Goal: Task Accomplishment & Management: Use online tool/utility

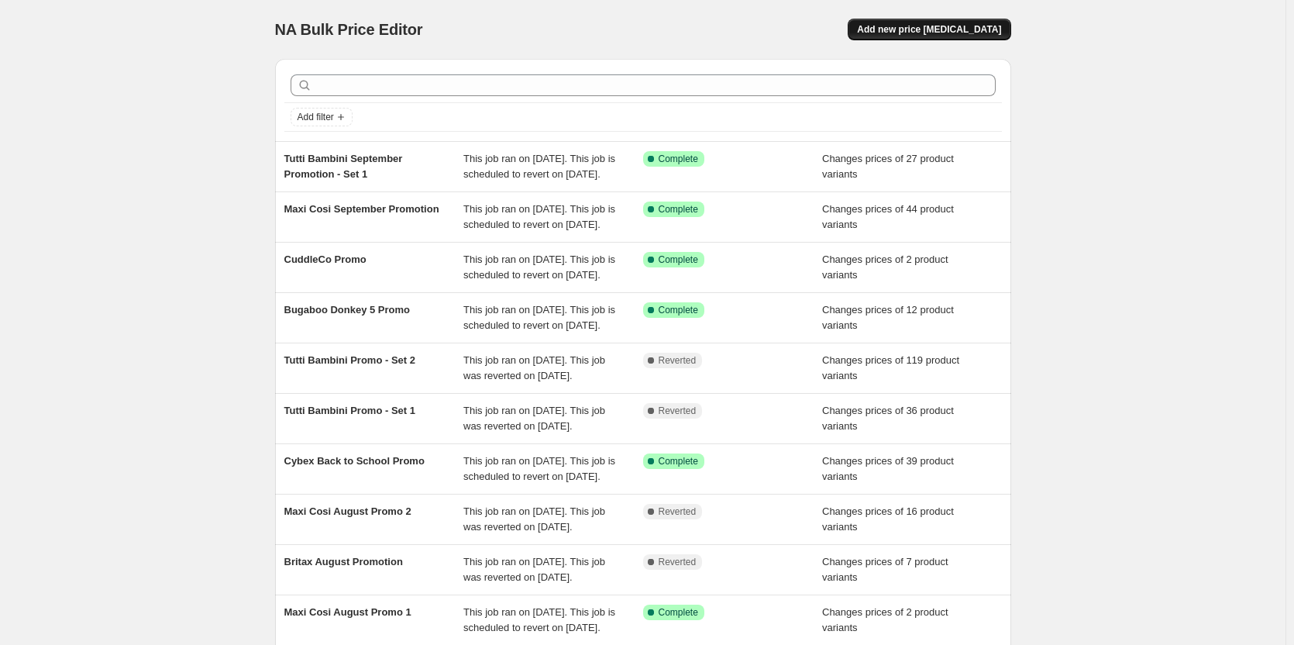
click at [982, 27] on span "Add new price [MEDICAL_DATA]" at bounding box center [929, 29] width 144 height 12
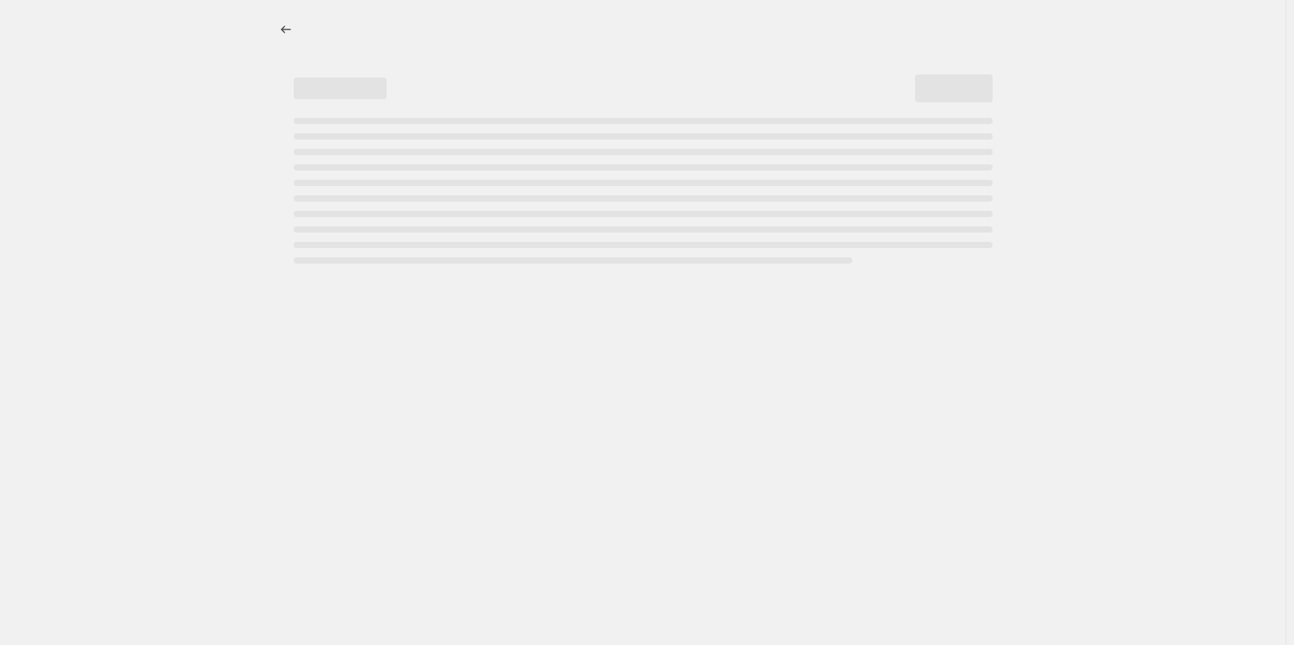
select select "percentage"
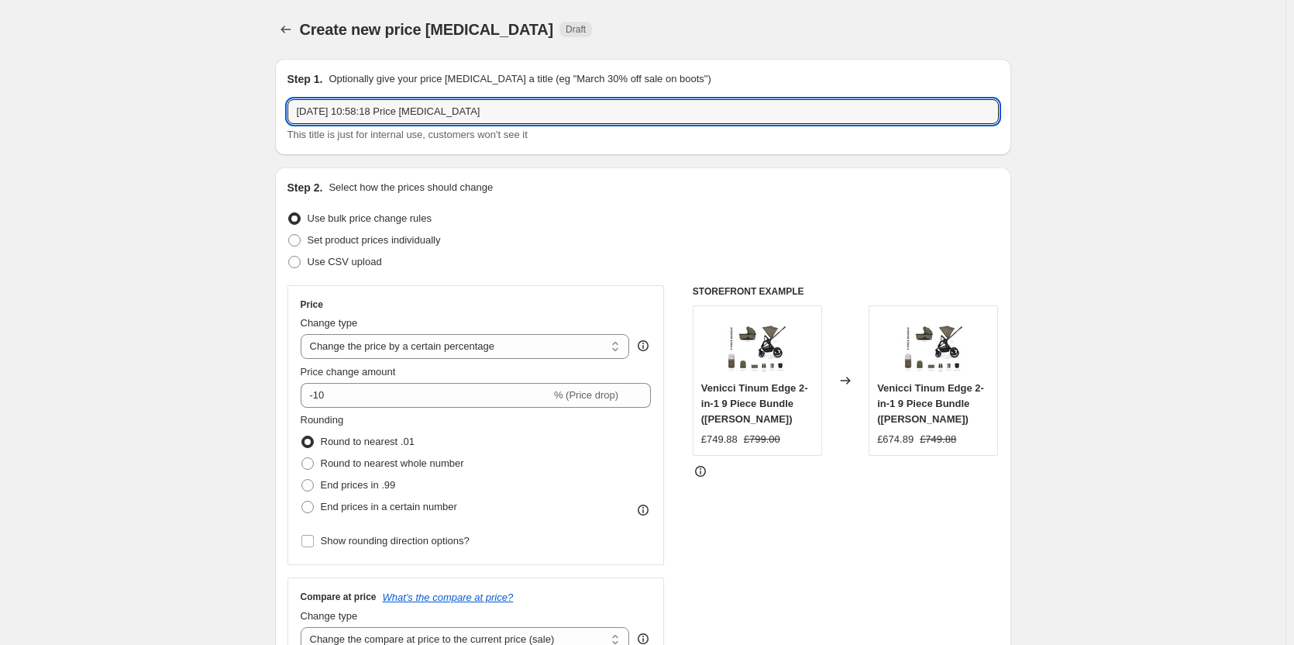
drag, startPoint x: 534, startPoint y: 106, endPoint x: 169, endPoint y: 116, distance: 365.1
type input "Nuna Price Match"
click at [340, 239] on span "Set product prices individually" at bounding box center [374, 240] width 133 height 12
click at [289, 235] on input "Set product prices individually" at bounding box center [288, 234] width 1 height 1
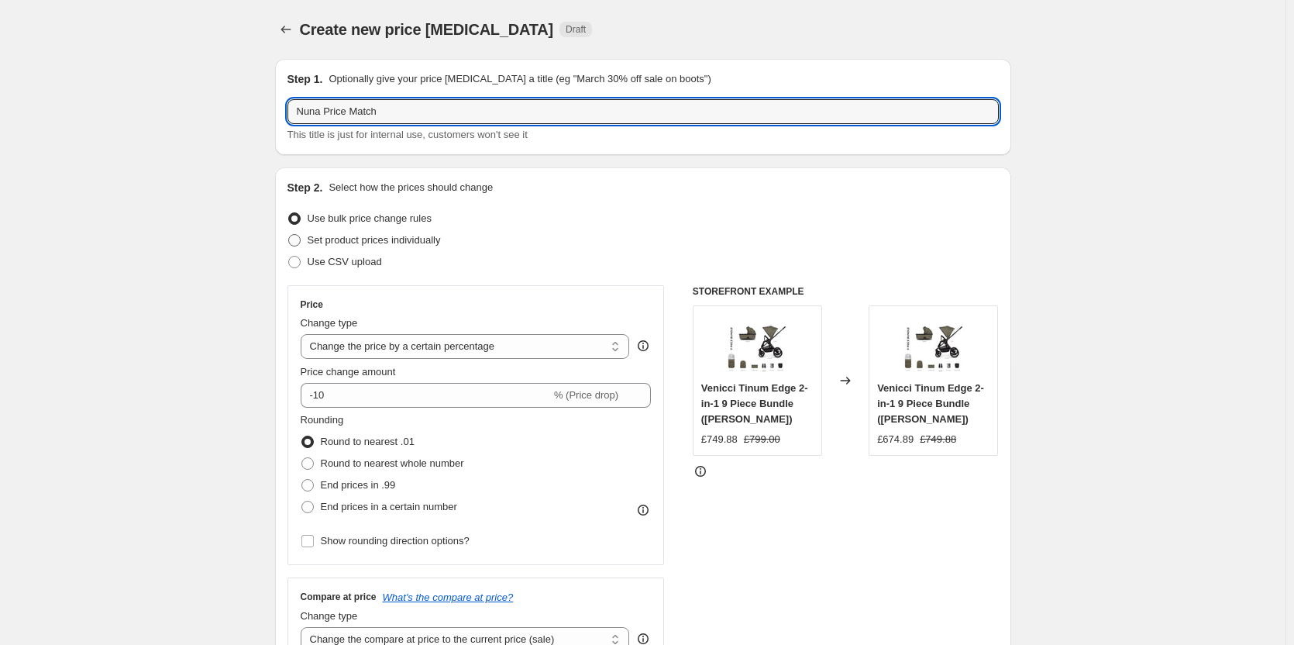
radio input "true"
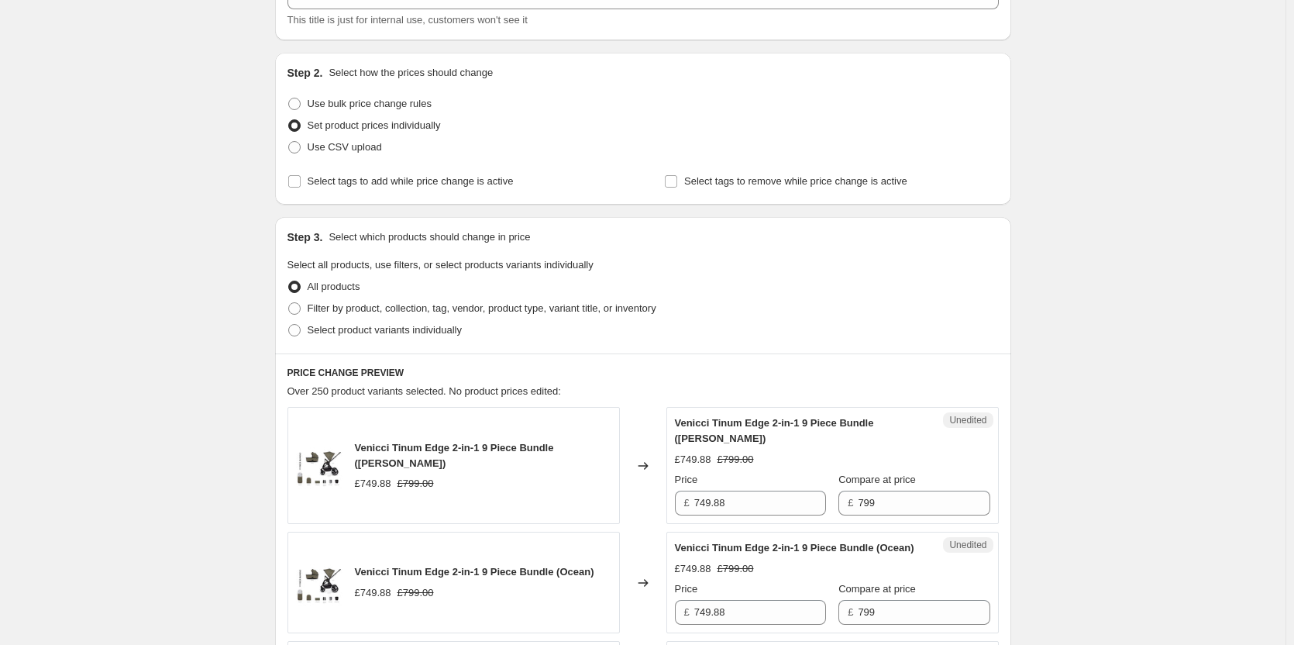
scroll to position [155, 0]
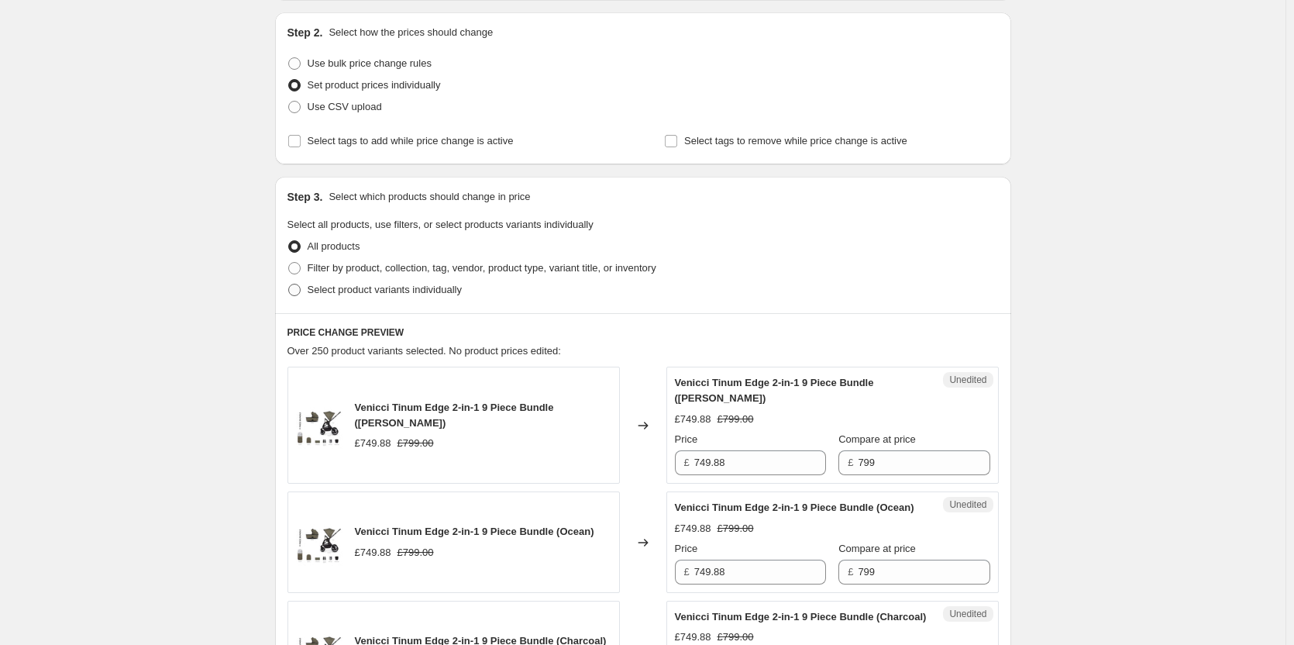
click at [357, 294] on span "Select product variants individually" at bounding box center [385, 290] width 154 height 12
click at [289, 284] on input "Select product variants individually" at bounding box center [288, 284] width 1 height 1
radio input "true"
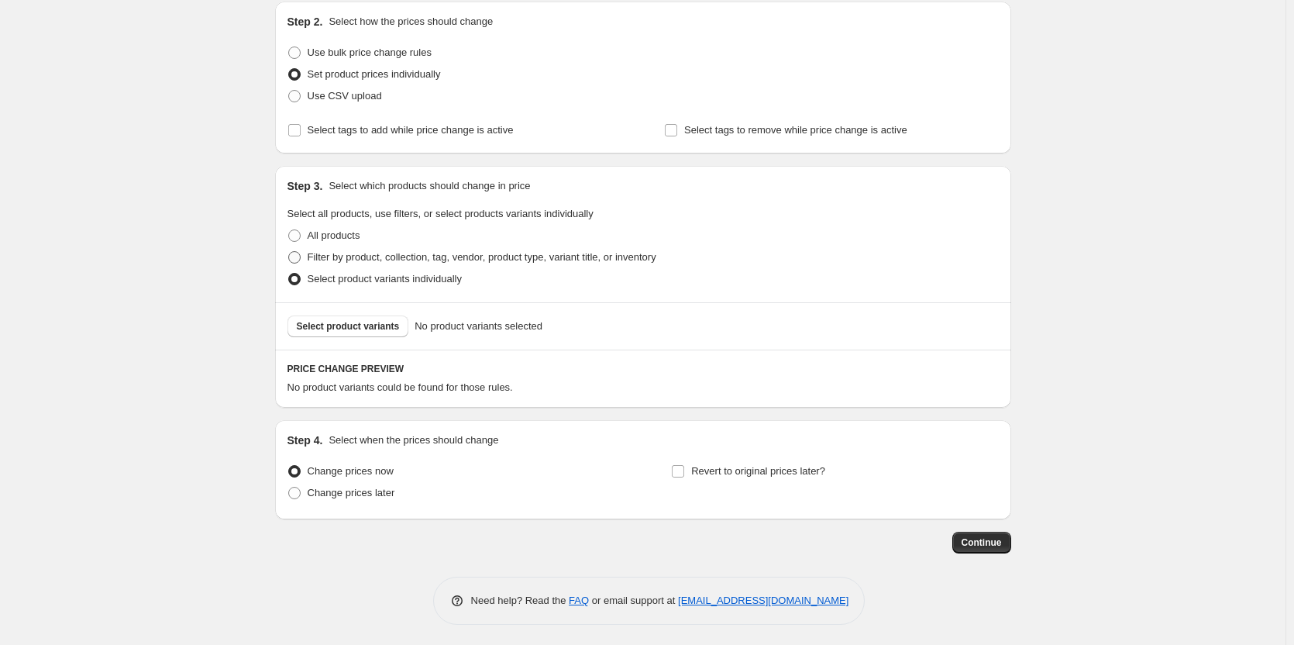
scroll to position [169, 0]
click at [356, 491] on span "Change prices later" at bounding box center [352, 490] width 88 height 12
click at [289, 484] on input "Change prices later" at bounding box center [288, 484] width 1 height 1
radio input "true"
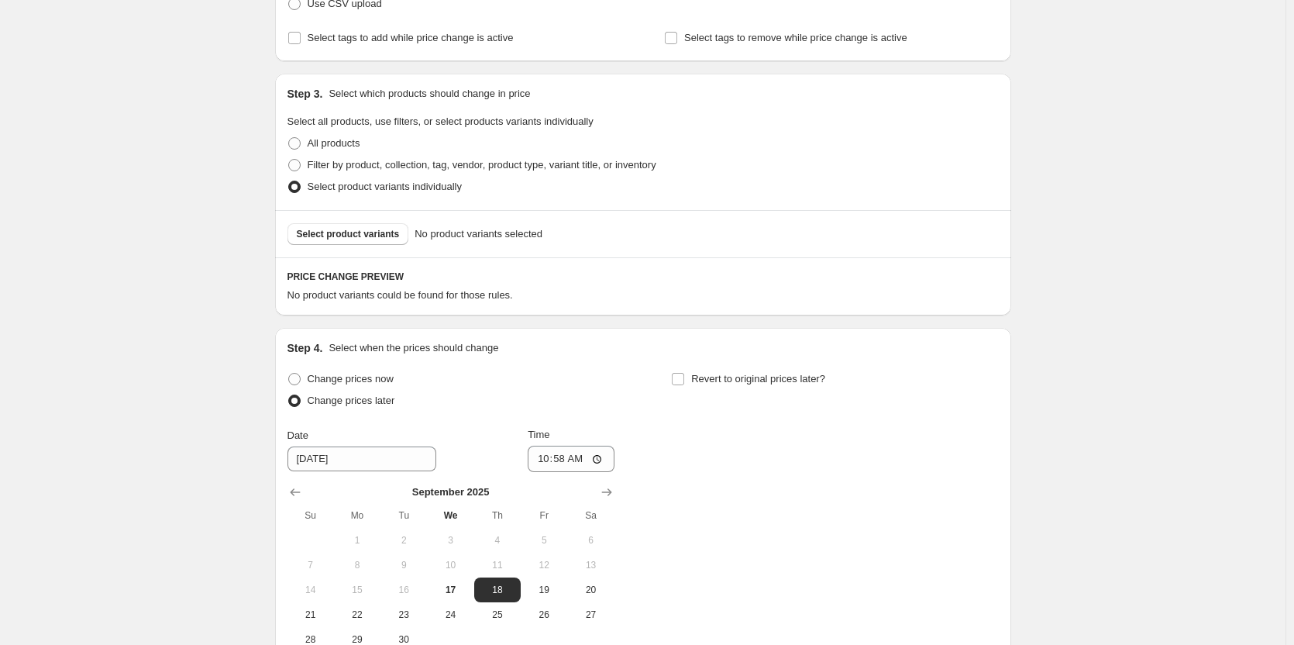
scroll to position [401, 0]
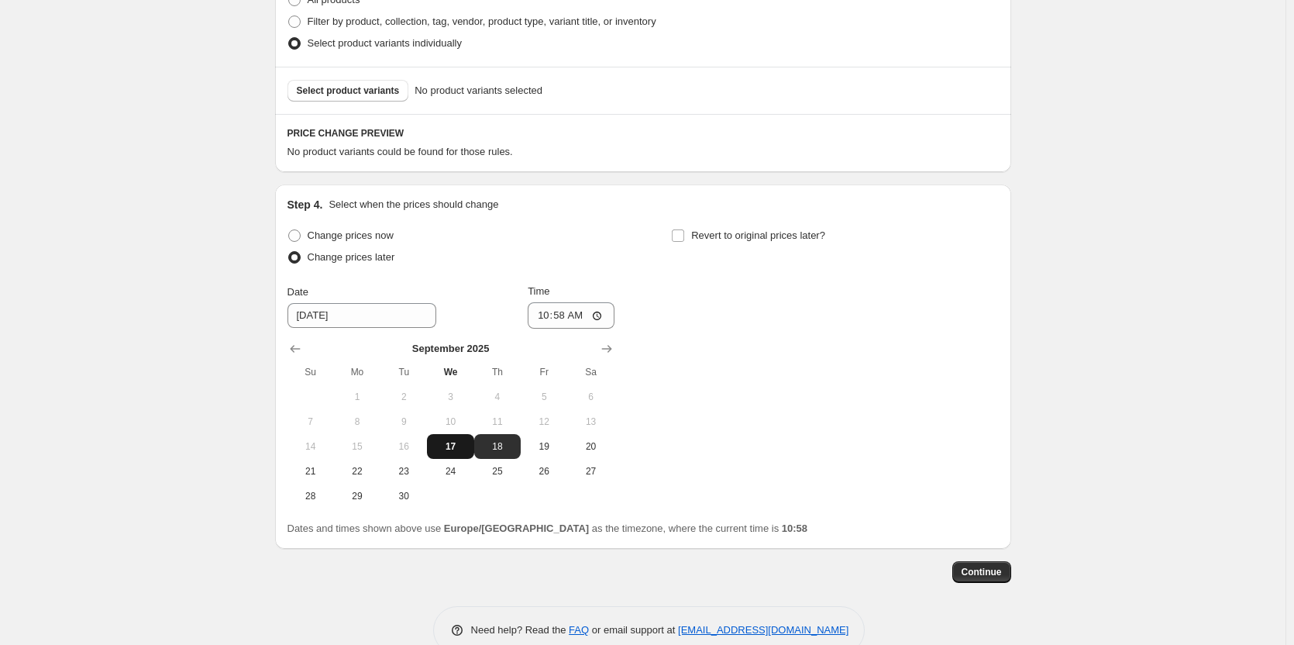
click at [461, 441] on span "17" at bounding box center [450, 446] width 34 height 12
type input "[DATE]"
click at [706, 241] on span "Revert to original prices later?" at bounding box center [758, 235] width 134 height 12
click at [684, 242] on input "Revert to original prices later?" at bounding box center [678, 235] width 12 height 12
checkbox input "true"
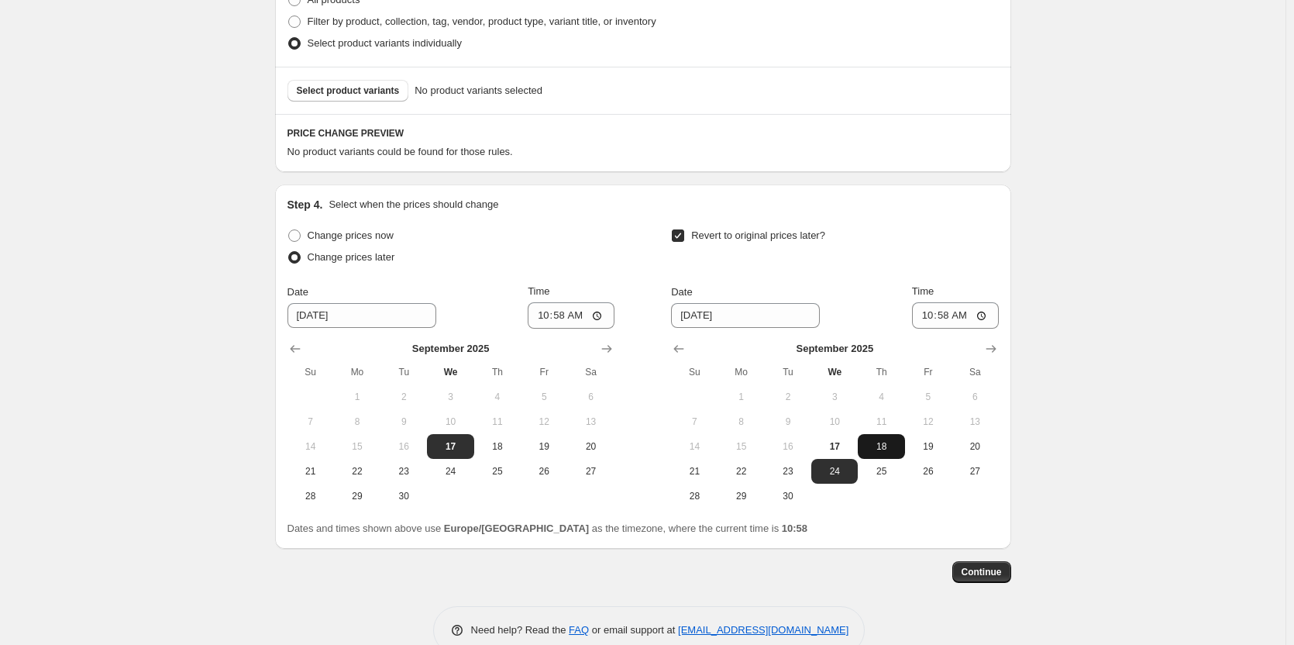
click at [875, 446] on span "18" at bounding box center [881, 446] width 34 height 12
type input "[DATE]"
click at [566, 315] on input "10:58" at bounding box center [571, 315] width 87 height 26
type input "18:00"
click at [935, 313] on input "10:58" at bounding box center [955, 315] width 87 height 26
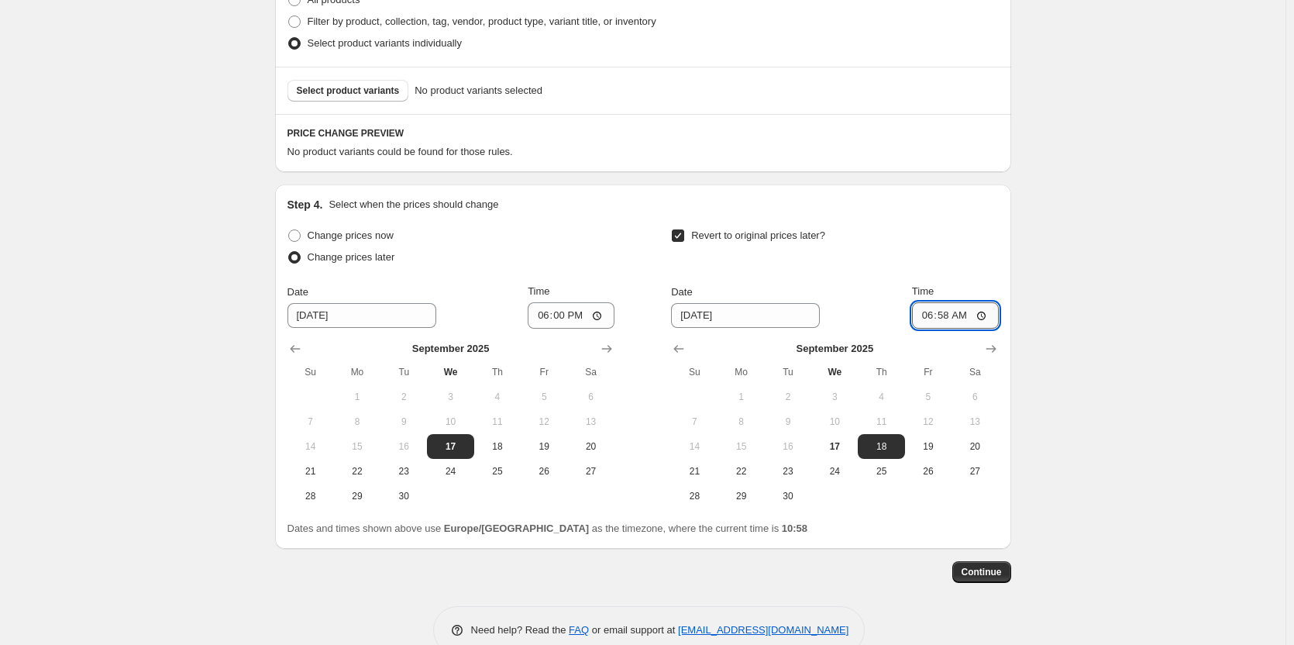
type input "06:00"
click at [1094, 257] on div "Create new price [MEDICAL_DATA]. This page is ready Create new price [MEDICAL_D…" at bounding box center [643, 138] width 1286 height 1079
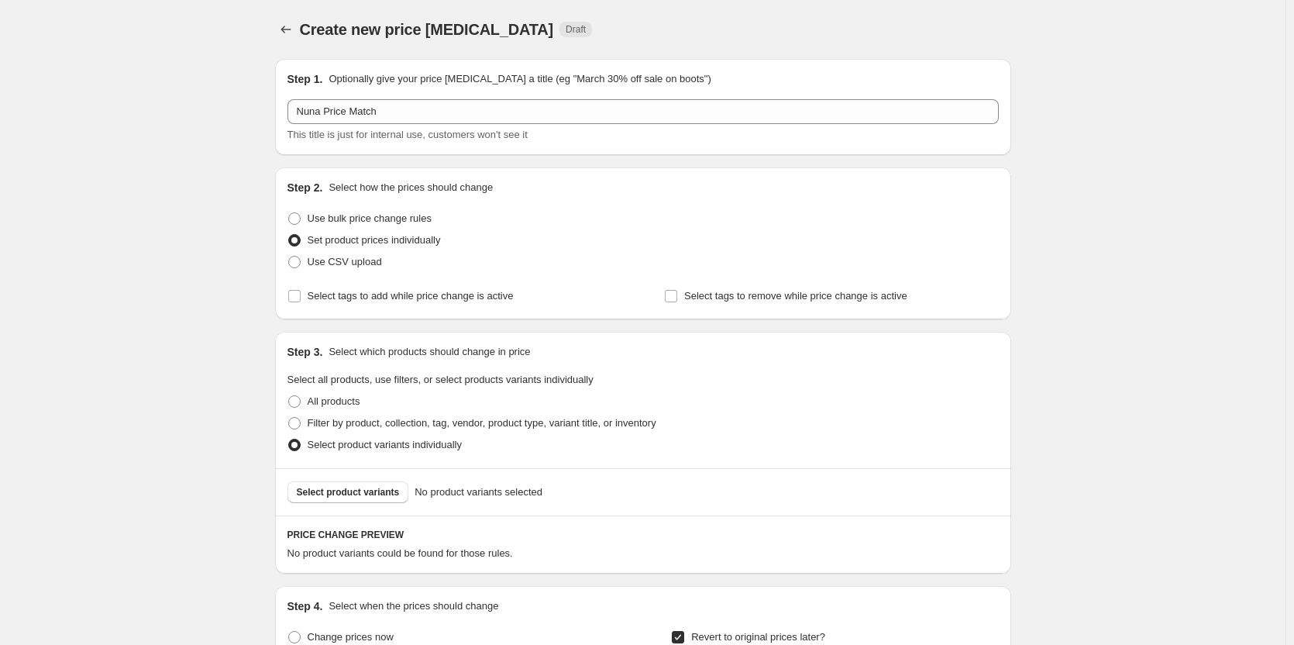
scroll to position [310, 0]
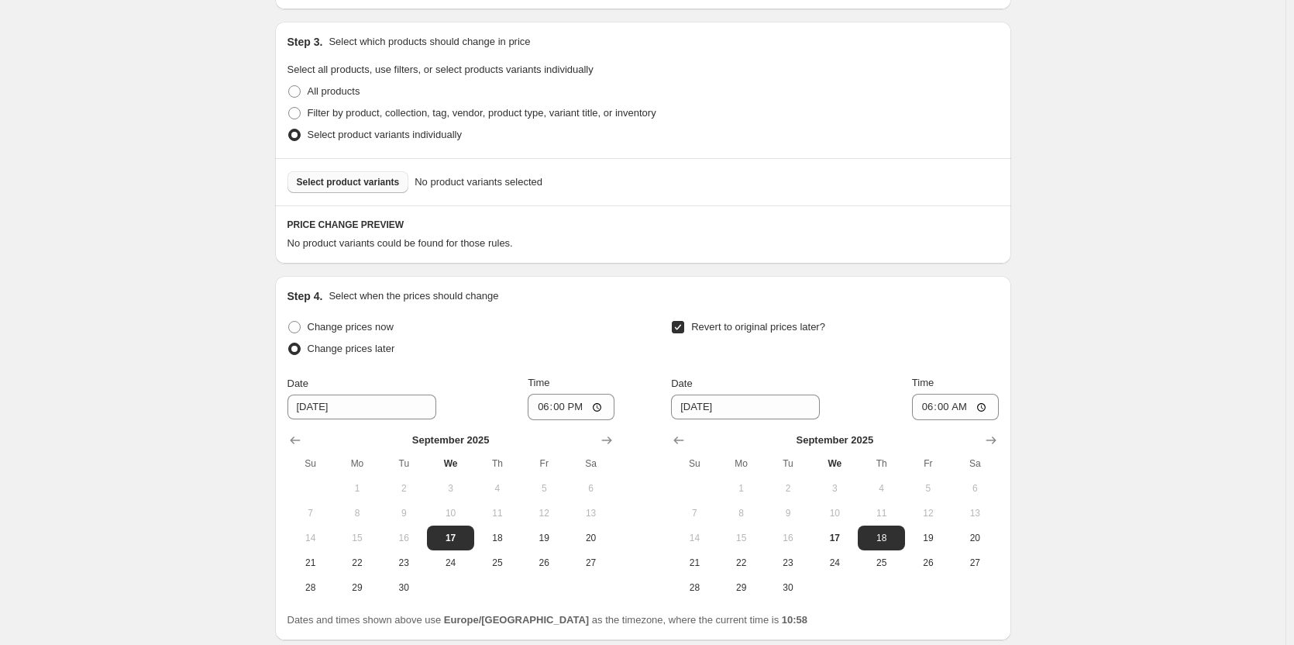
click at [380, 179] on span "Select product variants" at bounding box center [348, 182] width 103 height 12
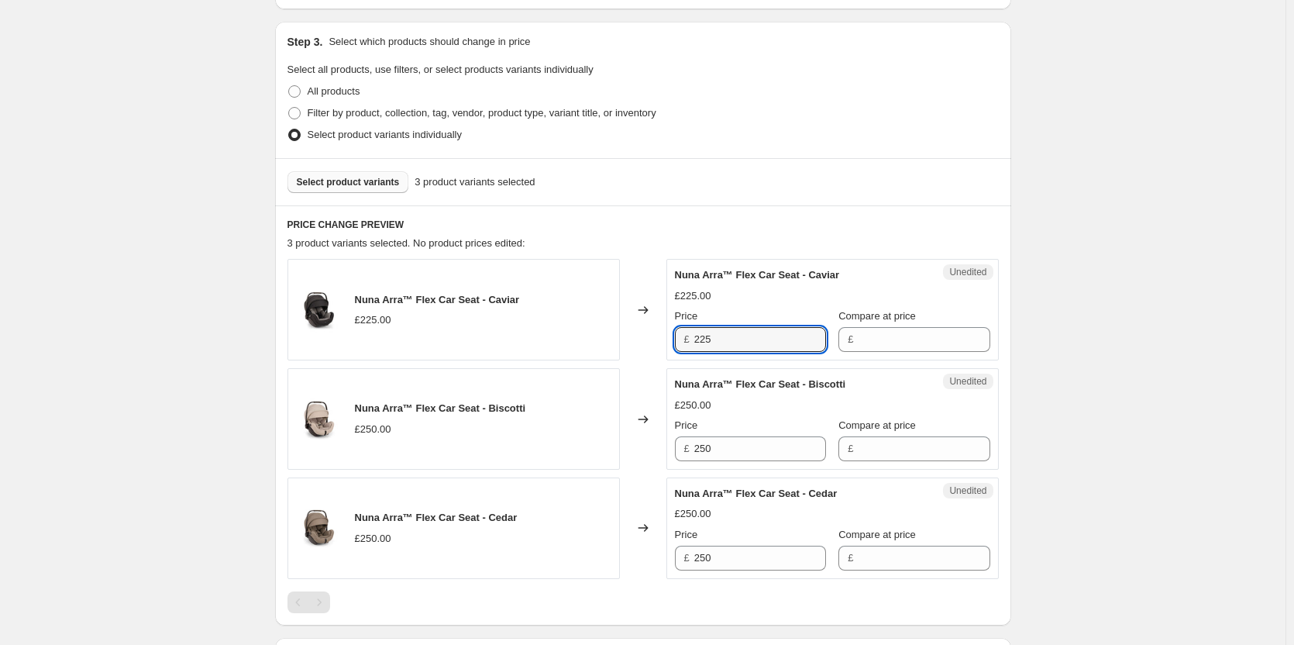
drag, startPoint x: 725, startPoint y: 329, endPoint x: 690, endPoint y: 332, distance: 35.1
click at [690, 332] on div "£ 225" at bounding box center [750, 339] width 151 height 25
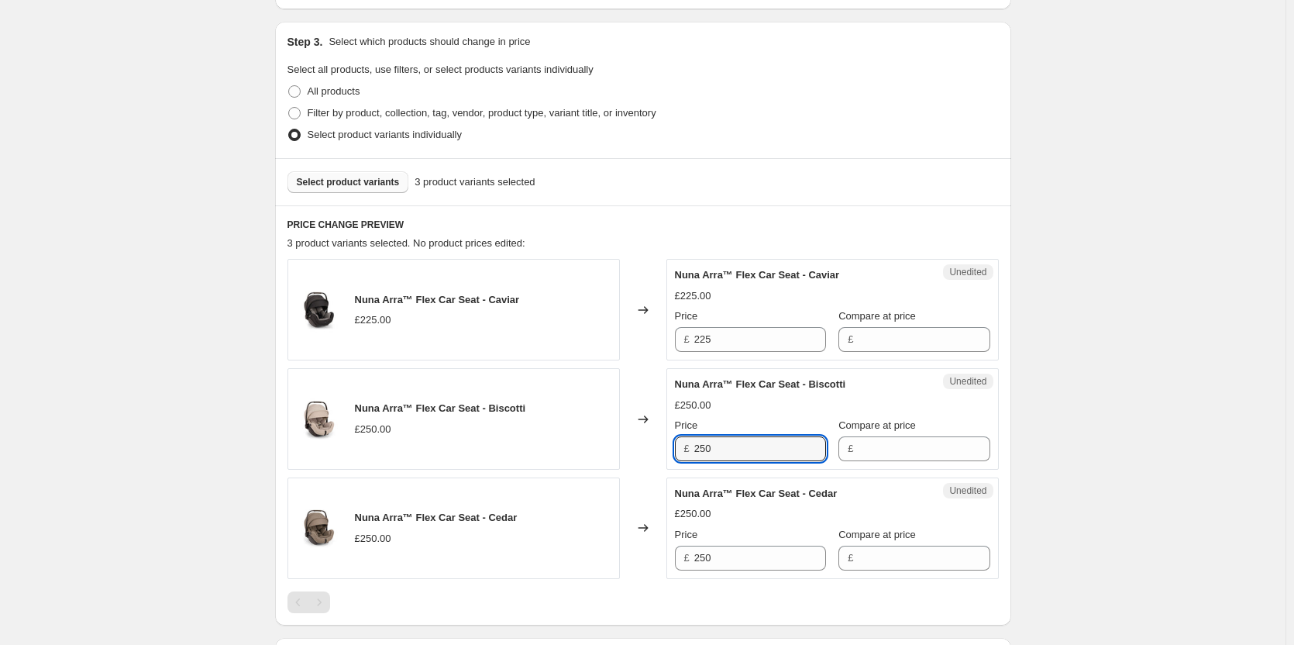
drag, startPoint x: 746, startPoint y: 450, endPoint x: 775, endPoint y: 429, distance: 36.0
click at [664, 453] on div "Nuna Arra™ Flex Car Seat - Biscotti £250.00 Changed to Unedited Nuna Arra™ Flex…" at bounding box center [643, 419] width 711 height 102
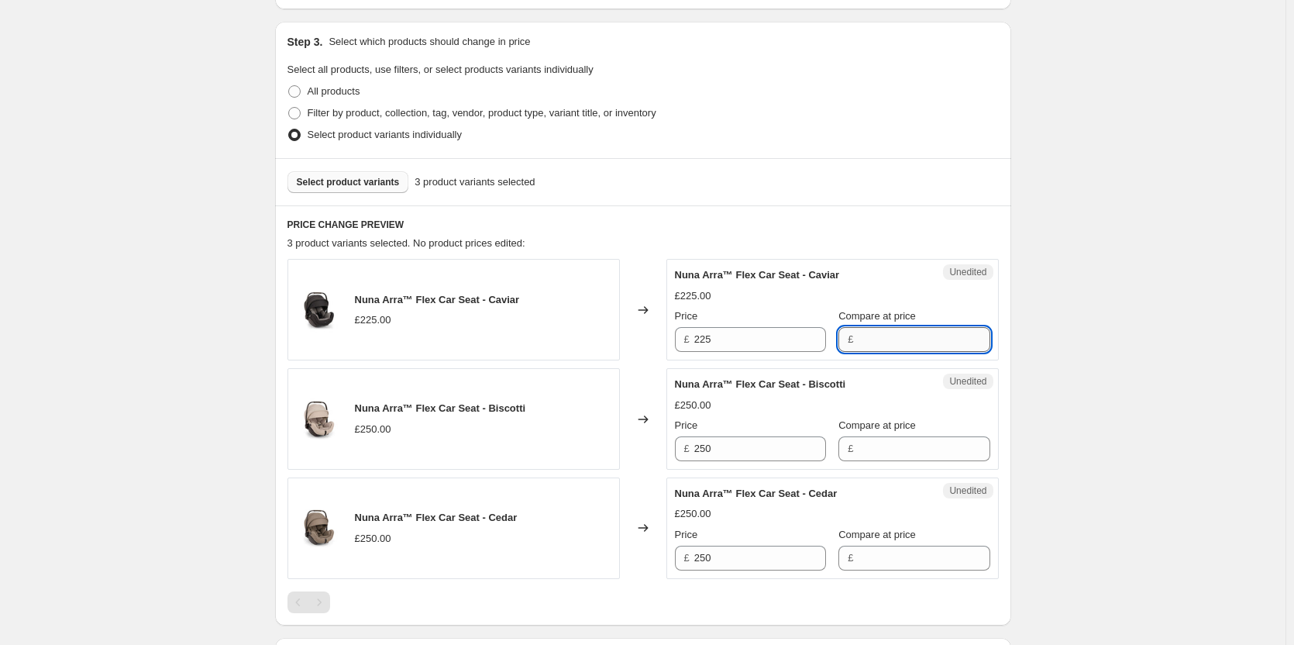
drag, startPoint x: 867, startPoint y: 343, endPoint x: 868, endPoint y: 409, distance: 66.6
click at [867, 344] on input "Compare at price" at bounding box center [924, 339] width 132 height 25
paste input "250"
type input "250"
click at [874, 439] on input "Compare at price" at bounding box center [924, 448] width 132 height 25
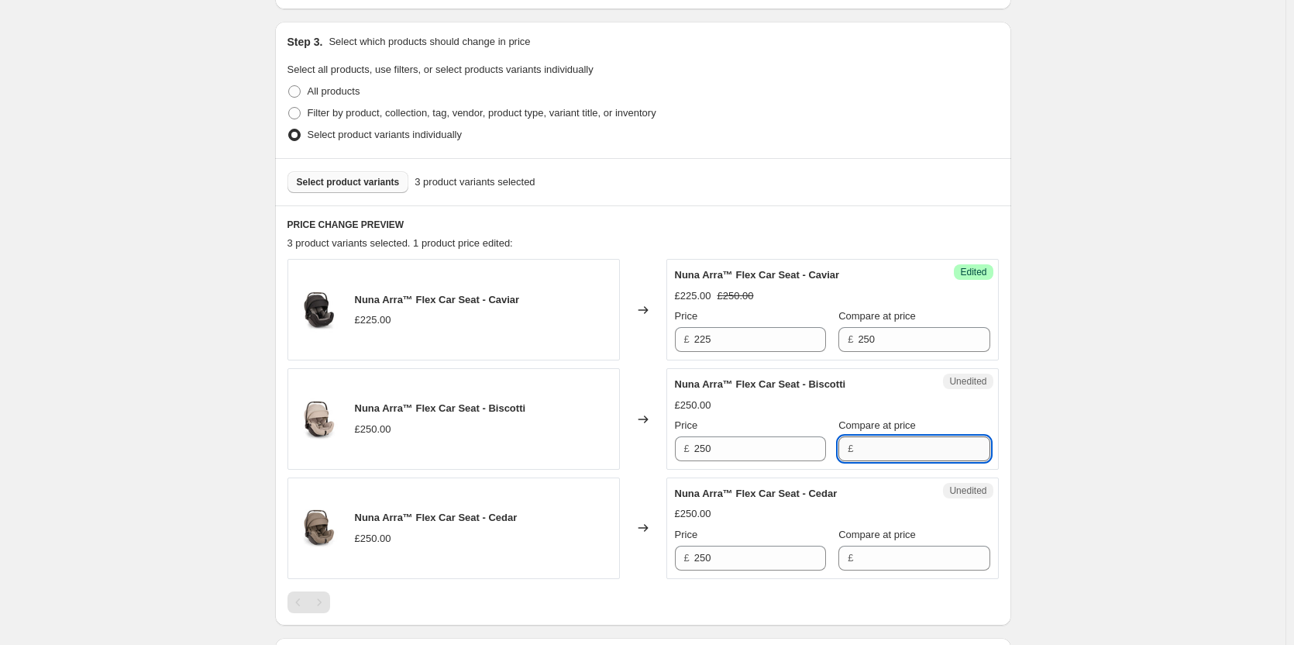
paste input "250"
type input "250"
drag, startPoint x: 887, startPoint y: 577, endPoint x: 885, endPoint y: 559, distance: 17.9
click at [886, 571] on div "Unedited Nuna Arra™ Flex Car Seat - Cedar £250.00 Price £ 250 Compare at price £" at bounding box center [832, 528] width 332 height 102
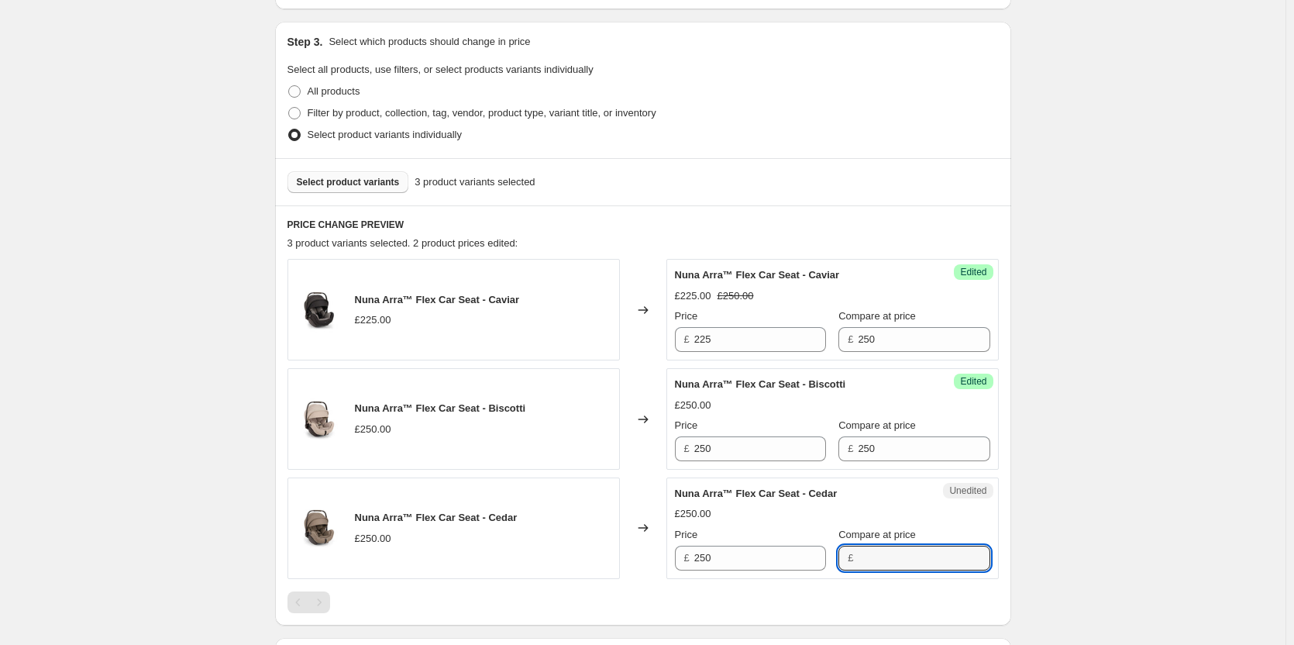
drag, startPoint x: 885, startPoint y: 559, endPoint x: 874, endPoint y: 544, distance: 18.3
click at [885, 559] on input "Compare at price" at bounding box center [924, 558] width 132 height 25
paste input "250"
type input "250"
click at [753, 331] on input "225" at bounding box center [760, 339] width 132 height 25
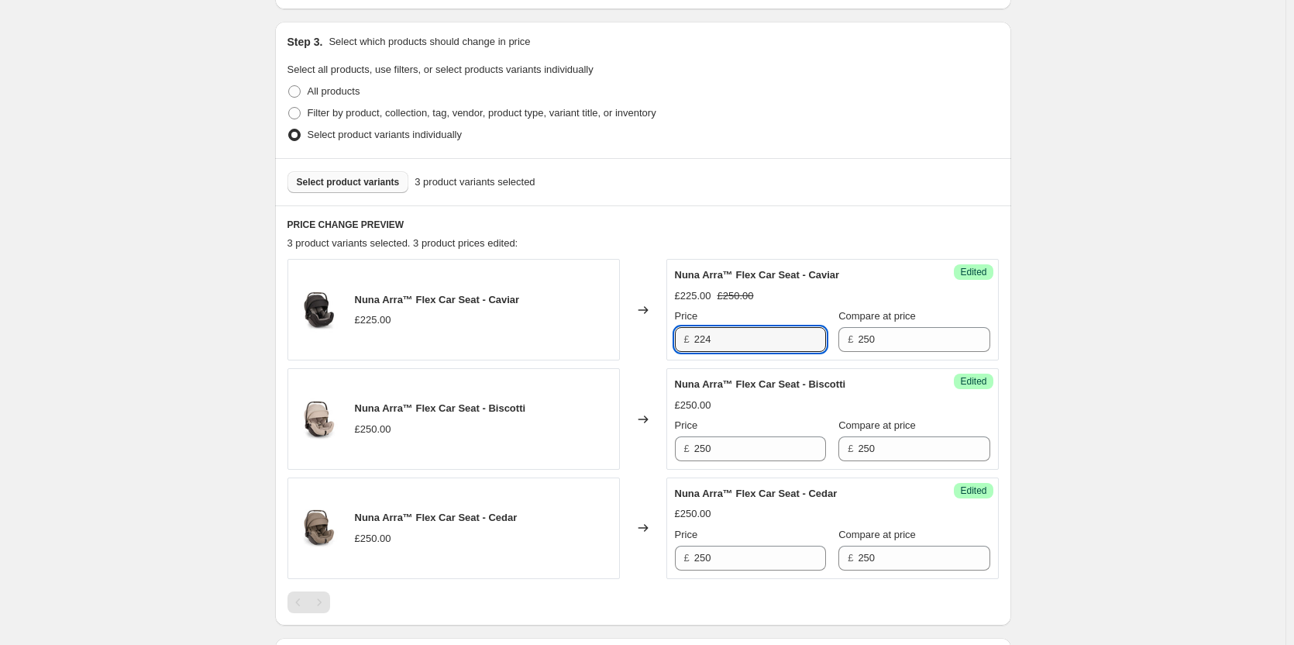
type input "224"
drag, startPoint x: 515, startPoint y: 303, endPoint x: 395, endPoint y: 304, distance: 120.1
click at [395, 304] on span "Nuna Arra™ Flex Car Seat - Caviar" at bounding box center [437, 300] width 165 height 12
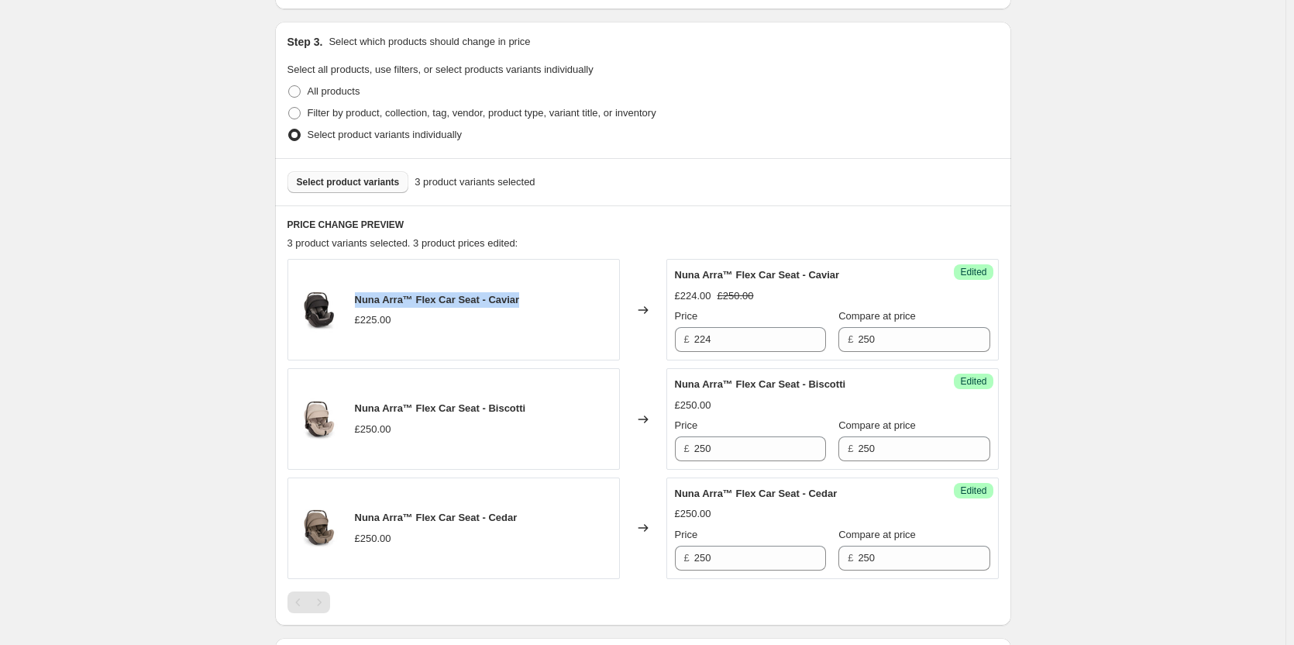
drag, startPoint x: 532, startPoint y: 306, endPoint x: 360, endPoint y: 305, distance: 172.8
click at [360, 305] on div "Nuna Arra™ Flex Car Seat - Caviar £225.00" at bounding box center [454, 310] width 332 height 102
copy span "Nuna Arra™ Flex Car Seat - Caviar"
click at [370, 170] on div "Select product variants 3 product variants selected" at bounding box center [643, 181] width 736 height 47
click at [365, 190] on button "Select product variants" at bounding box center [349, 182] width 122 height 22
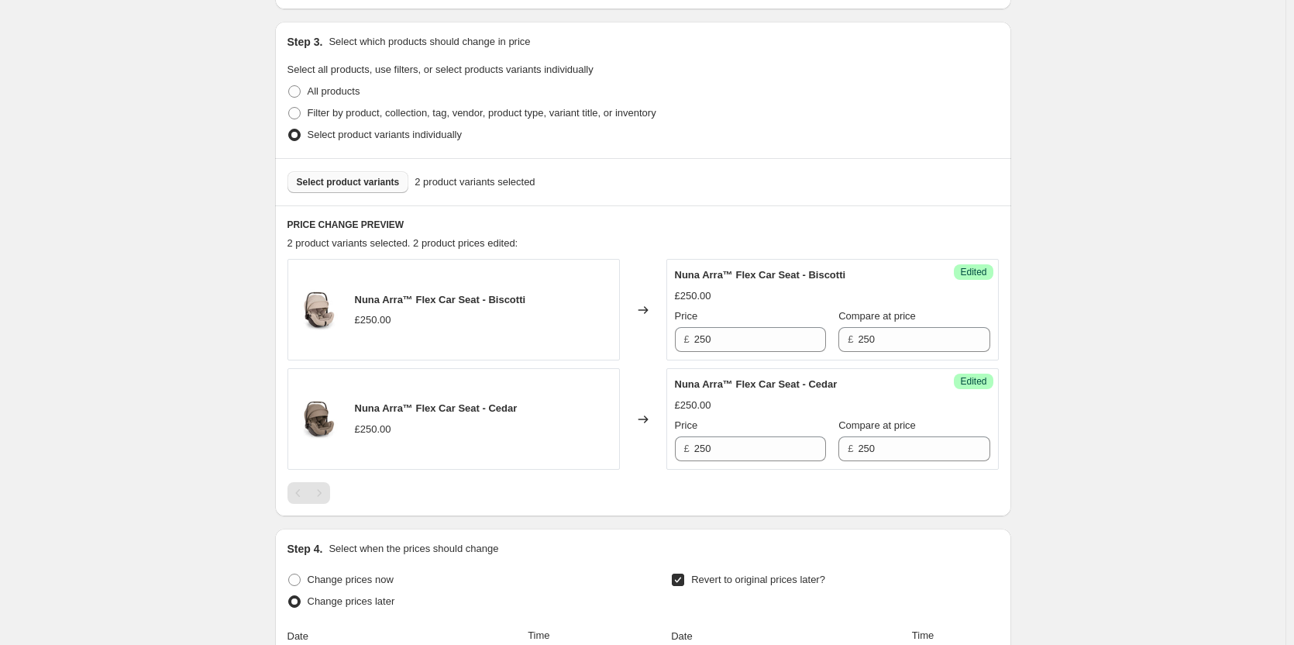
click at [358, 187] on span "Select product variants" at bounding box center [348, 182] width 103 height 12
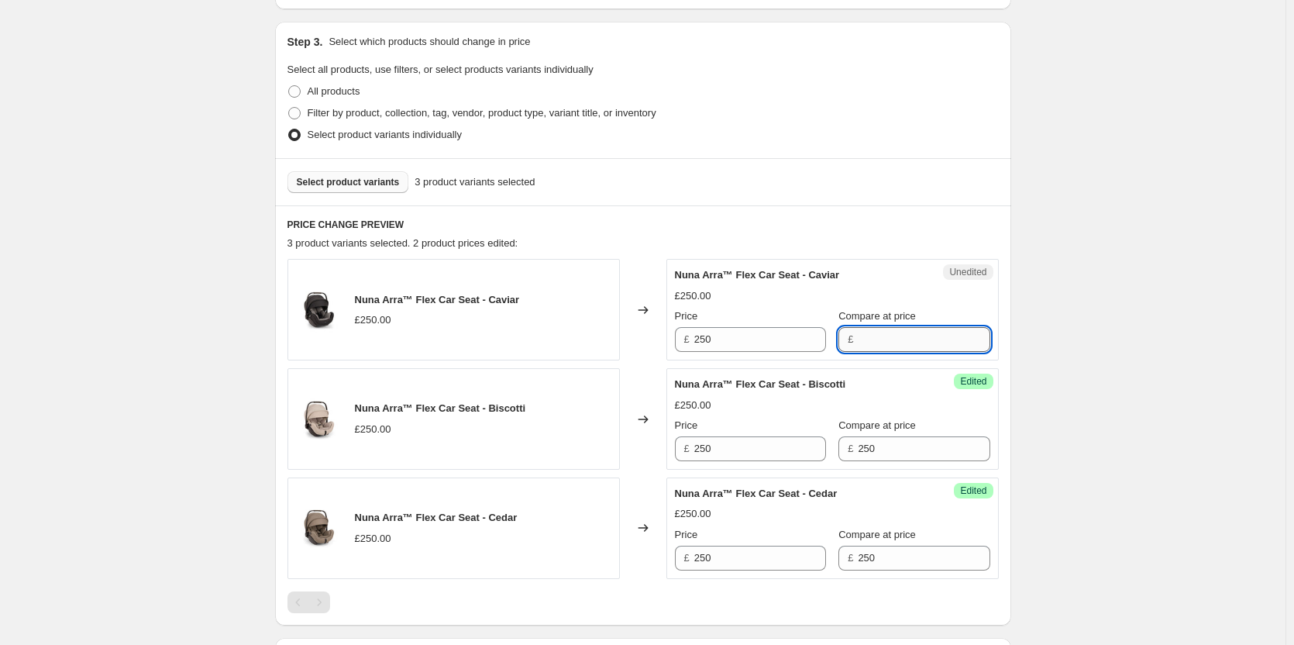
click at [880, 339] on input "Compare at price" at bounding box center [924, 339] width 132 height 25
type input "250"
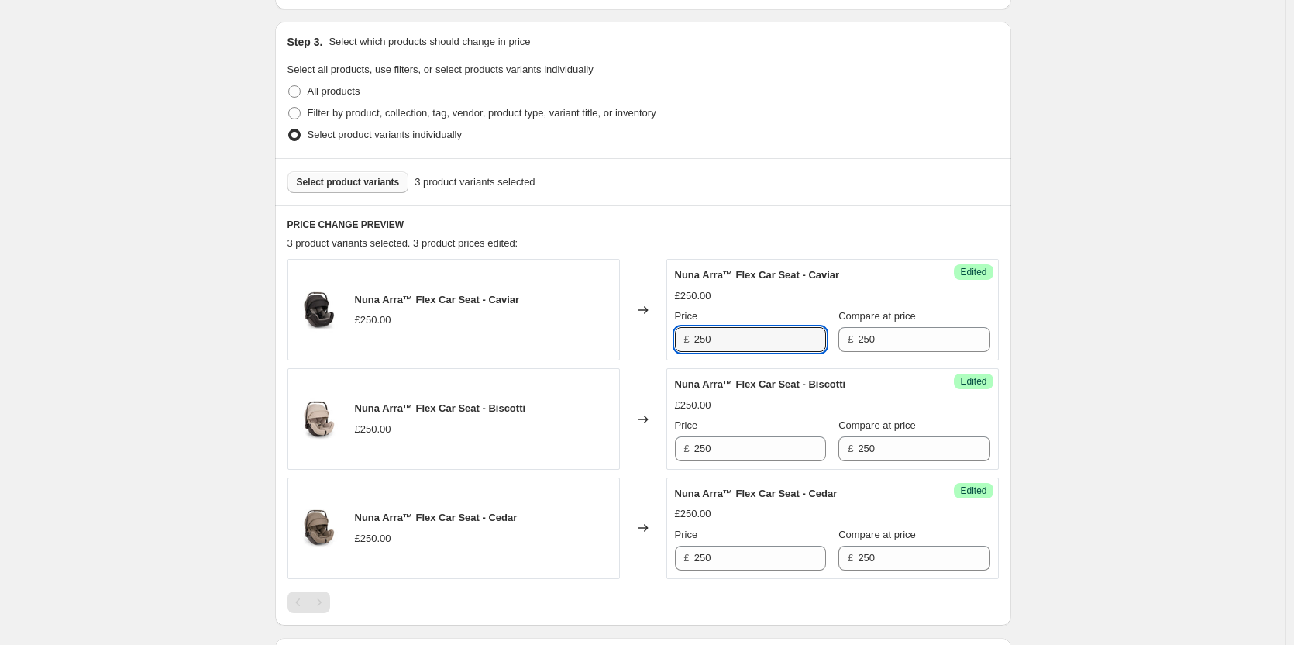
drag, startPoint x: 751, startPoint y: 345, endPoint x: 687, endPoint y: 336, distance: 64.2
click at [687, 336] on div "£ 250" at bounding box center [750, 339] width 151 height 25
type input "224.50"
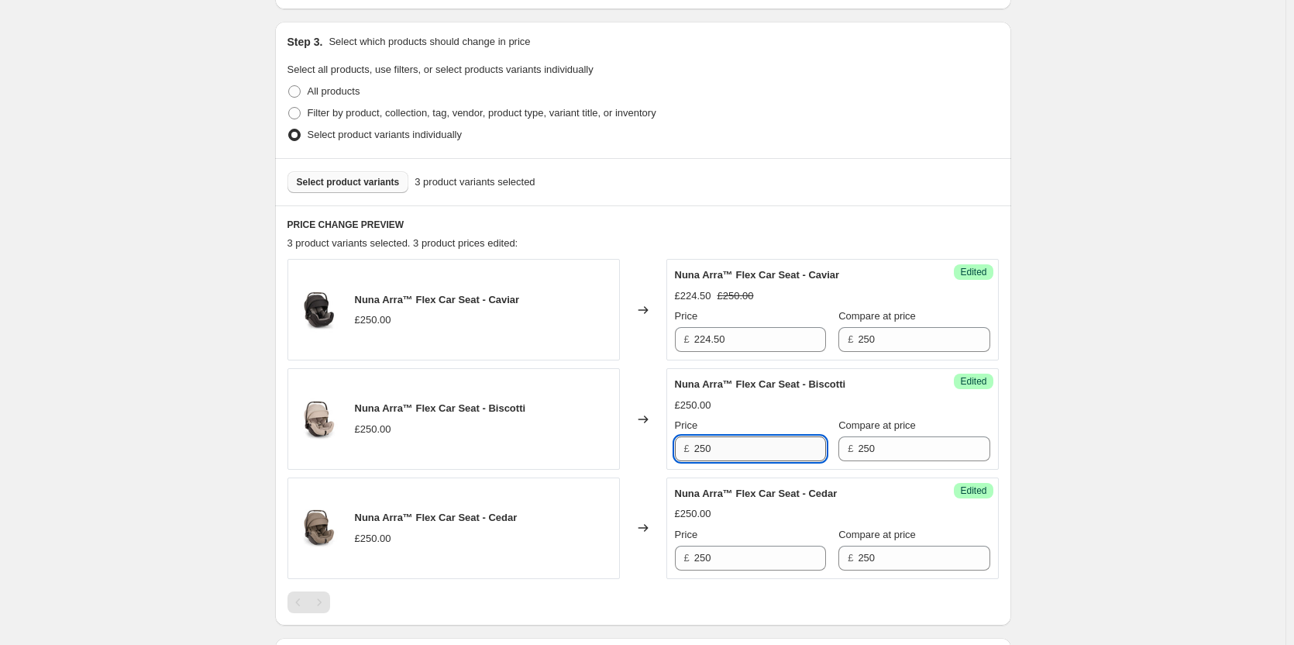
click at [766, 438] on input "250" at bounding box center [760, 448] width 132 height 25
paste input "24."
type input "224.50"
click at [738, 552] on input "250" at bounding box center [760, 558] width 132 height 25
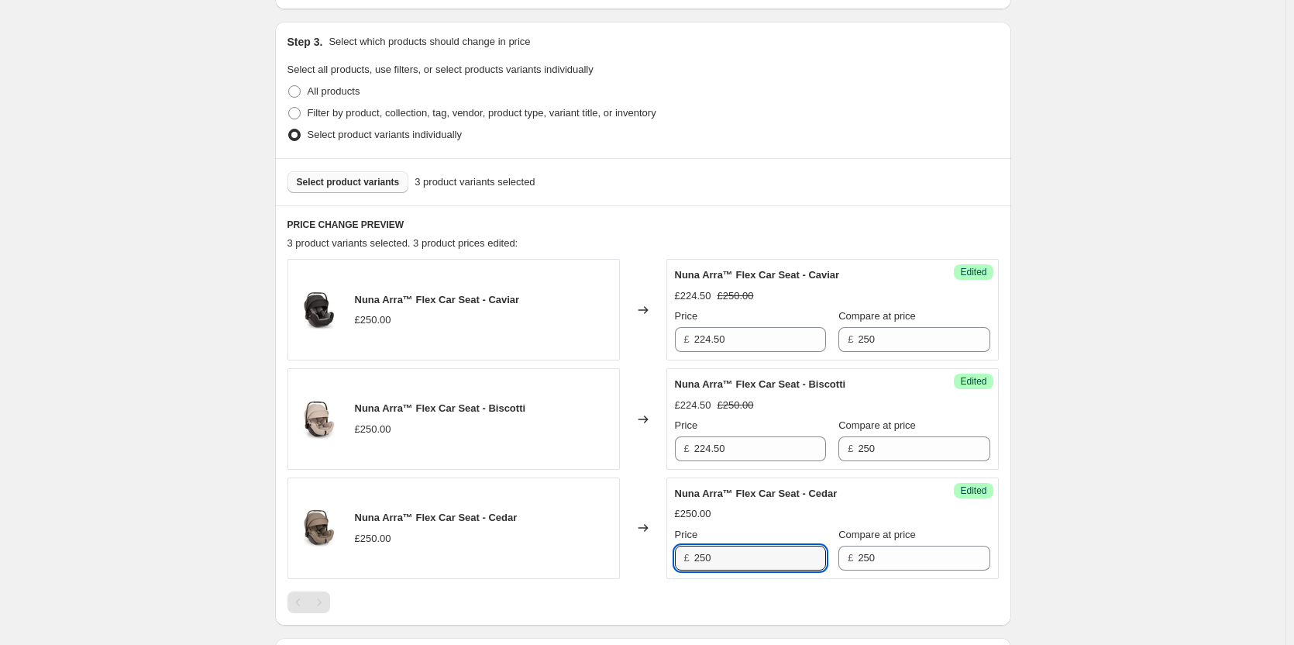
paste input "24."
type input "224.50"
click at [1151, 408] on div "Create new price [MEDICAL_DATA]. This page is ready Create new price [MEDICAL_D…" at bounding box center [643, 410] width 1286 height 1441
click at [389, 180] on span "Select product variants" at bounding box center [348, 182] width 103 height 12
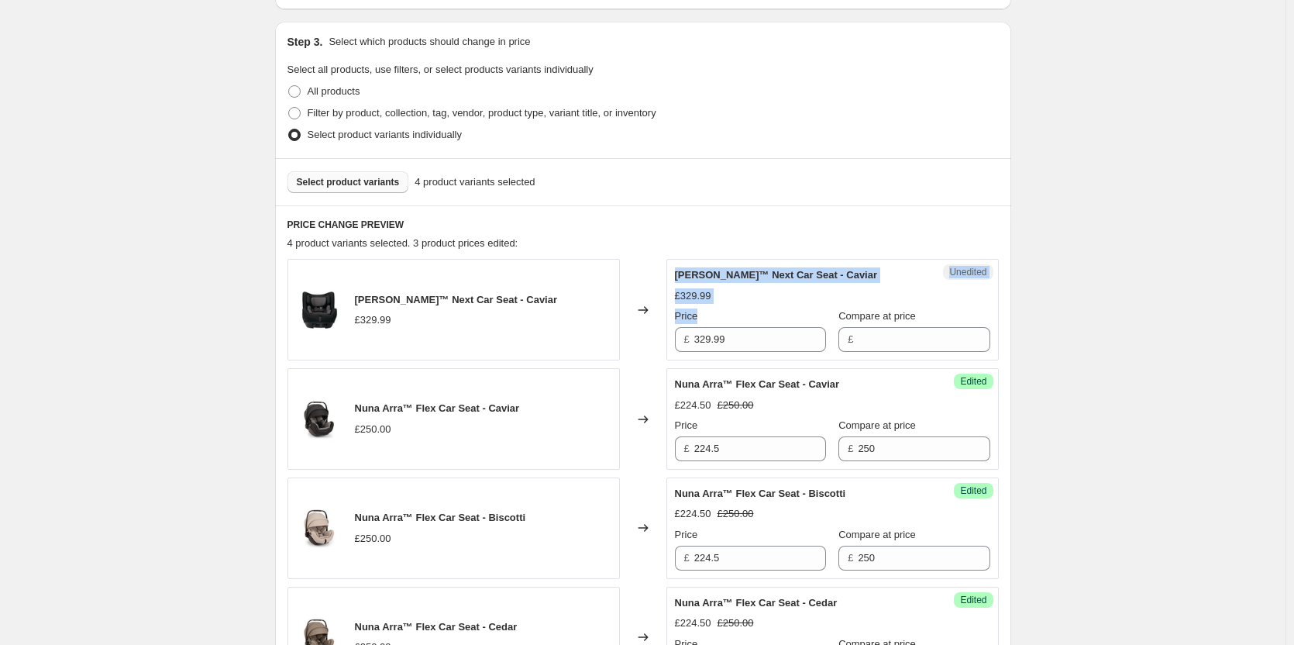
drag, startPoint x: 600, startPoint y: 339, endPoint x: 592, endPoint y: 338, distance: 7.8
click at [592, 338] on div "[PERSON_NAME]™ Next Car Seat - Caviar £329.99 Changed to Unedited [PERSON_NAME]…" at bounding box center [643, 310] width 711 height 102
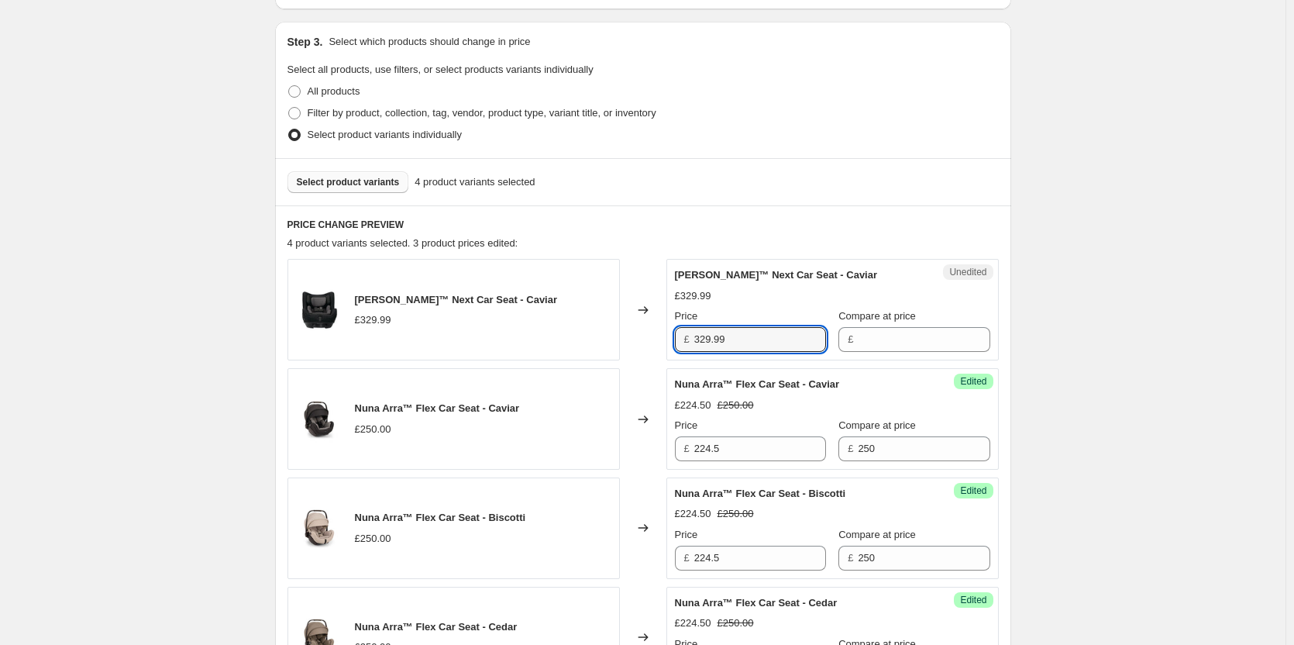
drag, startPoint x: 726, startPoint y: 343, endPoint x: 820, endPoint y: 343, distance: 93.8
click at [589, 341] on div "[PERSON_NAME]™ Next Car Seat - Caviar £329.99 Changed to Unedited [PERSON_NAME]…" at bounding box center [643, 310] width 711 height 102
drag, startPoint x: 900, startPoint y: 339, endPoint x: 888, endPoint y: 343, distance: 12.5
click at [897, 341] on input "Compare at price" at bounding box center [924, 339] width 132 height 25
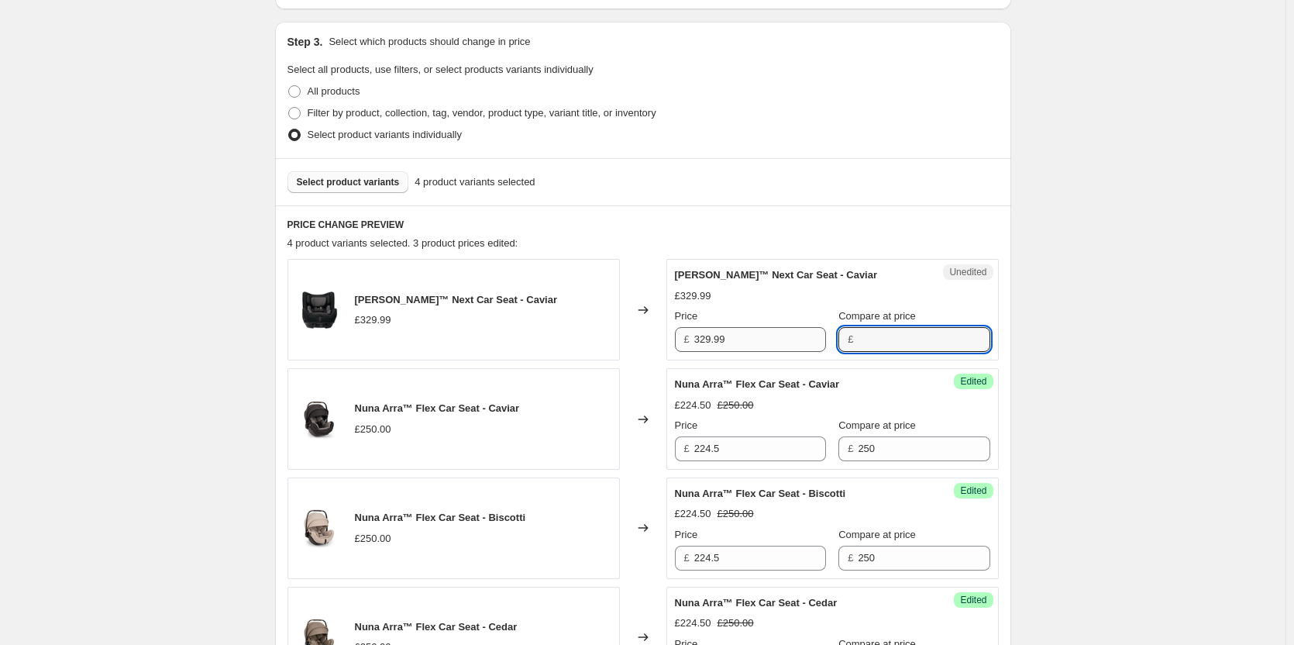
paste input "329.99"
type input "329.99"
click at [765, 345] on input "329.99" at bounding box center [760, 339] width 132 height 25
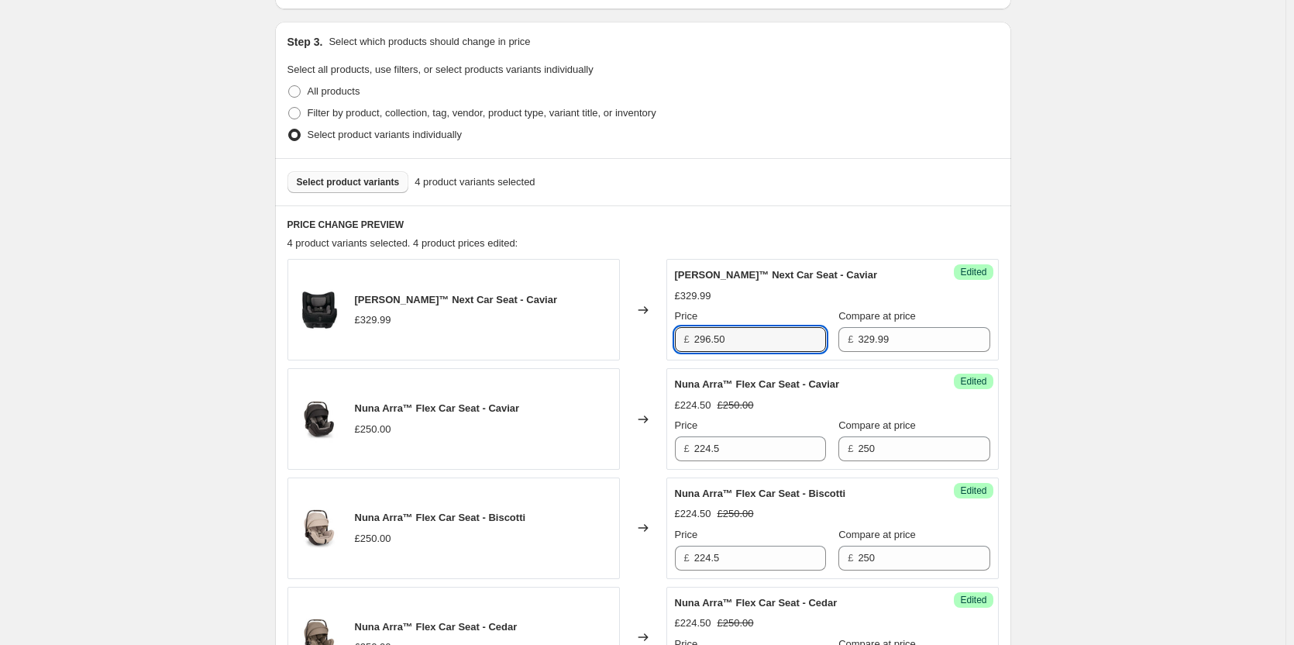
type input "296.50"
click at [367, 181] on span "Select product variants" at bounding box center [348, 182] width 103 height 12
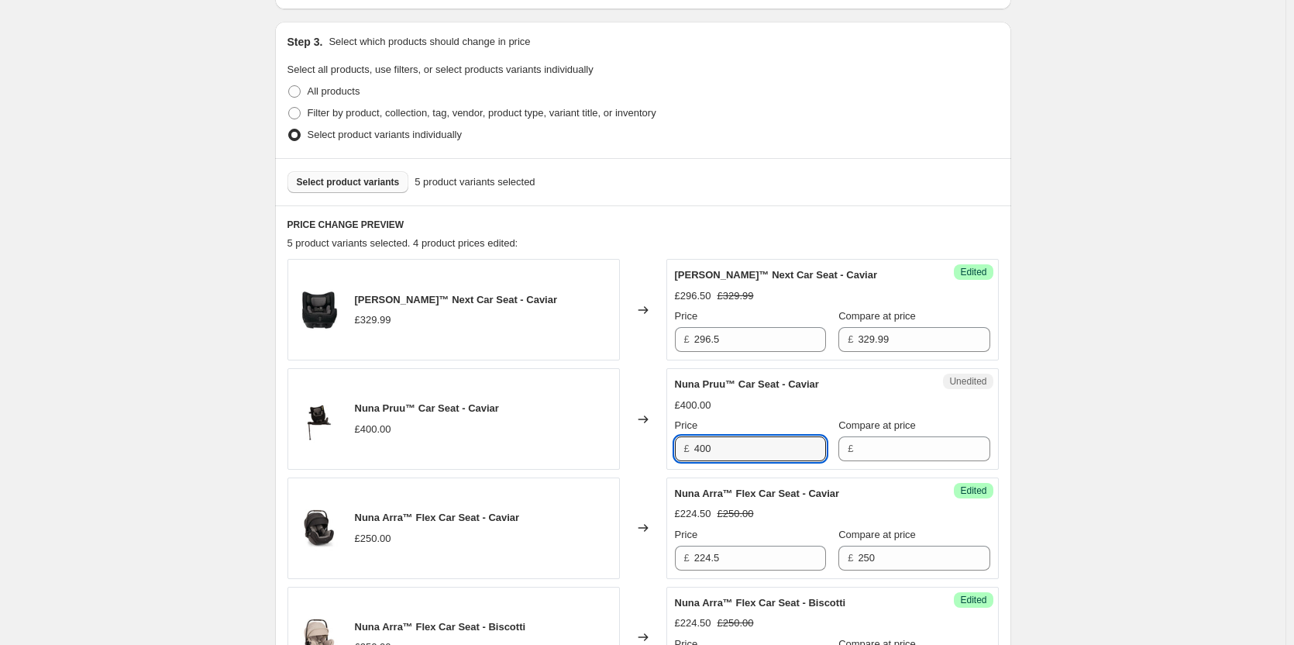
drag, startPoint x: 778, startPoint y: 453, endPoint x: 639, endPoint y: 449, distance: 138.8
click at [639, 449] on div "Nuna Pruu™ Car Seat - Caviar £400.00 Changed to Unedited Nuna Pruu™ Car Seat - …" at bounding box center [643, 419] width 711 height 102
type input "400"
click at [887, 443] on input "Compare at price" at bounding box center [924, 448] width 132 height 25
paste input "400"
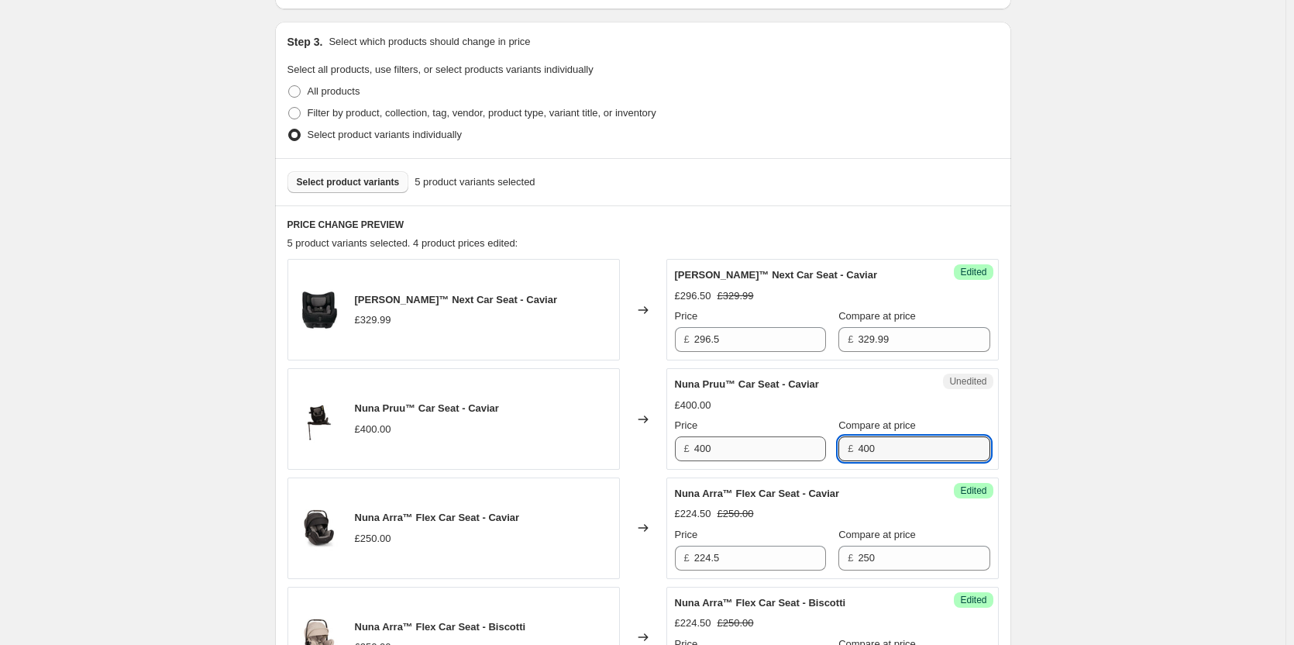
type input "400"
click at [771, 454] on input "400" at bounding box center [760, 448] width 132 height 25
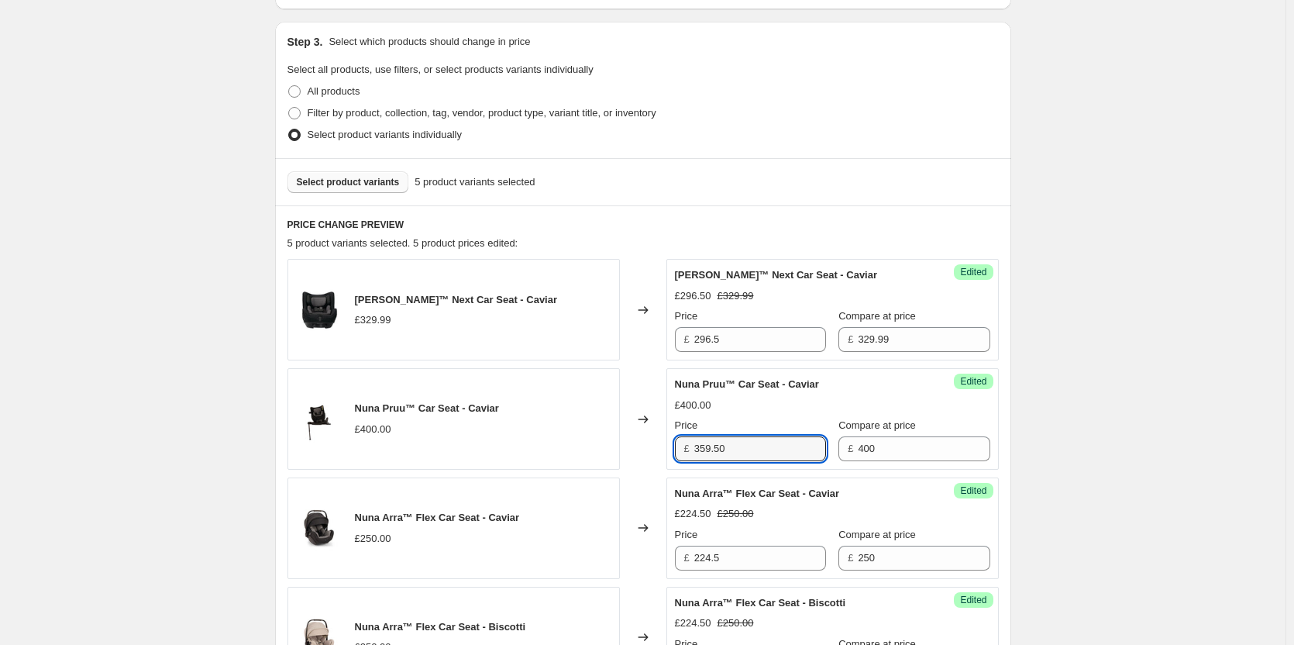
type input "359.50"
click at [1093, 403] on div "Create new price [MEDICAL_DATA]. This page is ready Create new price [MEDICAL_D…" at bounding box center [643, 519] width 1286 height 1658
click at [363, 184] on span "Select product variants" at bounding box center [348, 182] width 103 height 12
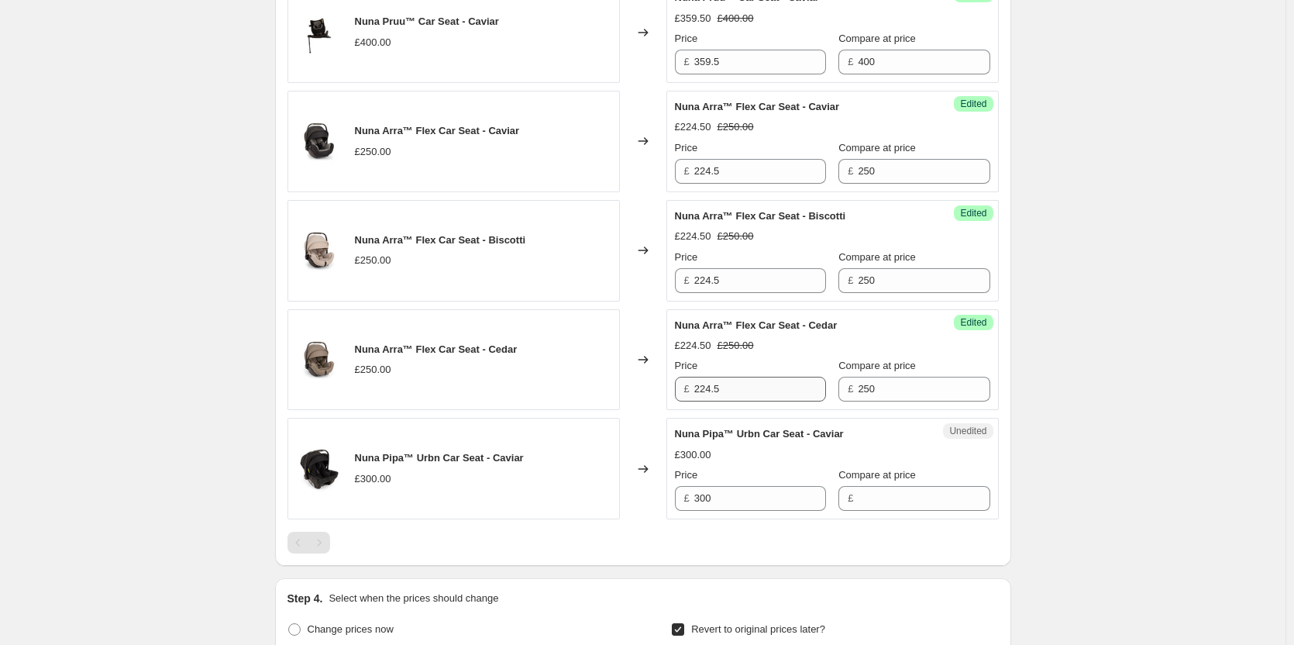
scroll to position [697, 0]
click at [759, 496] on input "300" at bounding box center [760, 497] width 132 height 25
click at [885, 495] on input "Compare at price" at bounding box center [924, 497] width 132 height 25
paste input "300"
type input "300"
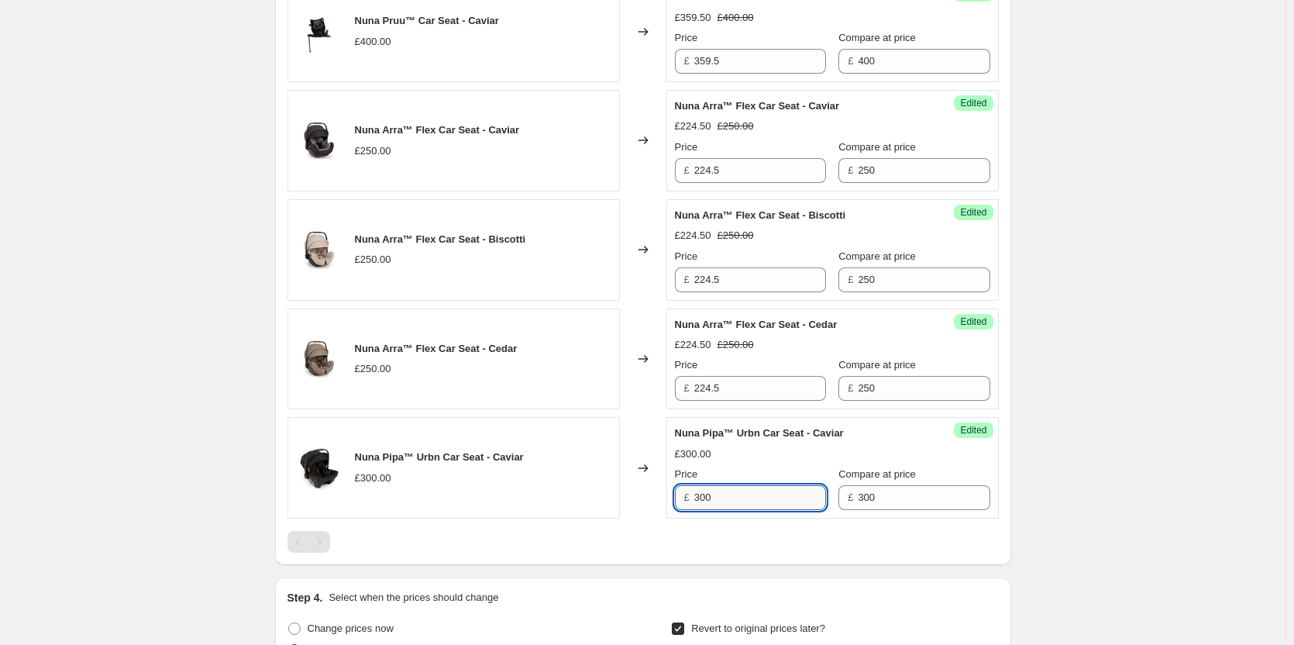
click at [792, 490] on input "300" at bounding box center [760, 497] width 132 height 25
type input "219.95"
click at [212, 157] on div "Create new price [MEDICAL_DATA]. This page is ready Create new price [MEDICAL_D…" at bounding box center [643, 187] width 1286 height 1768
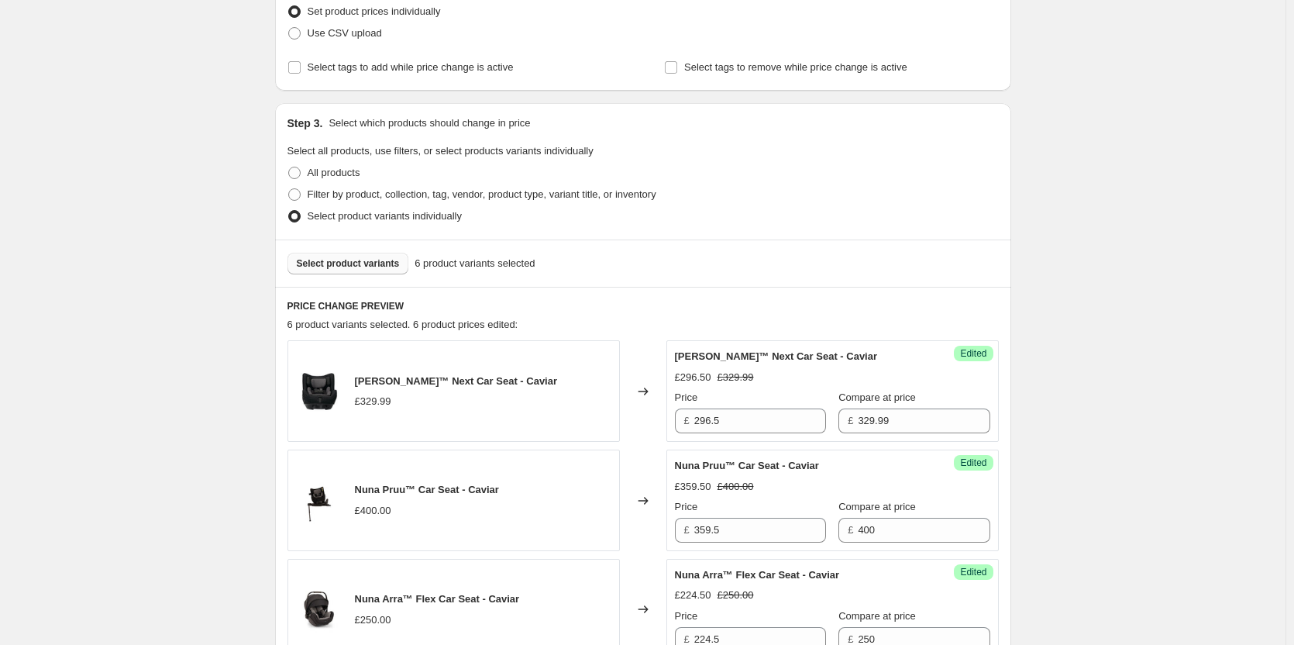
scroll to position [387, 0]
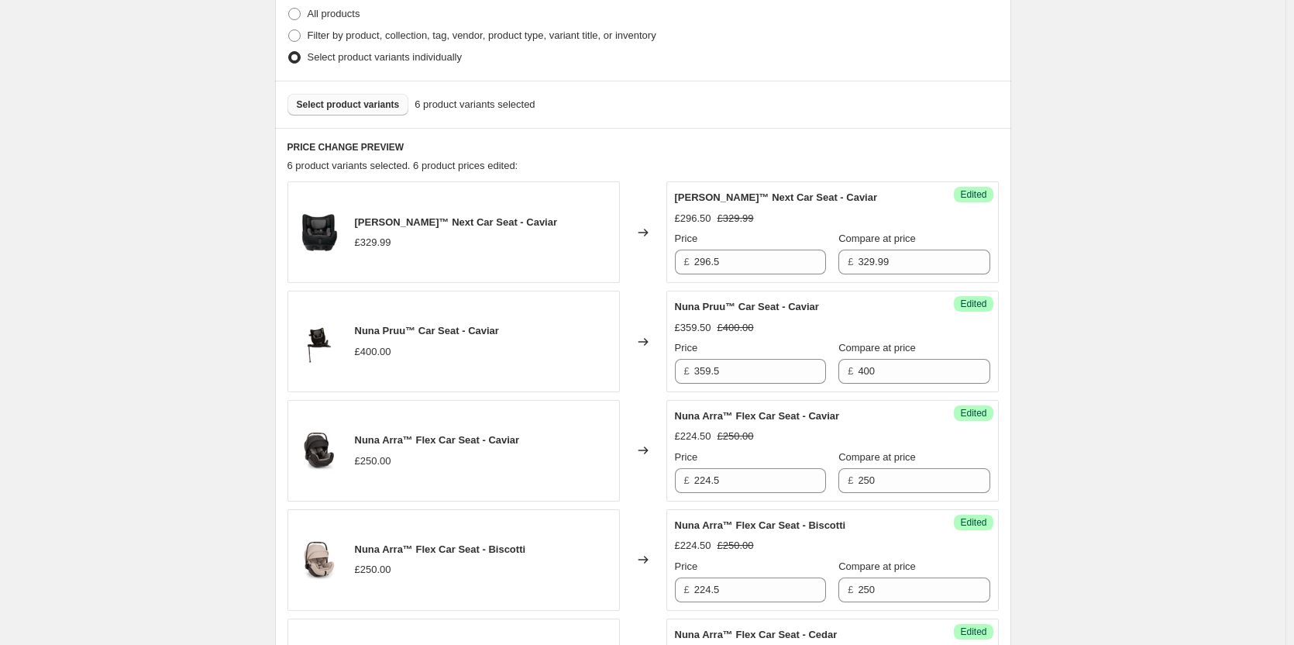
click at [380, 113] on button "Select product variants" at bounding box center [349, 105] width 122 height 22
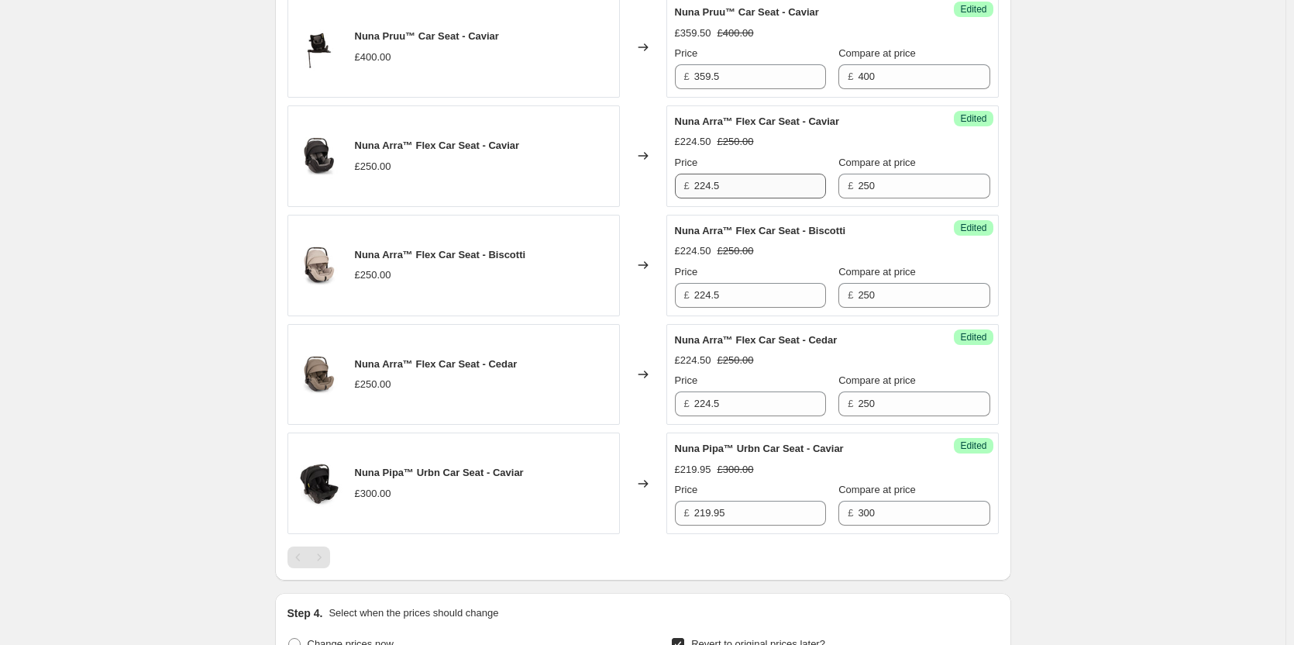
scroll to position [465, 0]
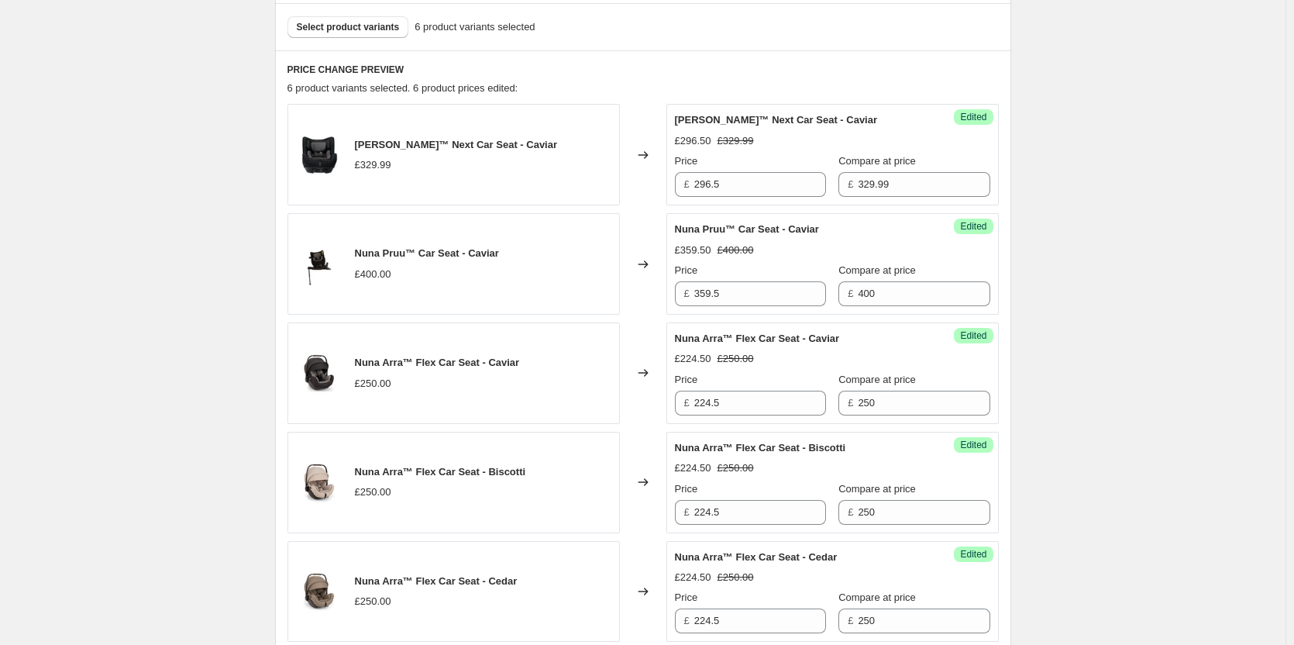
click at [363, 38] on div "Select product variants 6 product variants selected" at bounding box center [643, 26] width 736 height 47
click at [366, 21] on button "Select product variants" at bounding box center [349, 27] width 122 height 22
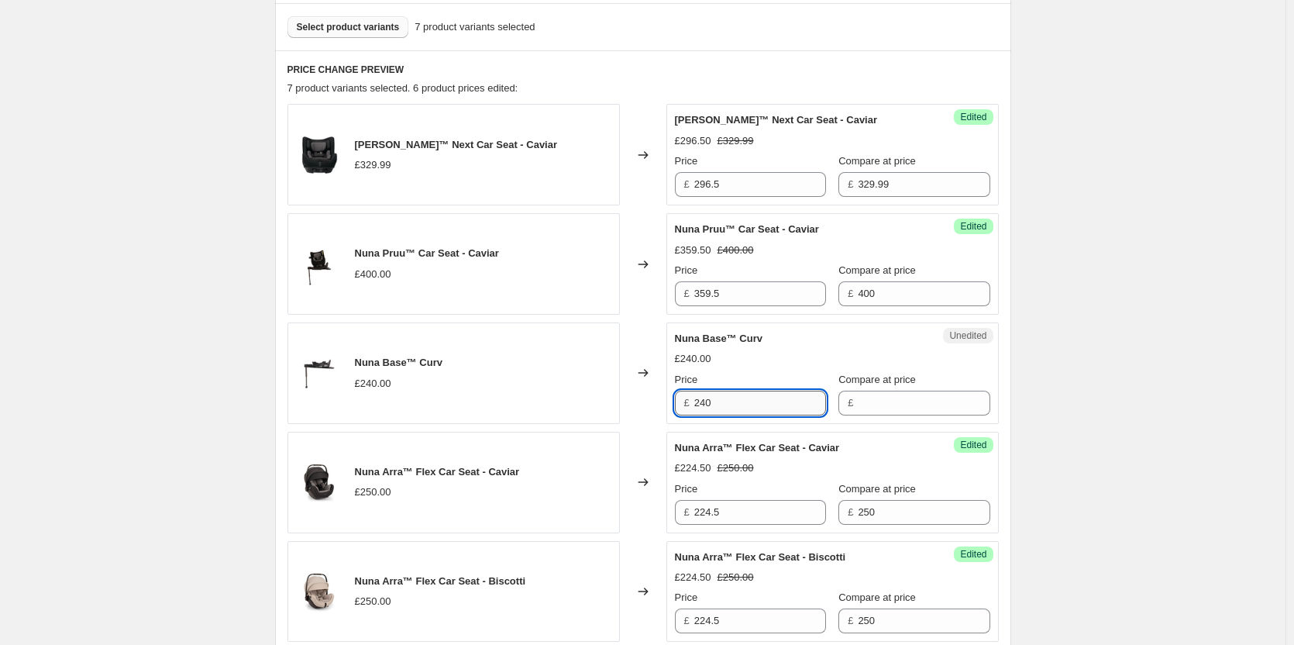
click at [760, 414] on input "240" at bounding box center [760, 403] width 132 height 25
click at [721, 401] on input "240a" at bounding box center [760, 403] width 132 height 25
type input "240"
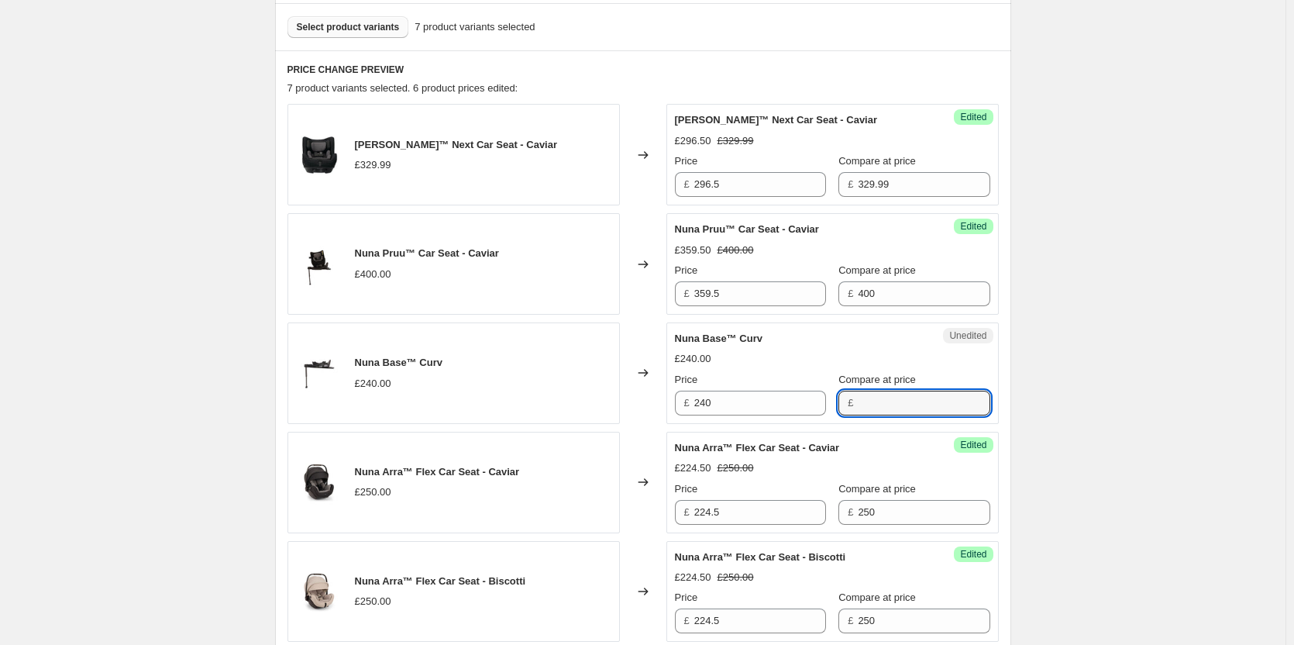
drag, startPoint x: 857, startPoint y: 401, endPoint x: 817, endPoint y: 400, distance: 40.3
click at [858, 401] on input "Compare at price" at bounding box center [924, 403] width 132 height 25
click at [690, 400] on span "£" at bounding box center [686, 403] width 5 height 12
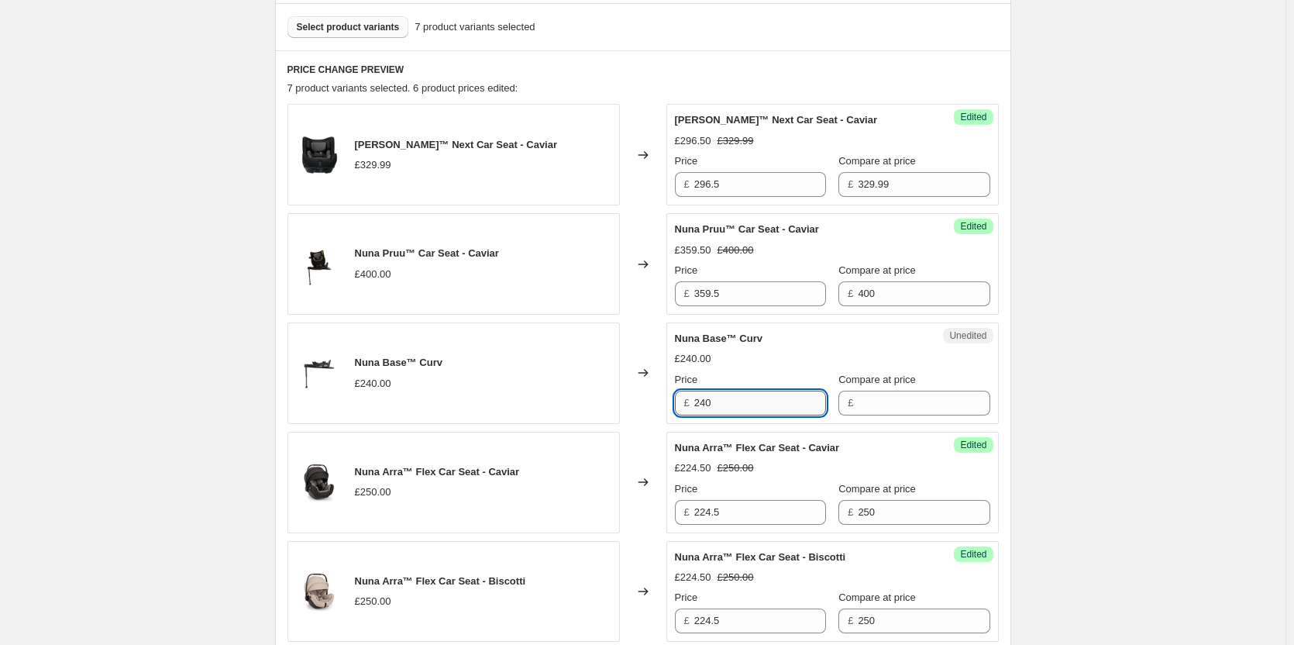
click at [734, 402] on input "240" at bounding box center [760, 403] width 132 height 25
drag, startPoint x: 864, startPoint y: 409, endPoint x: 824, endPoint y: 409, distance: 40.3
click at [864, 409] on input "Compare at price" at bounding box center [924, 403] width 132 height 25
paste input "240"
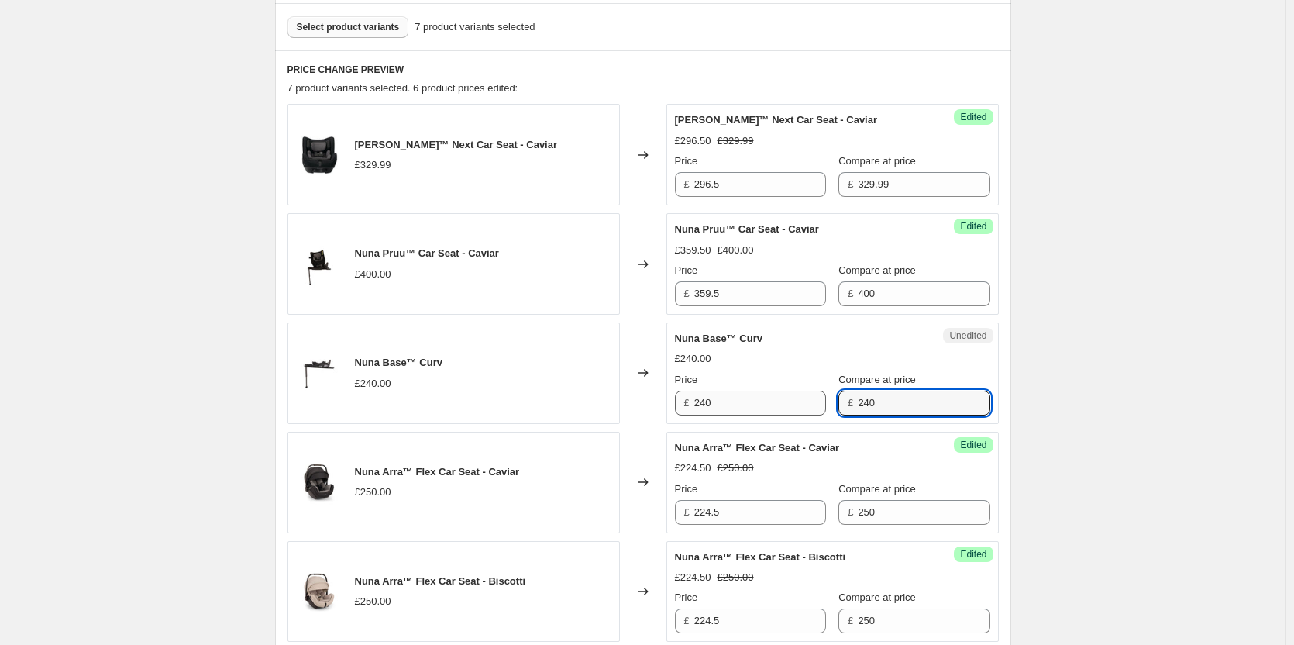
type input "240"
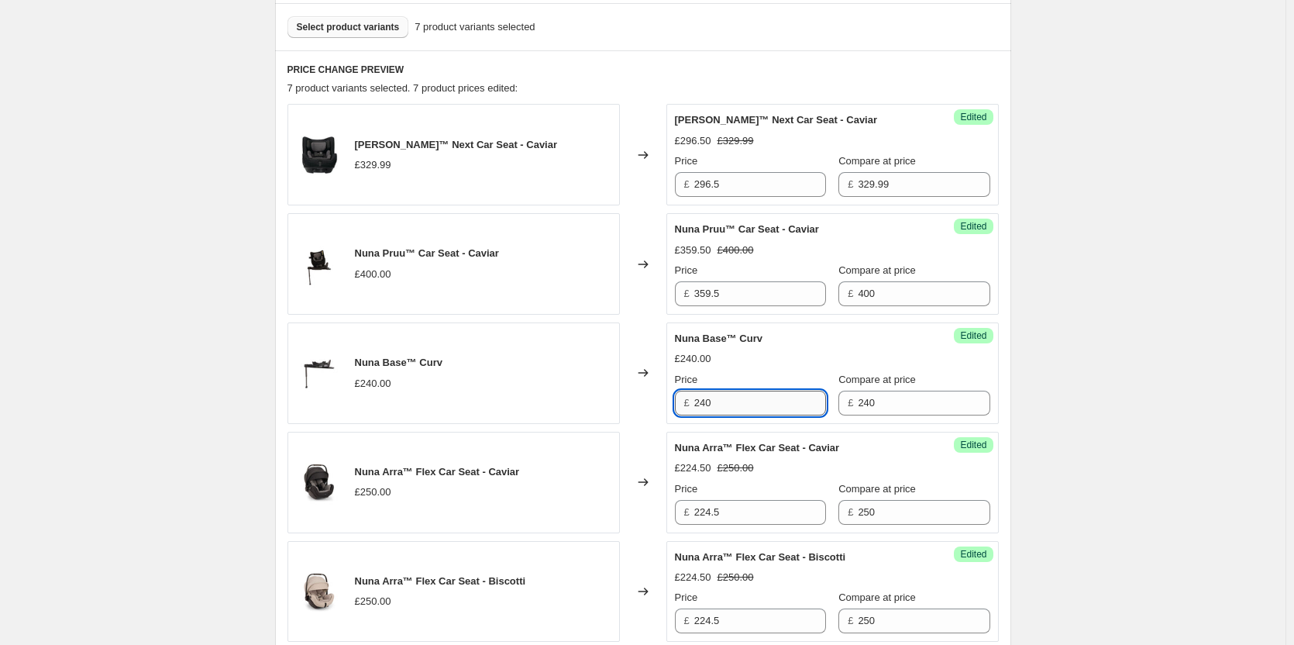
click at [749, 409] on input "240" at bounding box center [760, 403] width 132 height 25
type input "210"
click at [1165, 405] on div "Create new price [MEDICAL_DATA]. This page is ready Create new price [MEDICAL_D…" at bounding box center [643, 473] width 1286 height 1877
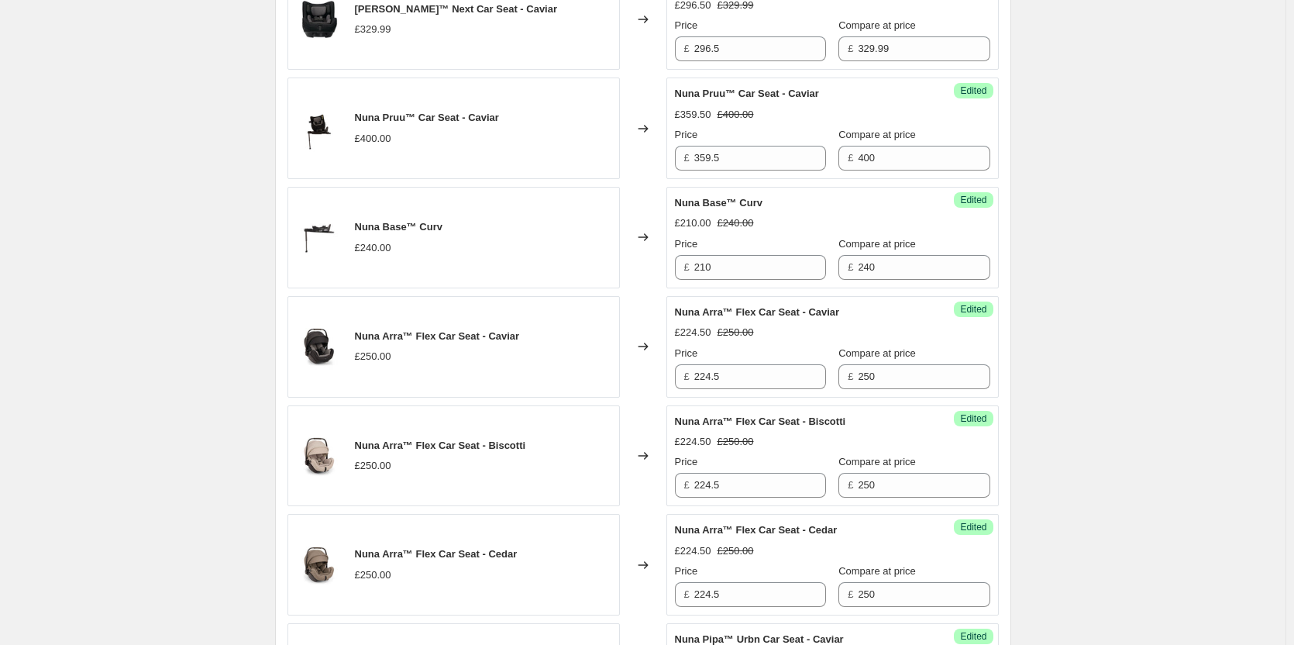
scroll to position [612, 0]
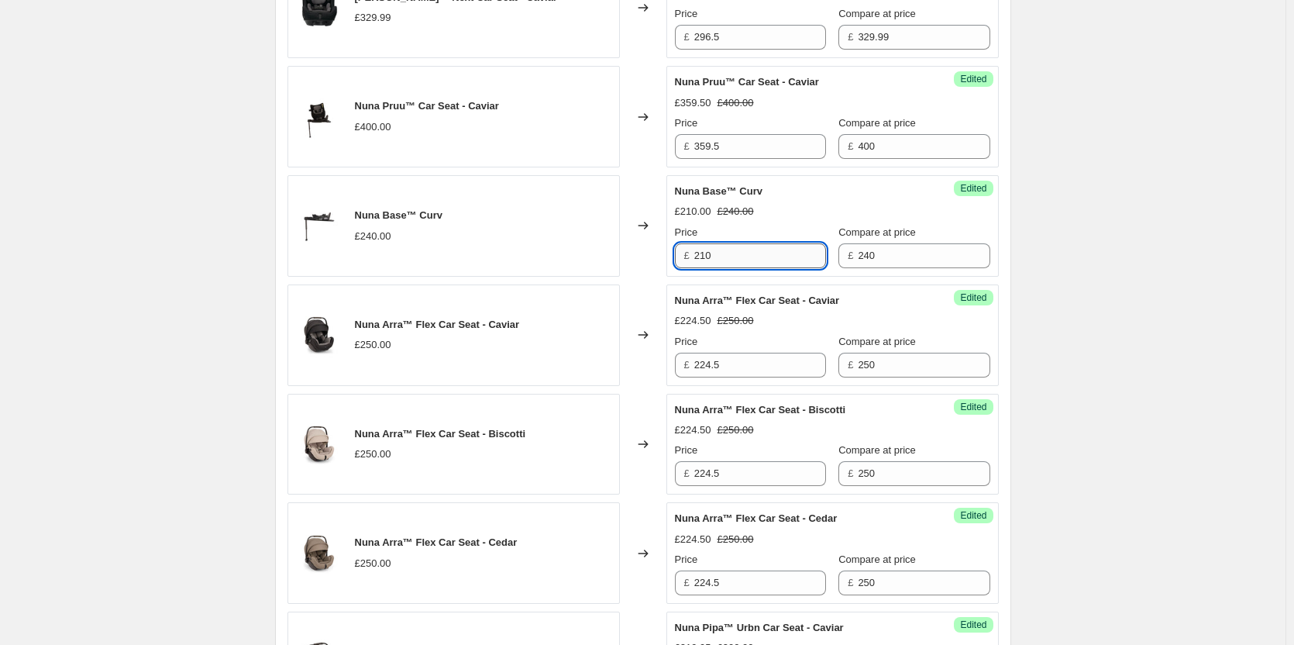
click at [730, 251] on input "210" at bounding box center [760, 255] width 132 height 25
click at [1197, 250] on div "Create new price [MEDICAL_DATA]. This page is ready Create new price [MEDICAL_D…" at bounding box center [643, 326] width 1286 height 1877
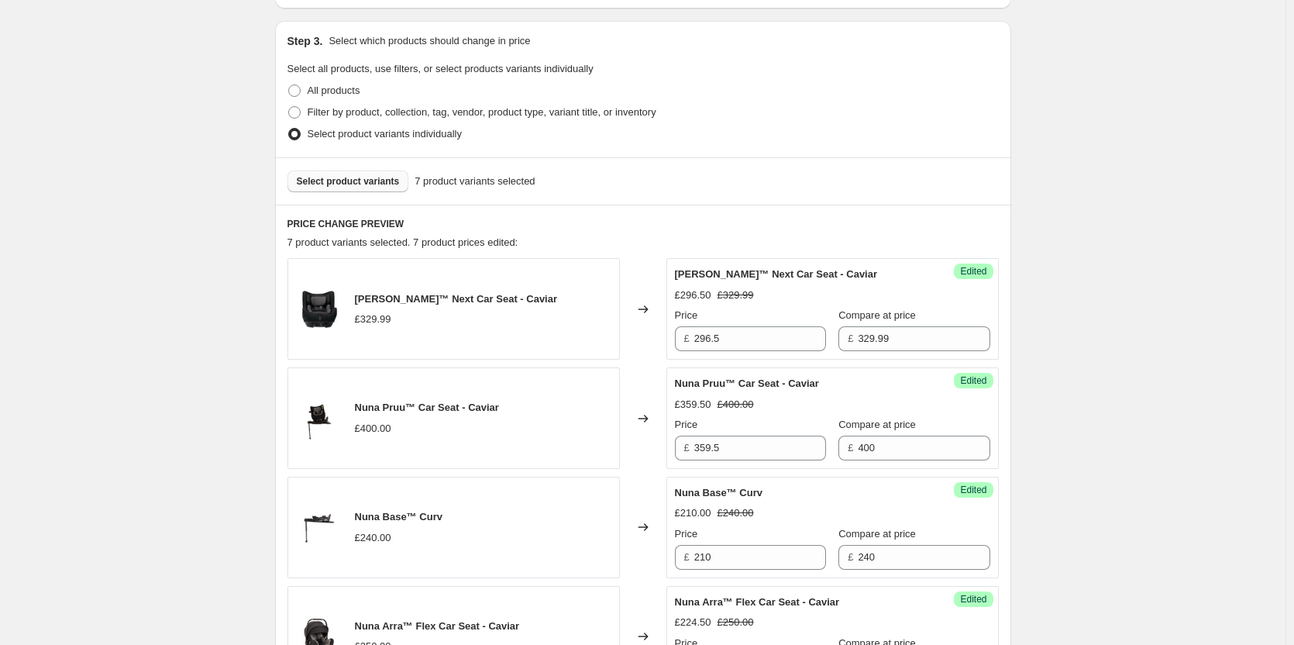
scroll to position [147, 0]
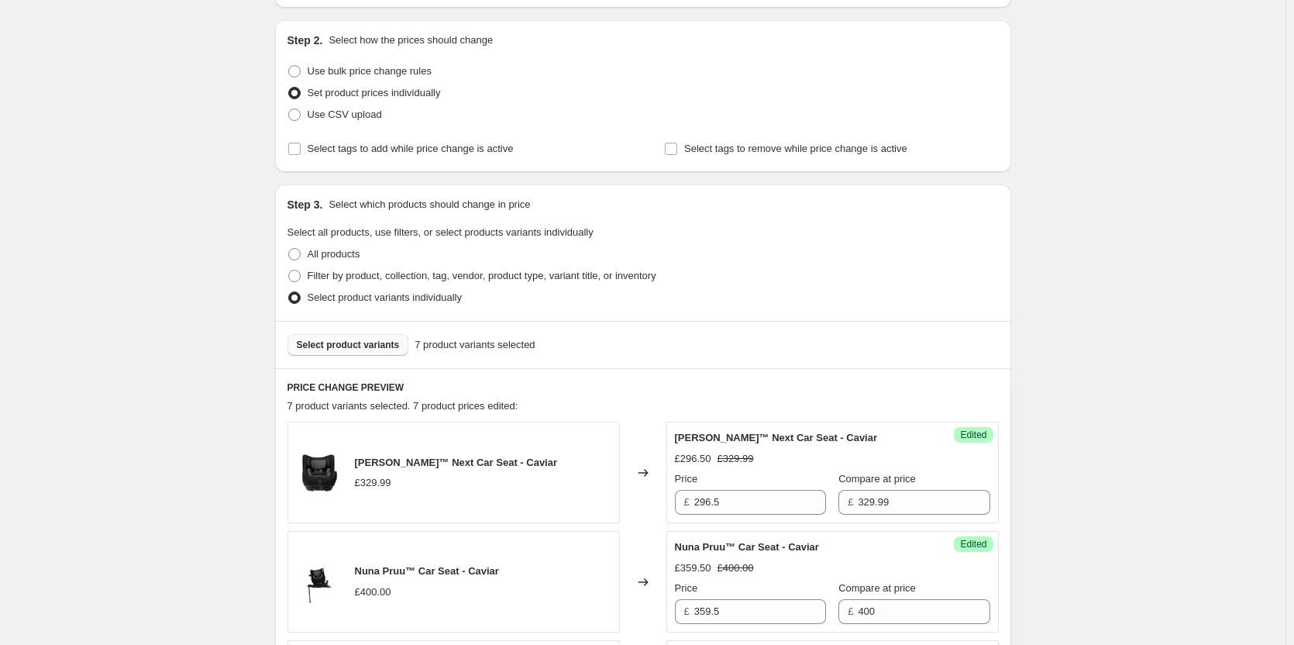
click at [332, 350] on span "Select product variants" at bounding box center [348, 345] width 103 height 12
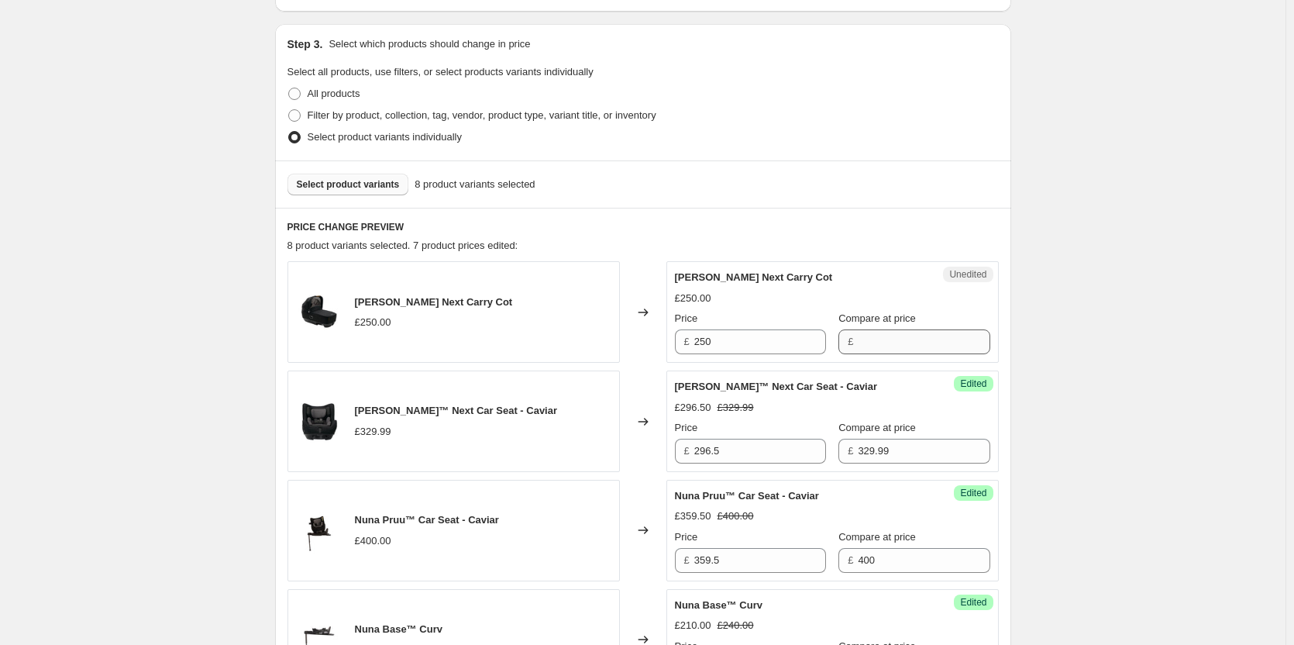
scroll to position [302, 0]
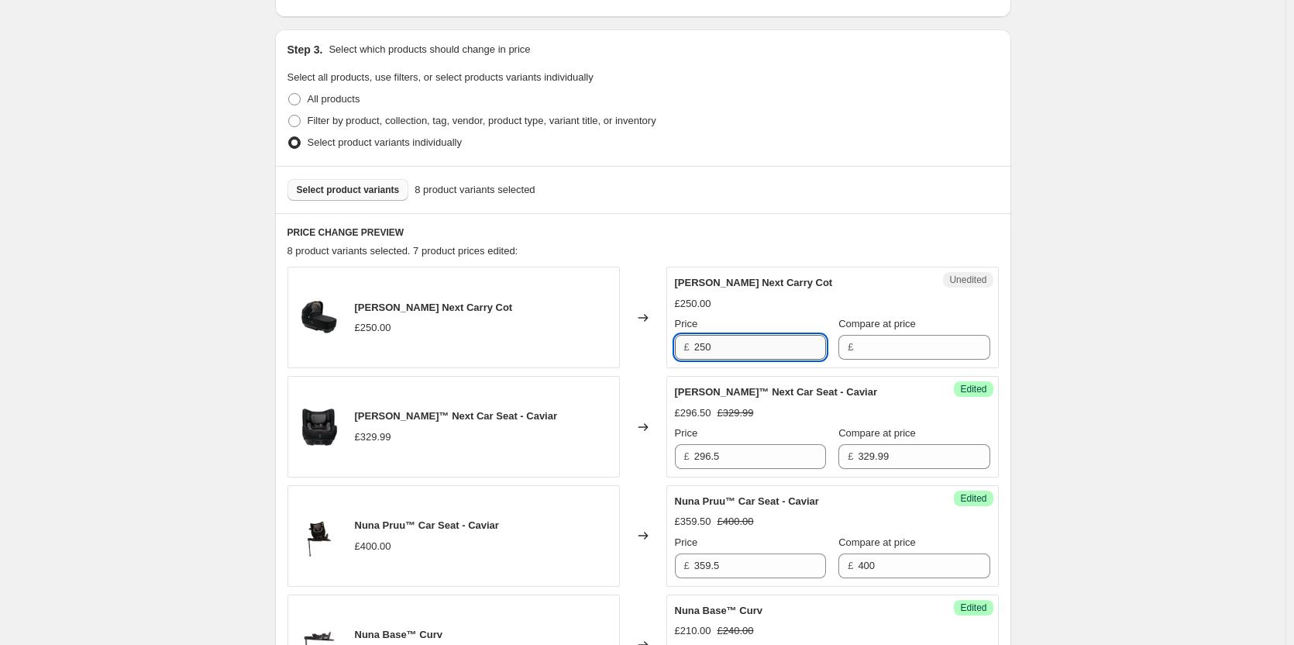
click at [770, 343] on input "250" at bounding box center [760, 347] width 132 height 25
drag, startPoint x: 898, startPoint y: 343, endPoint x: 880, endPoint y: 345, distance: 17.9
click at [898, 343] on input "Compare at price" at bounding box center [924, 347] width 132 height 25
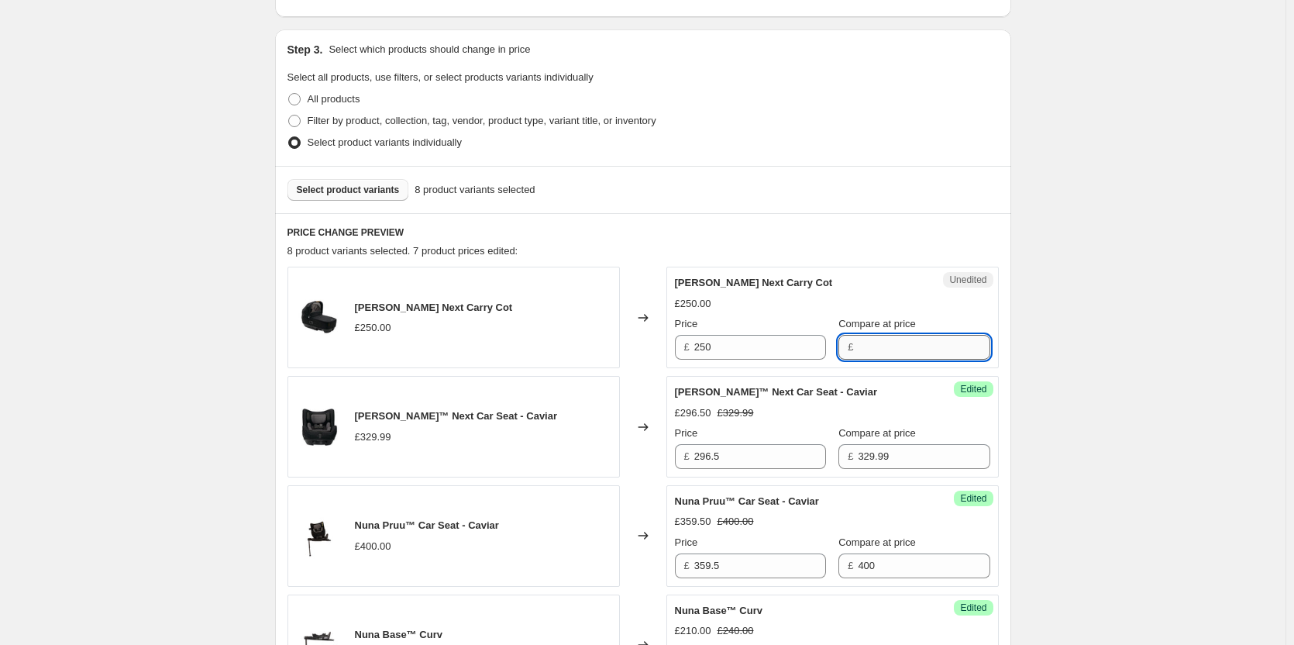
paste input "250"
type input "250"
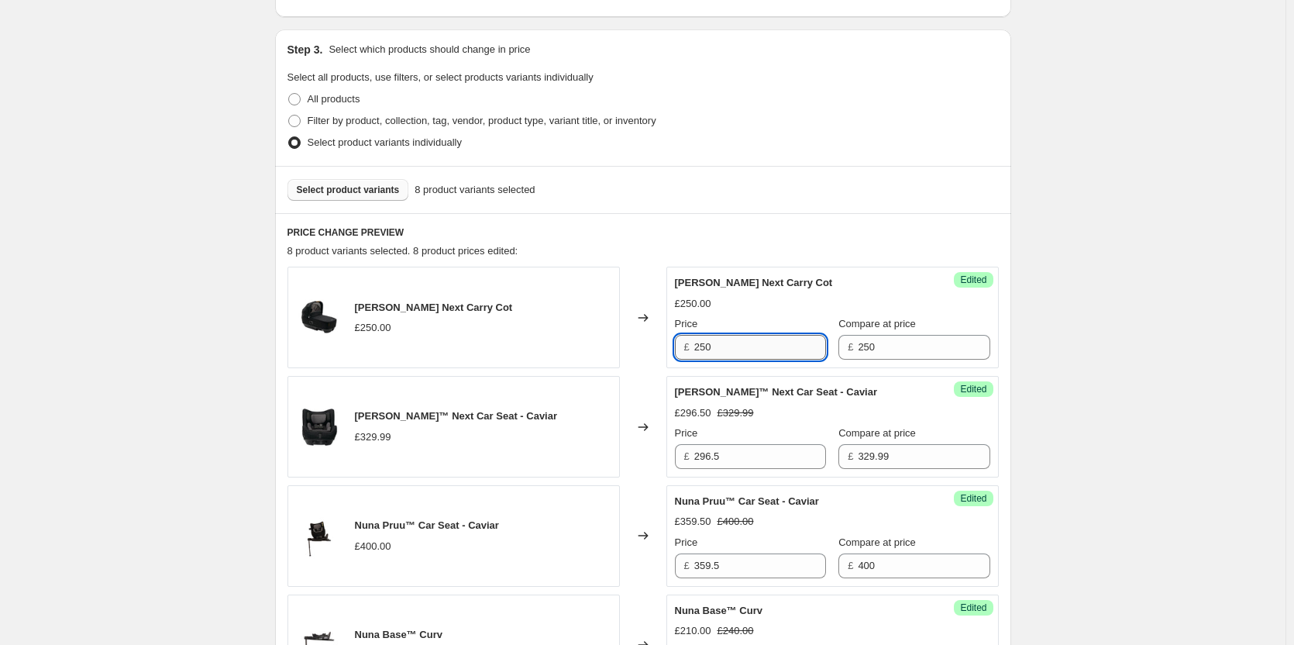
click at [807, 346] on input "250" at bounding box center [760, 347] width 132 height 25
type input "224.50"
click at [339, 182] on button "Select product variants" at bounding box center [349, 190] width 122 height 22
click at [360, 191] on span "Select product variants" at bounding box center [348, 190] width 103 height 12
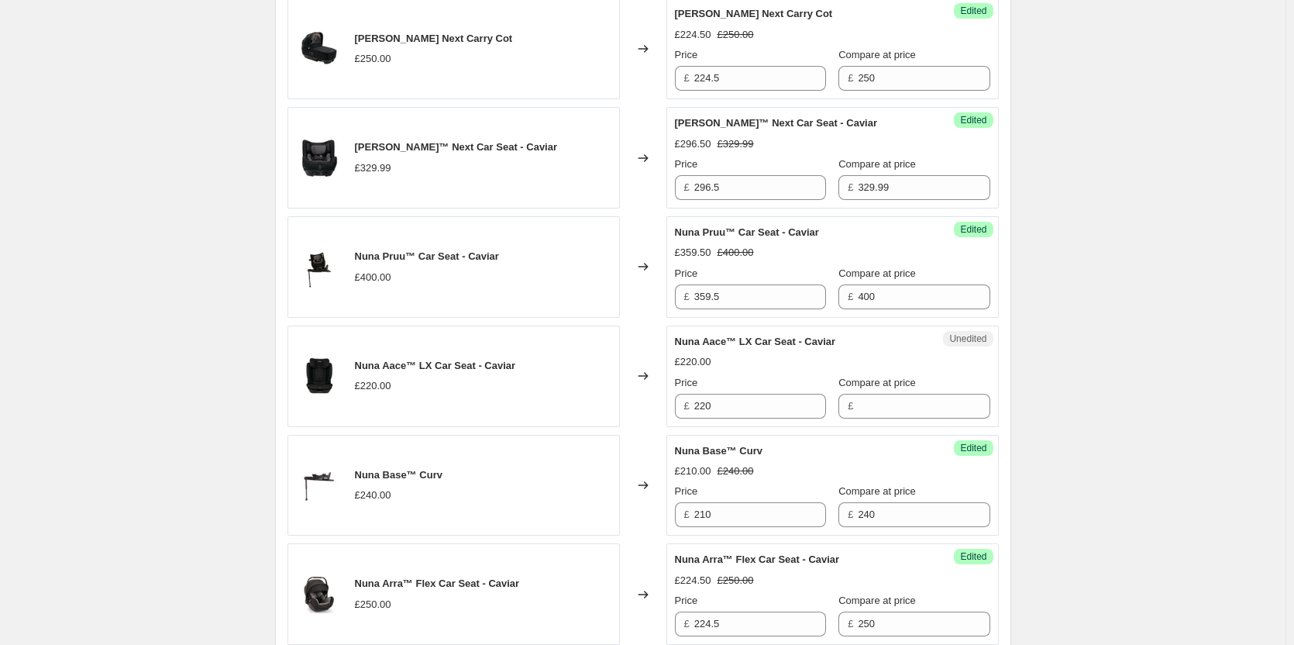
scroll to position [535, 0]
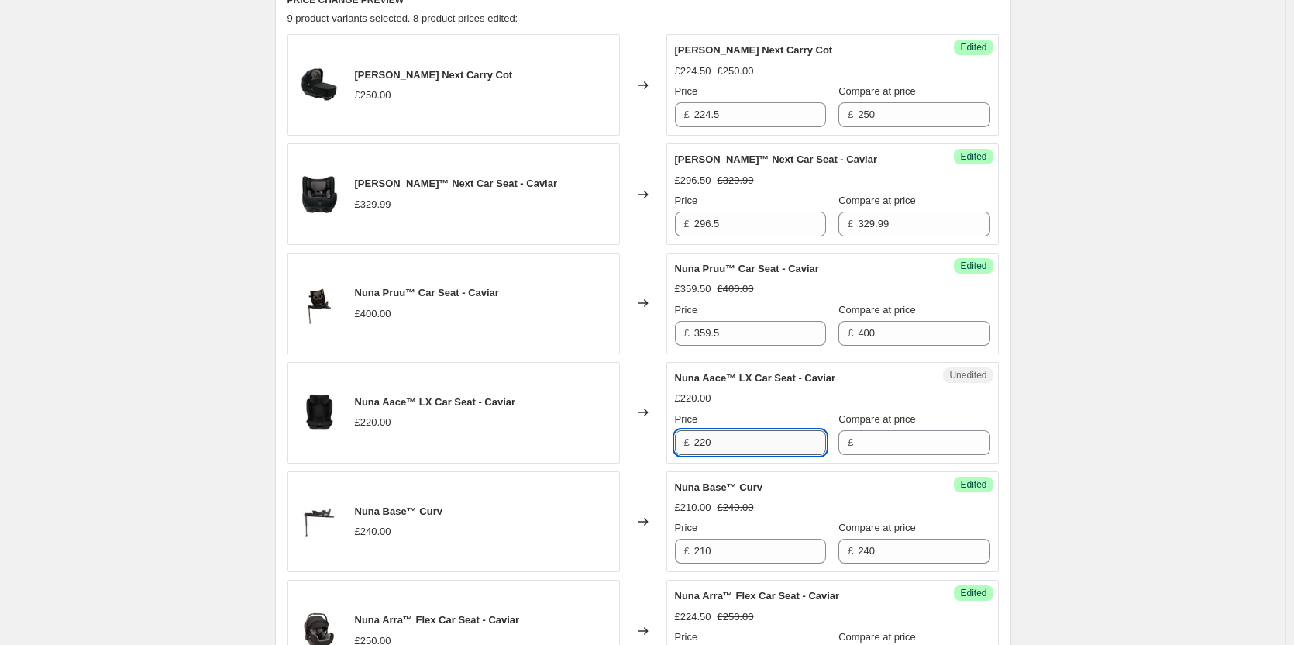
click at [742, 435] on input "220" at bounding box center [760, 442] width 132 height 25
type input "220"
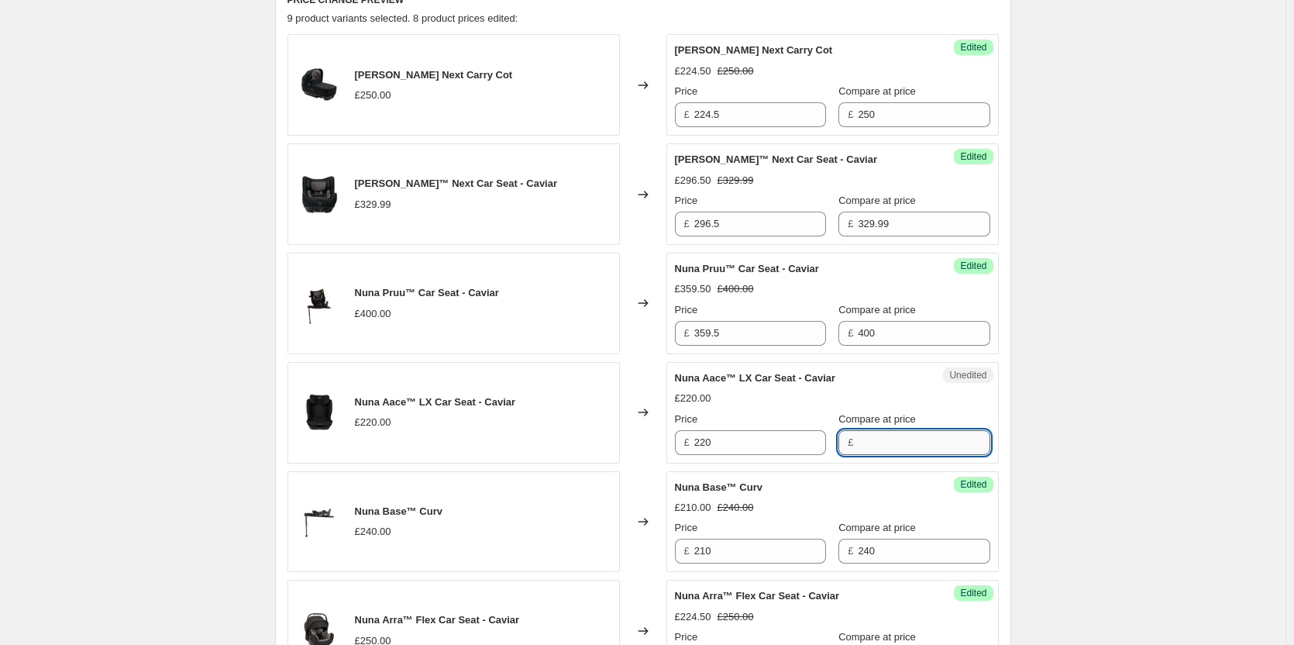
click at [906, 448] on input "Compare at price" at bounding box center [924, 442] width 132 height 25
paste input "220"
type input "220"
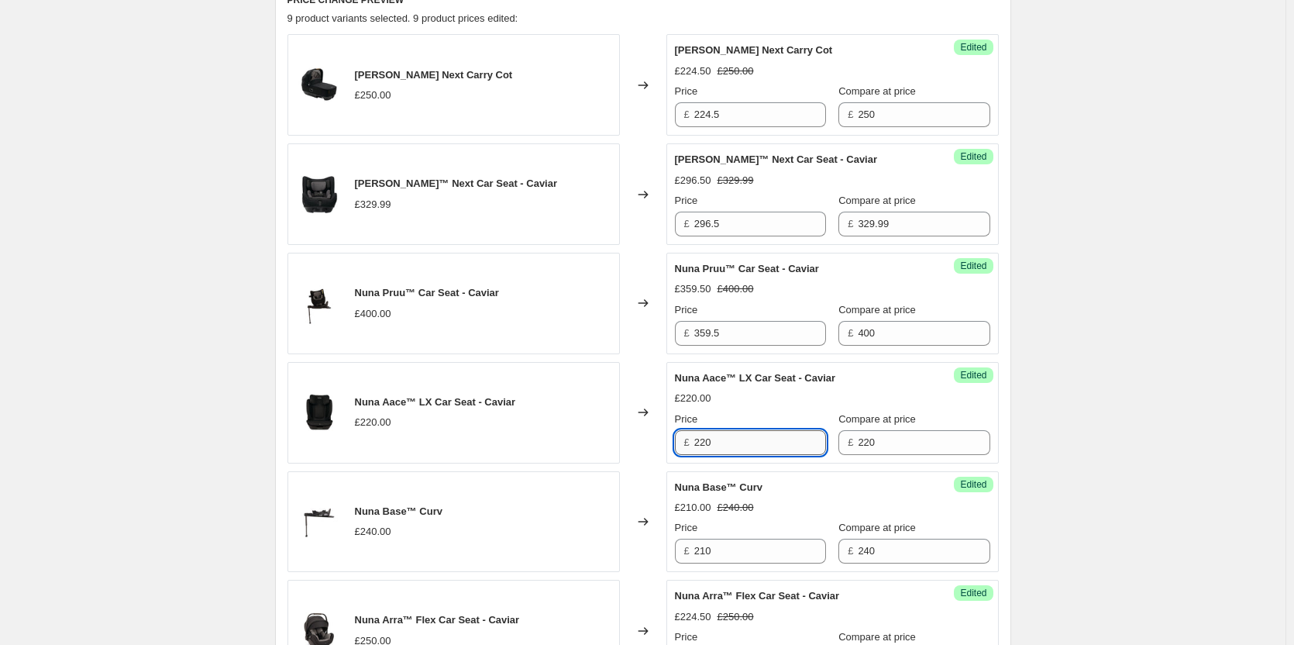
click at [730, 439] on input "220" at bounding box center [760, 442] width 132 height 25
type input "199.95"
click at [1095, 332] on div "Create new price [MEDICAL_DATA]. This page is ready Create new price [MEDICAL_D…" at bounding box center [643, 512] width 1286 height 2095
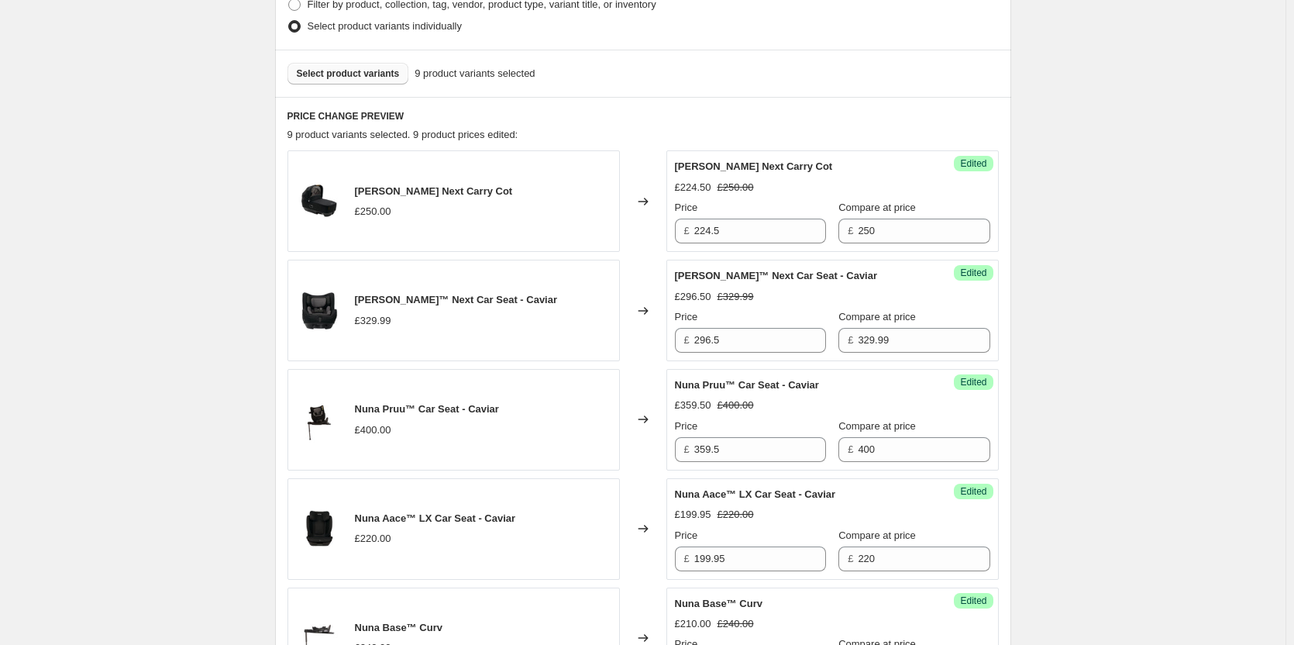
scroll to position [387, 0]
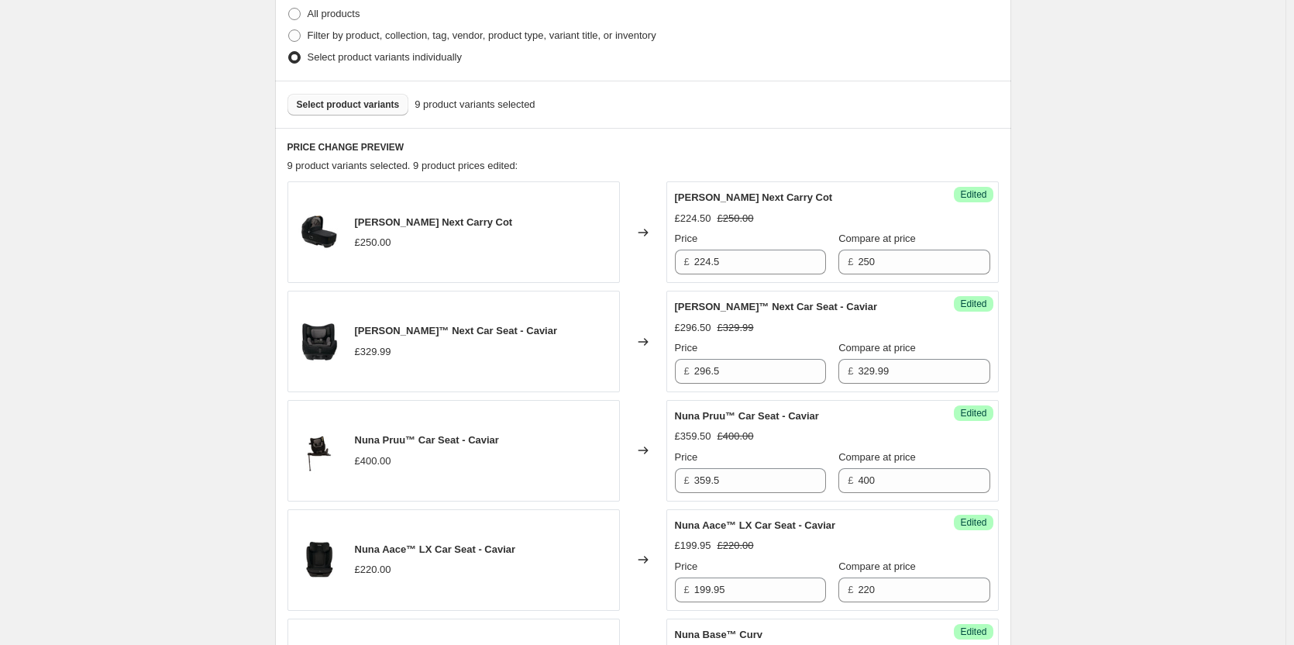
click at [352, 107] on span "Select product variants" at bounding box center [348, 104] width 103 height 12
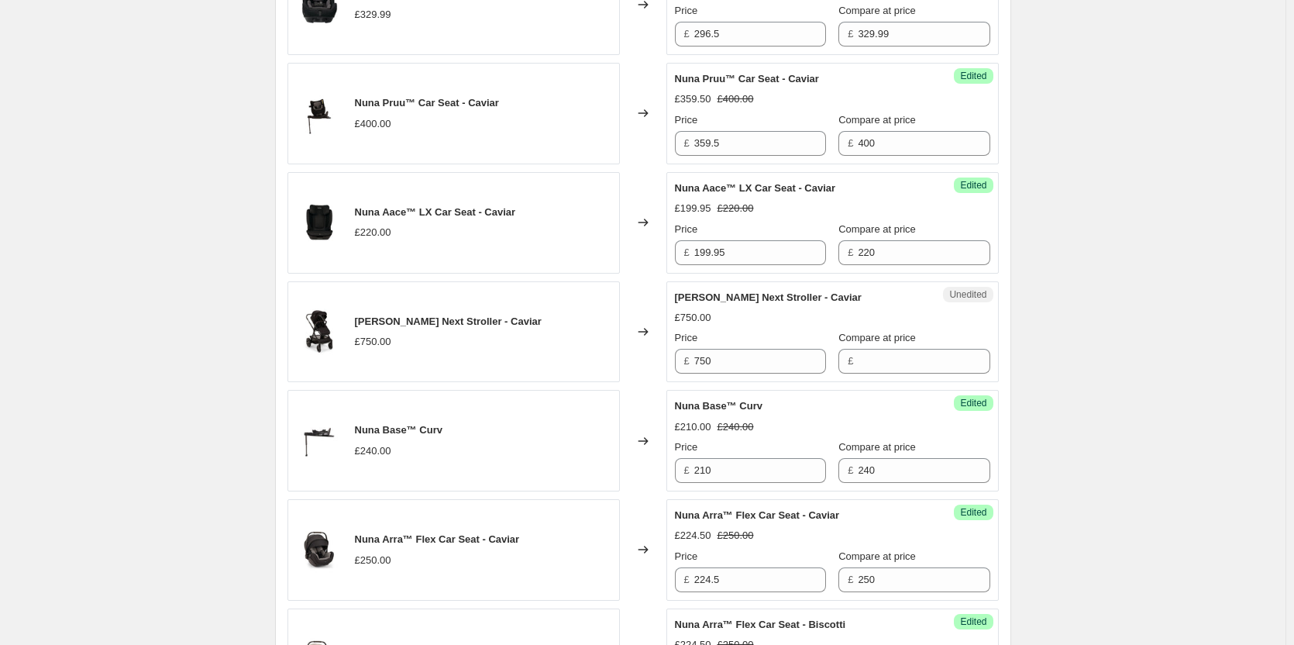
scroll to position [775, 0]
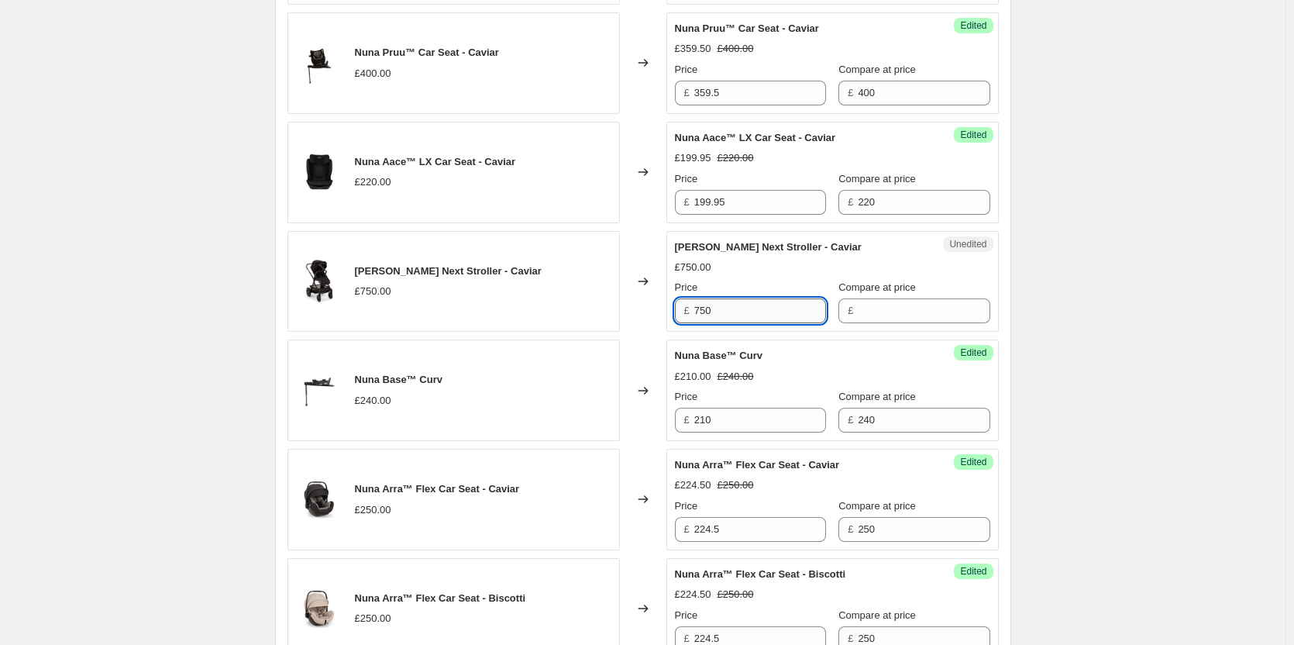
click at [757, 309] on input "750" at bounding box center [760, 310] width 132 height 25
drag, startPoint x: 916, startPoint y: 310, endPoint x: 890, endPoint y: 312, distance: 25.6
click at [916, 310] on input "Compare at price" at bounding box center [924, 310] width 132 height 25
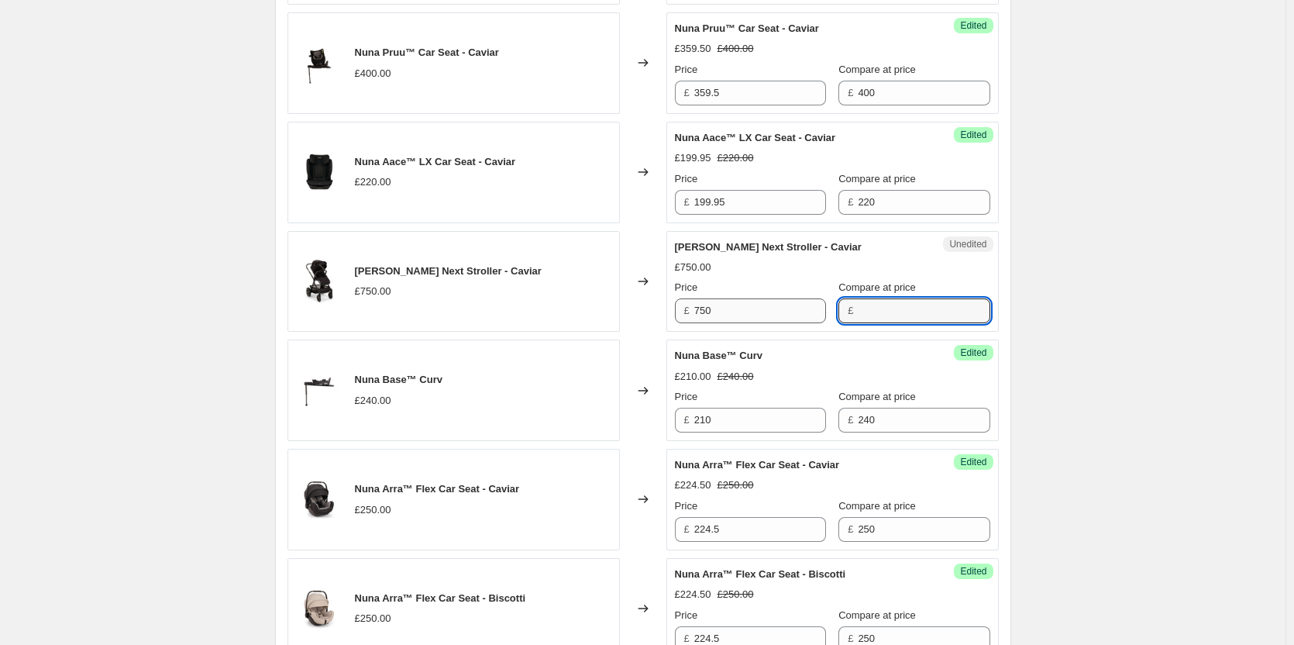
paste input "750"
type input "750"
click at [724, 311] on input "750" at bounding box center [760, 310] width 132 height 25
click at [1181, 245] on div "Create new price [MEDICAL_DATA]. This page is ready Create new price [MEDICAL_D…" at bounding box center [643, 327] width 1286 height 2204
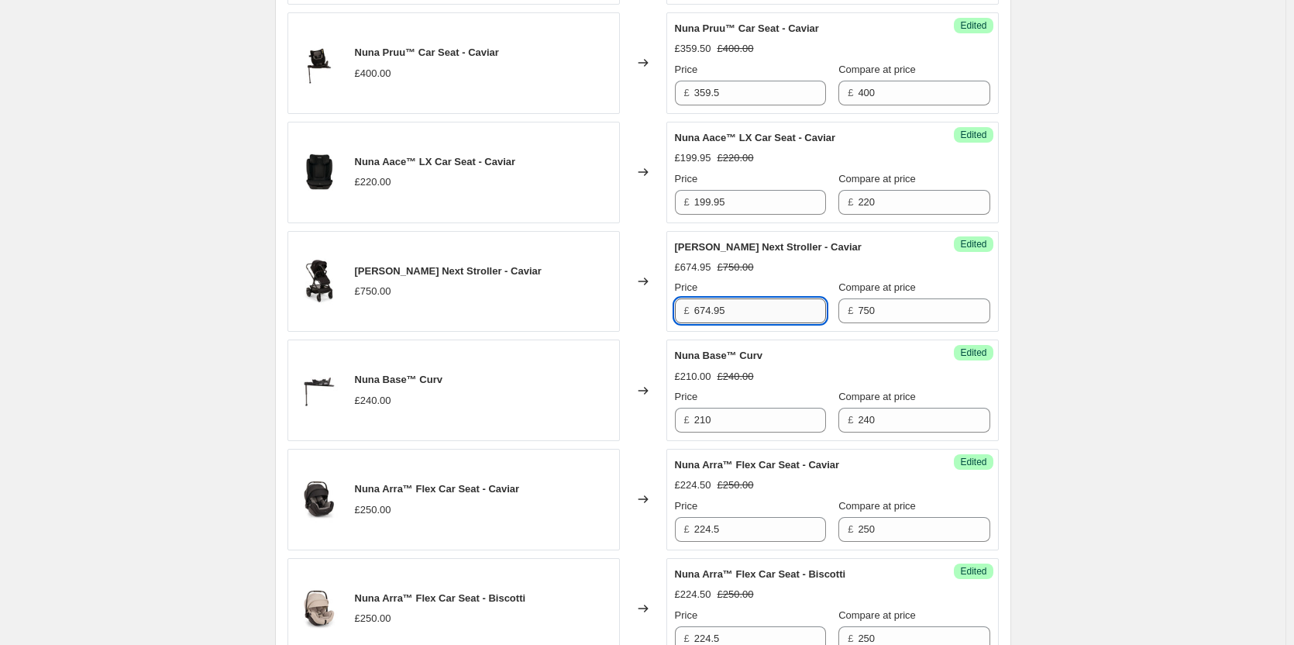
click at [767, 307] on input "674.95" at bounding box center [760, 310] width 132 height 25
type input "674.50"
click at [1200, 277] on div "Create new price [MEDICAL_DATA]. This page is ready Create new price [MEDICAL_D…" at bounding box center [643, 327] width 1286 height 2204
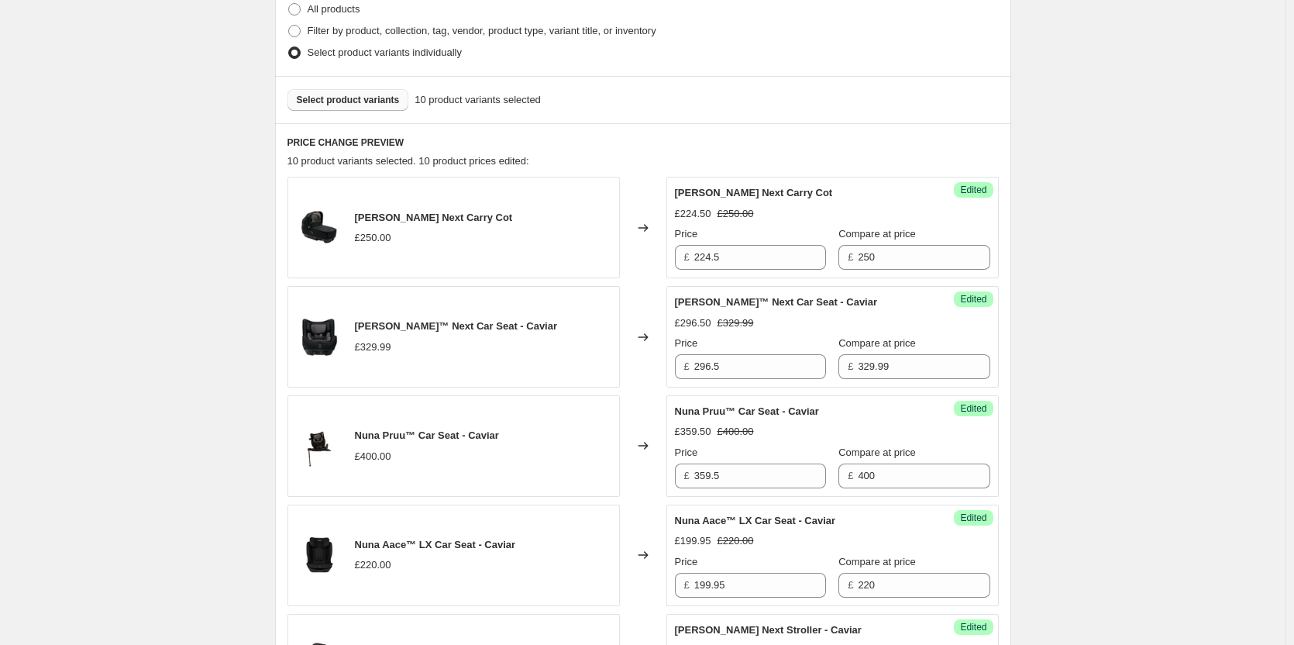
scroll to position [232, 0]
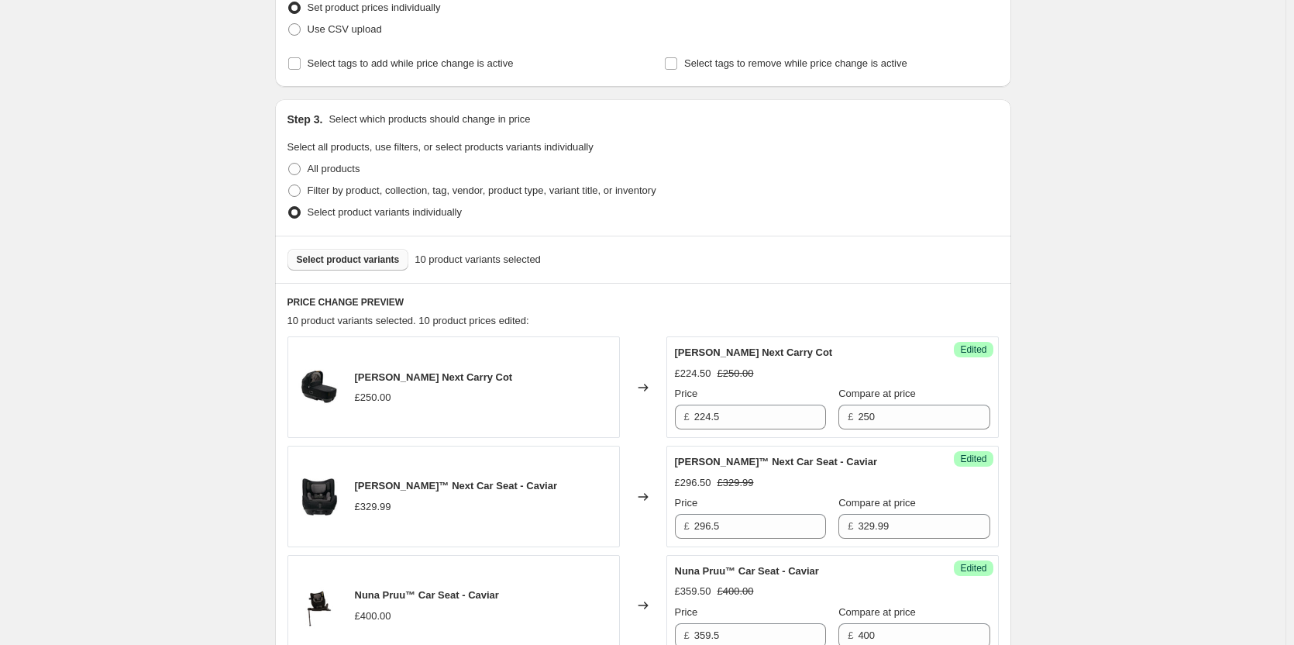
click at [350, 253] on button "Select product variants" at bounding box center [349, 260] width 122 height 22
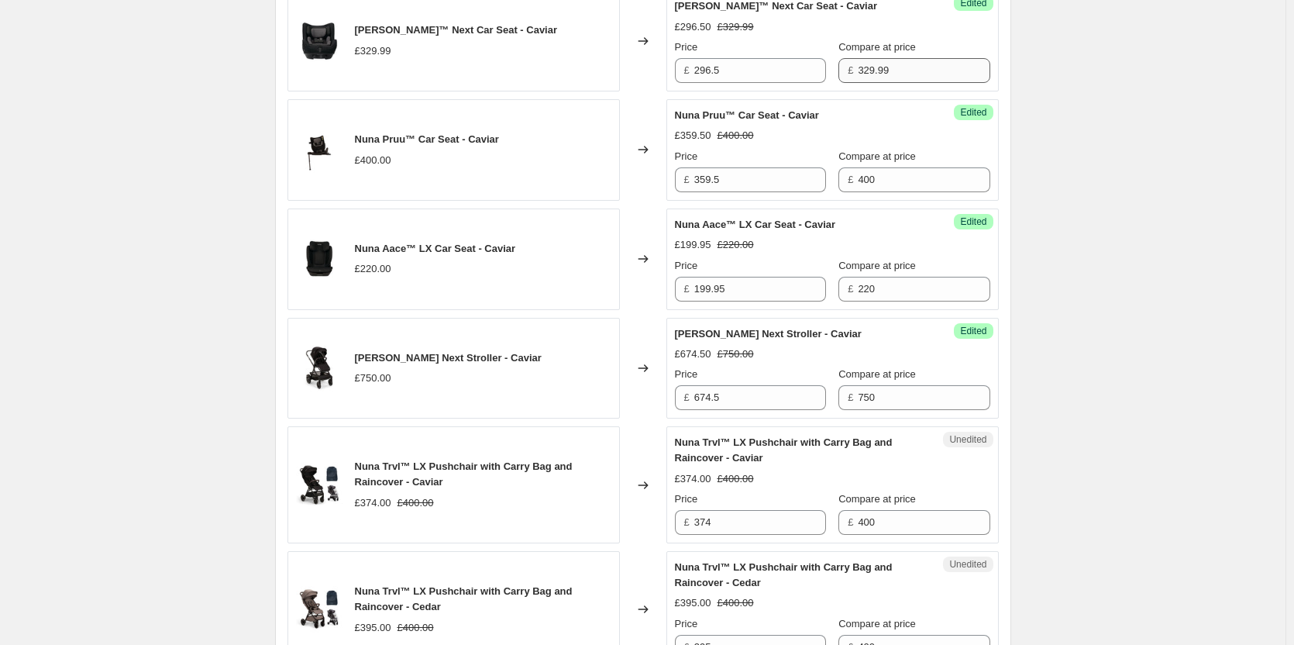
scroll to position [697, 0]
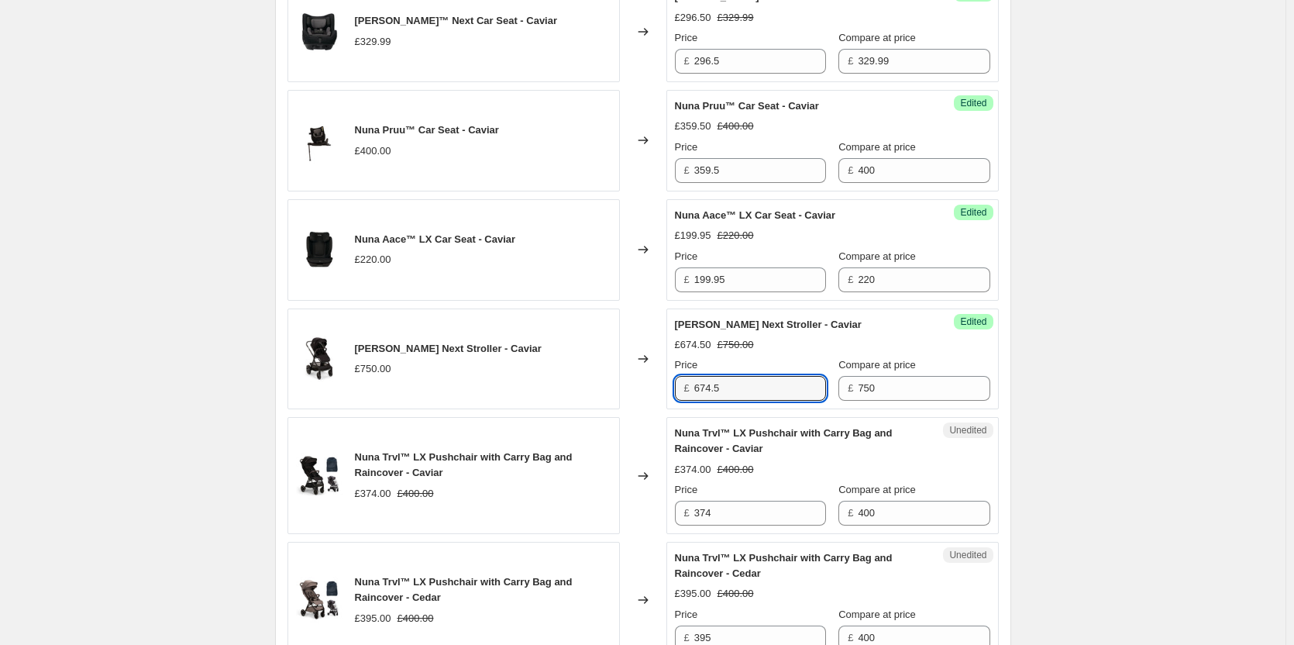
drag, startPoint x: 694, startPoint y: 379, endPoint x: 658, endPoint y: 377, distance: 36.5
click at [658, 377] on div "[PERSON_NAME] Next Stroller - Caviar £750.00 Changed to Success Edited [PERSON_…" at bounding box center [643, 359] width 711 height 102
type input "725"
click at [1040, 350] on div "Create new price [MEDICAL_DATA]. This page is ready Create new price [MEDICAL_D…" at bounding box center [643, 529] width 1286 height 2453
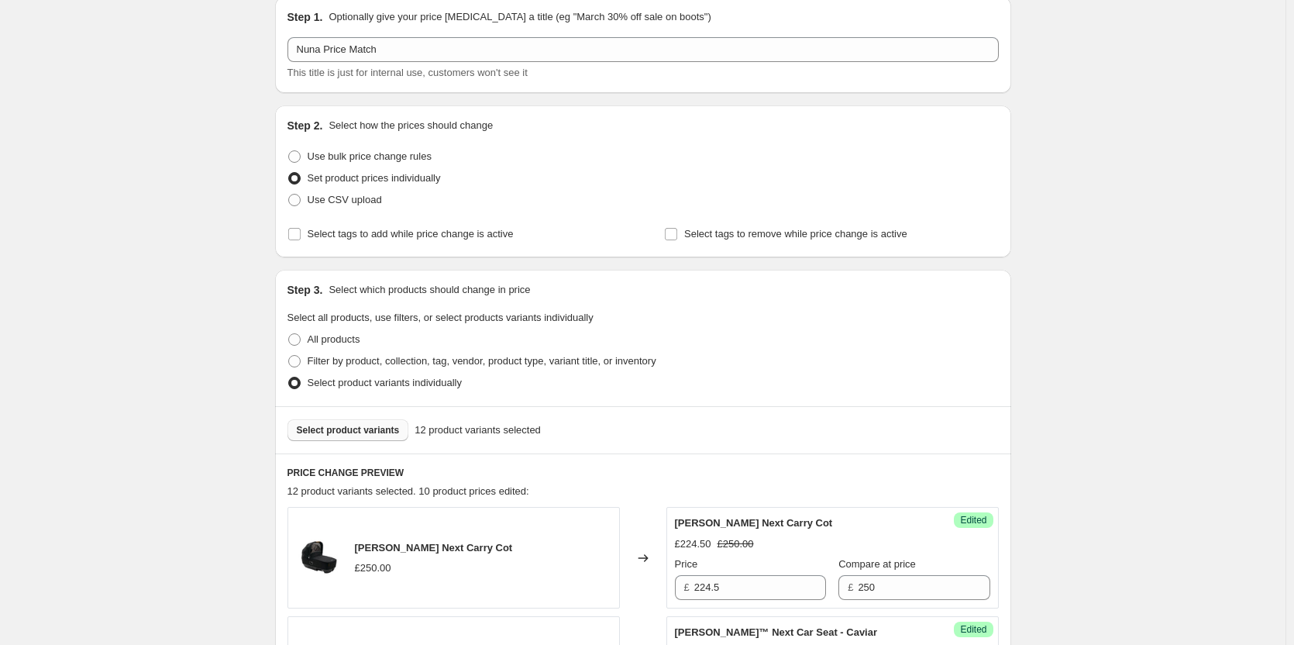
scroll to position [155, 0]
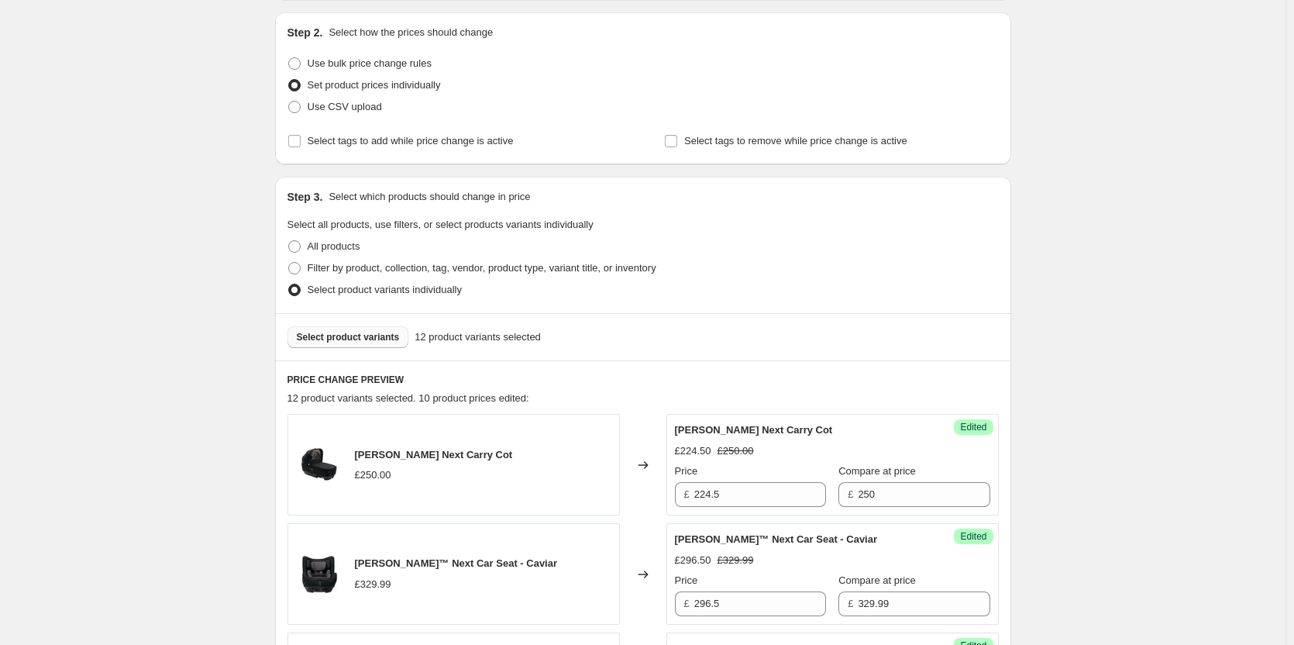
click at [345, 334] on span "Select product variants" at bounding box center [348, 337] width 103 height 12
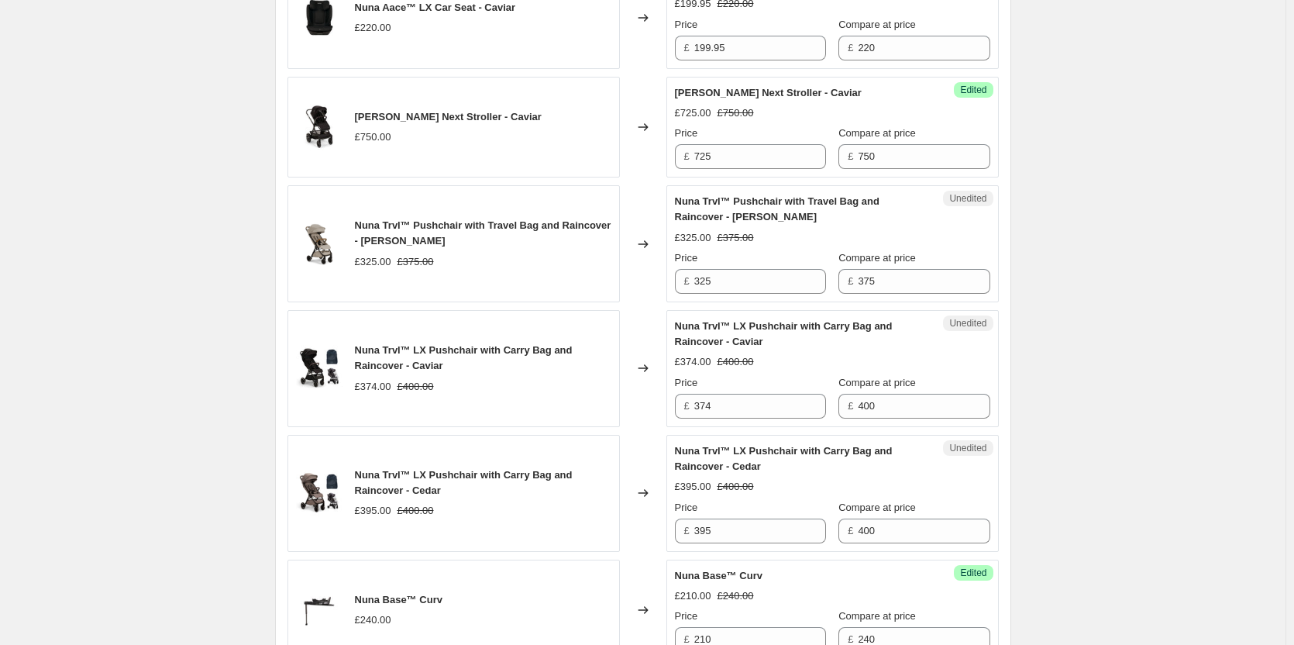
scroll to position [930, 0]
drag, startPoint x: 735, startPoint y: 279, endPoint x: 664, endPoint y: 277, distance: 70.6
click at [664, 277] on div "Nuna Trvl™ Pushchair with Travel Bag and Raincover - [PERSON_NAME] £325.00 £375…" at bounding box center [643, 242] width 711 height 117
type input "320"
click at [1117, 280] on div "Create new price [MEDICAL_DATA]. This page is ready Create new price [MEDICAL_D…" at bounding box center [643, 359] width 1286 height 2578
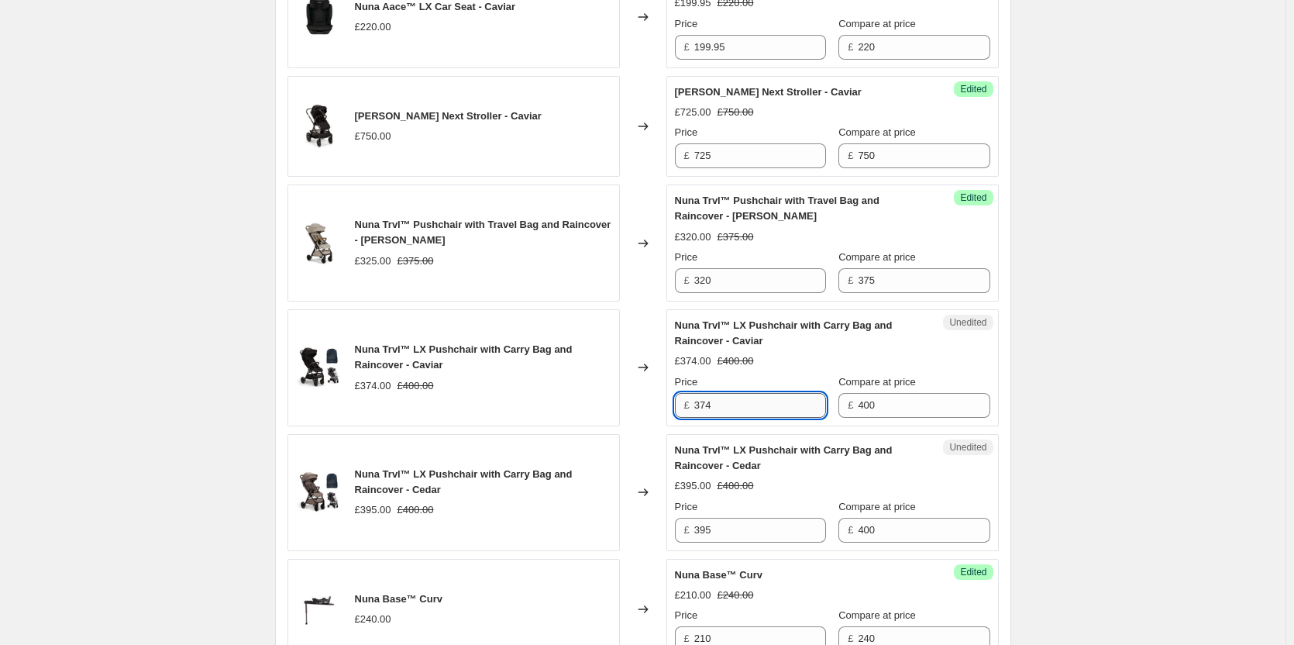
click at [784, 398] on input "374" at bounding box center [760, 405] width 132 height 25
type input "359.95"
click at [759, 523] on input "395" at bounding box center [760, 530] width 132 height 25
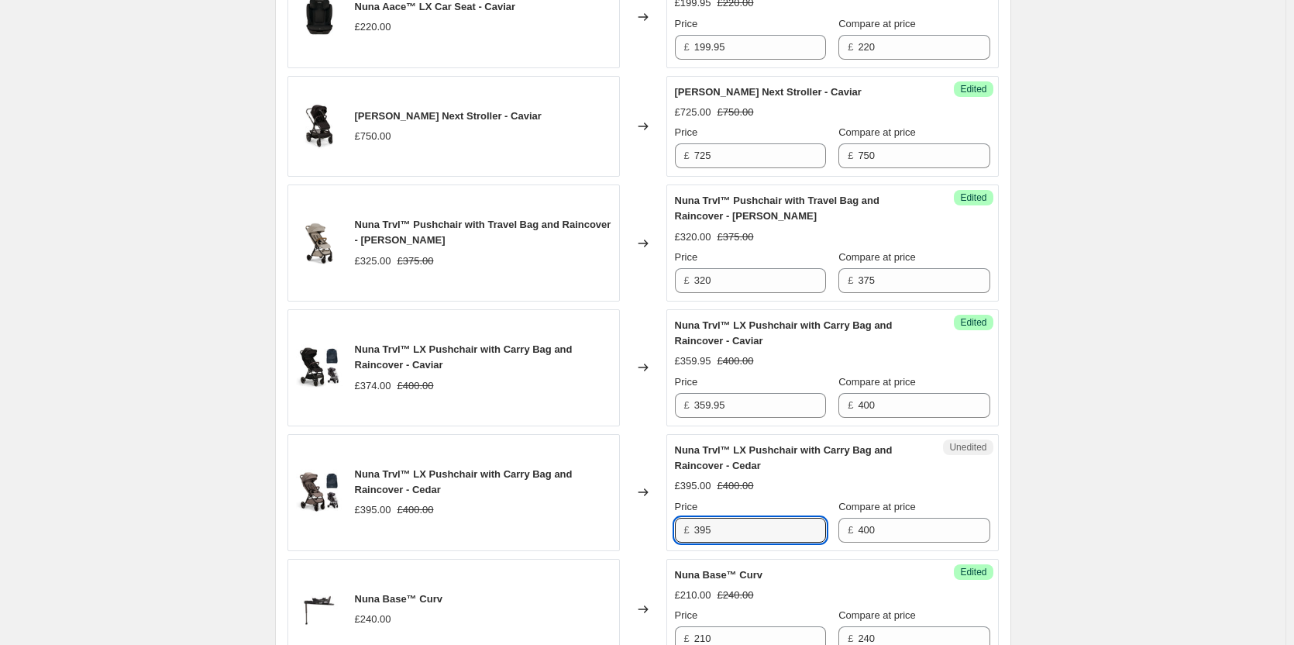
paste input "59."
type input "359.95"
click at [1083, 492] on div "Create new price [MEDICAL_DATA]. This page is ready Create new price [MEDICAL_D…" at bounding box center [643, 359] width 1286 height 2578
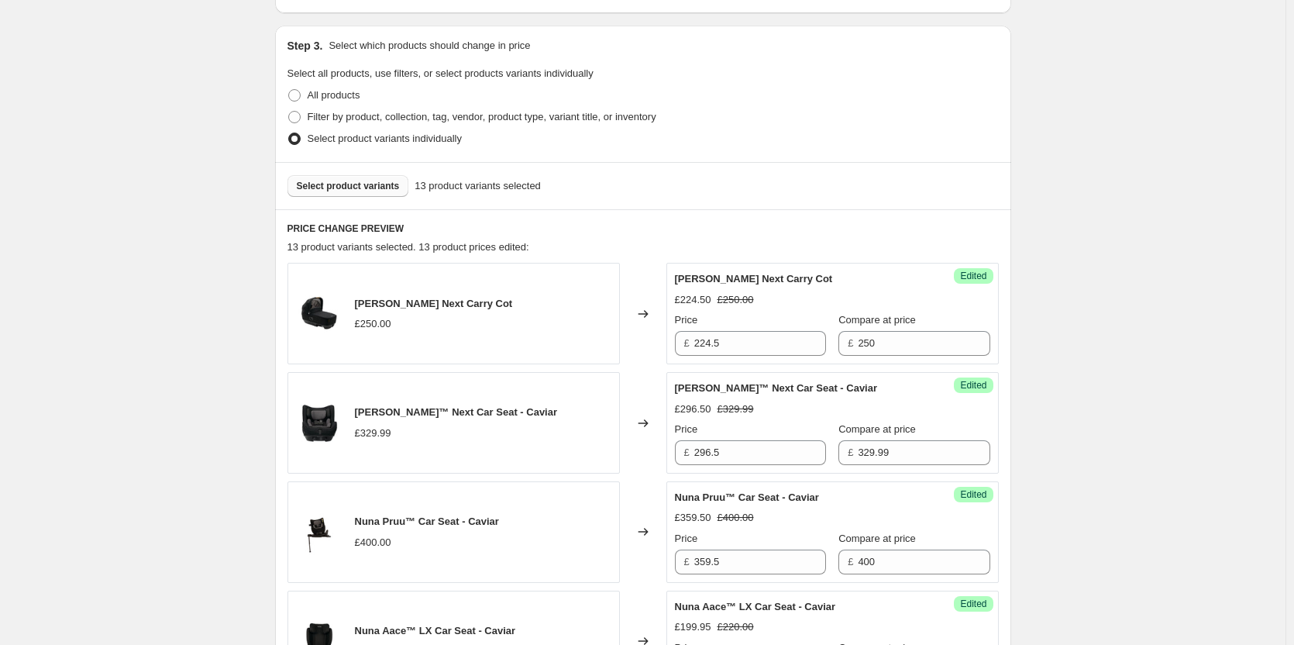
scroll to position [461, 0]
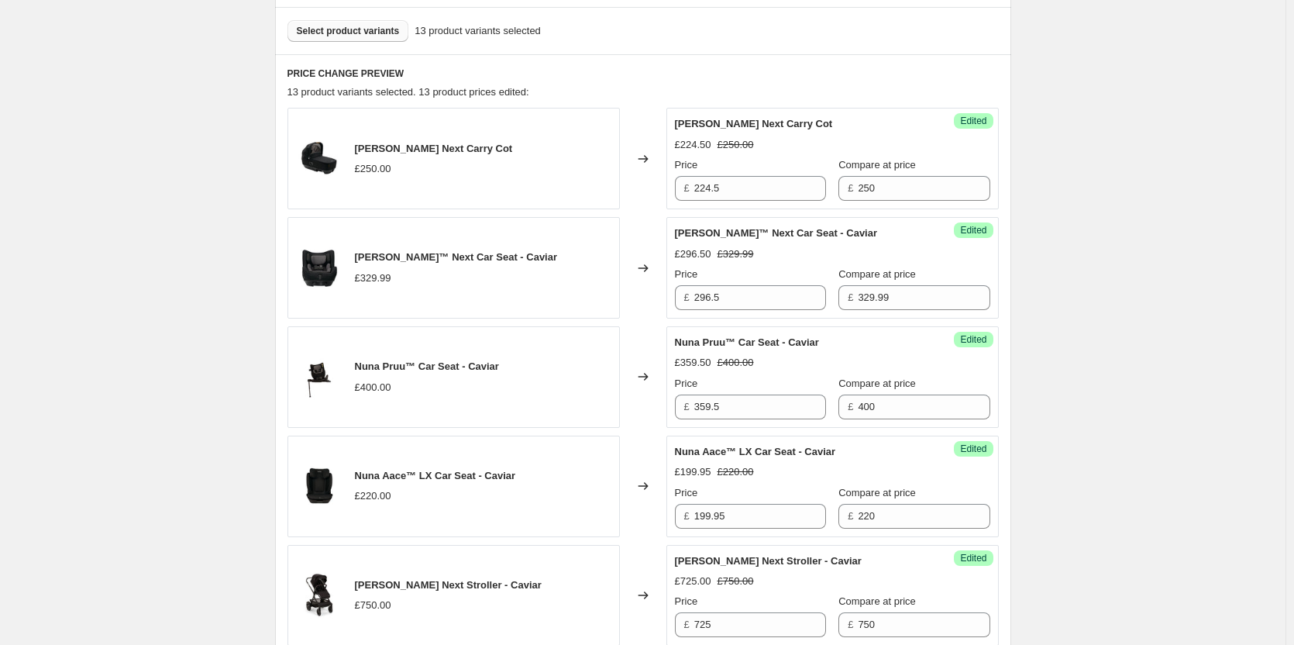
click at [369, 25] on button "Select product variants" at bounding box center [349, 31] width 122 height 22
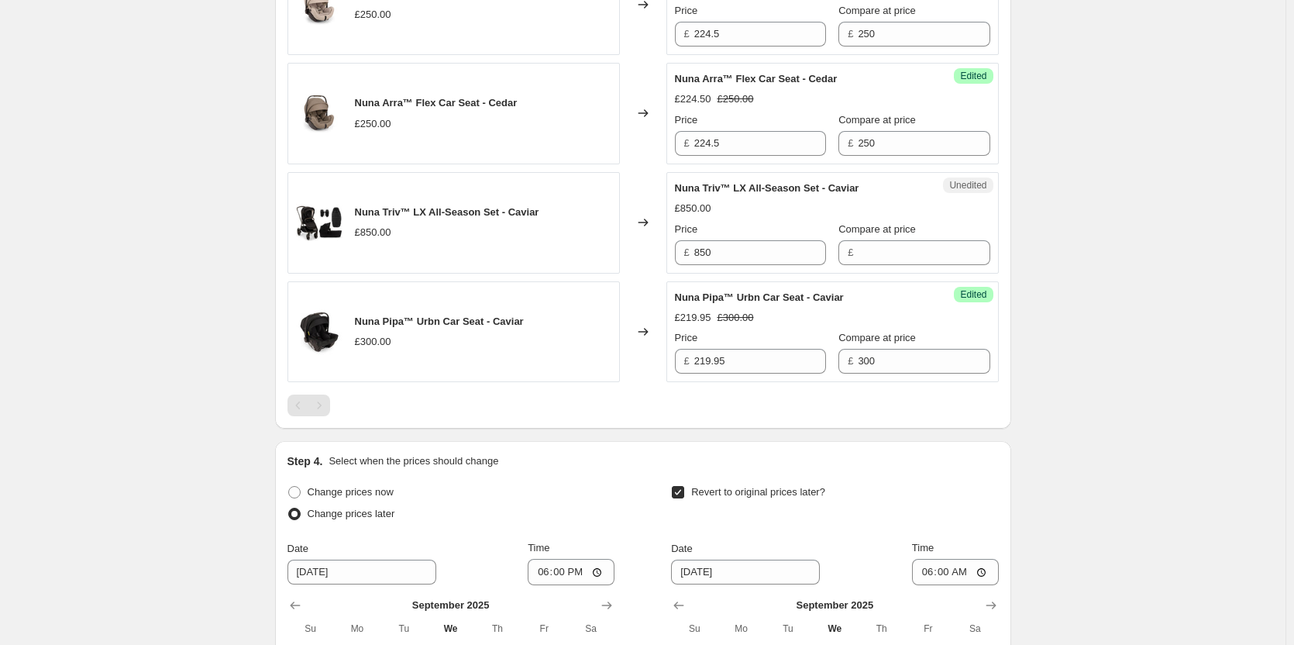
scroll to position [1778, 0]
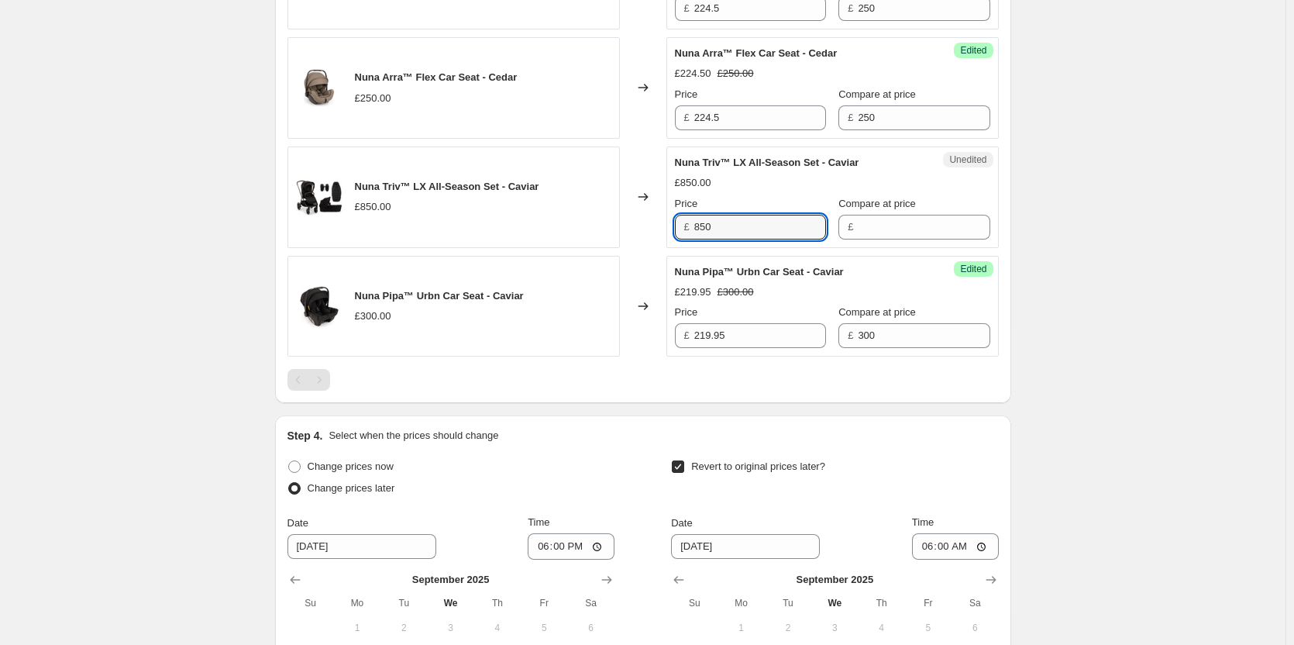
drag, startPoint x: 704, startPoint y: 226, endPoint x: 690, endPoint y: 226, distance: 13.2
click at [690, 226] on div "£ 850" at bounding box center [750, 227] width 151 height 25
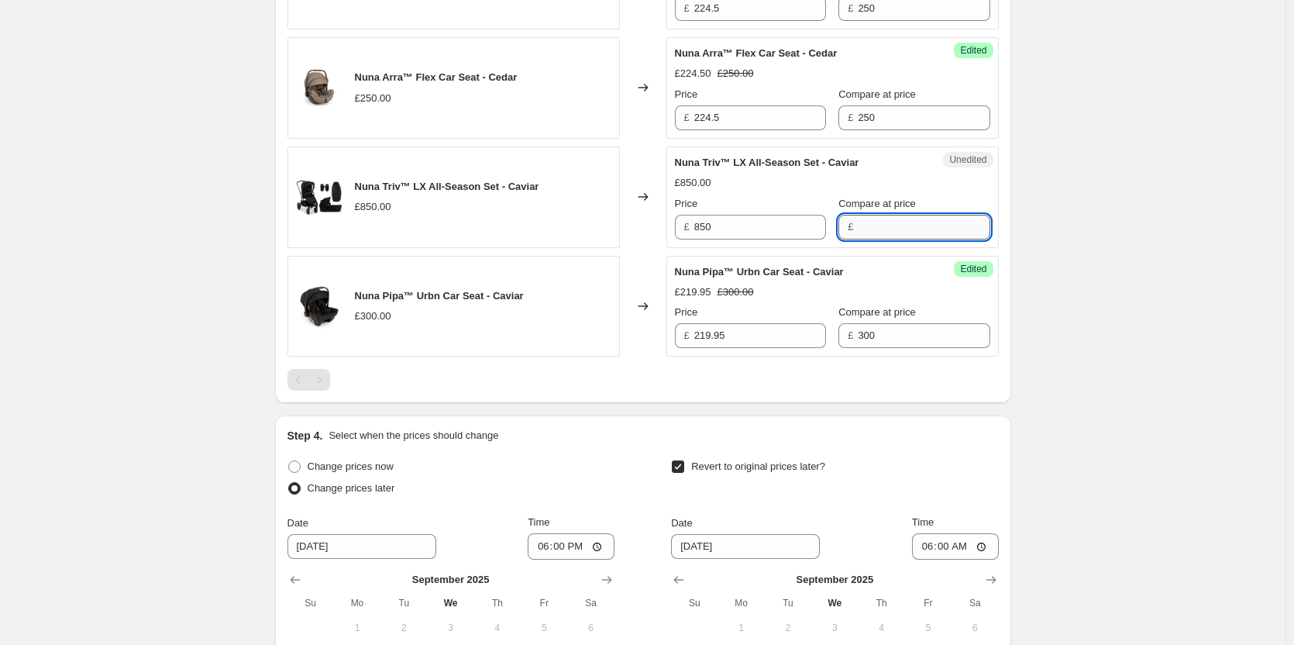
click at [859, 228] on input "Compare at price" at bounding box center [924, 227] width 132 height 25
paste input "850"
type input "850"
click at [774, 230] on input "850" at bounding box center [760, 227] width 132 height 25
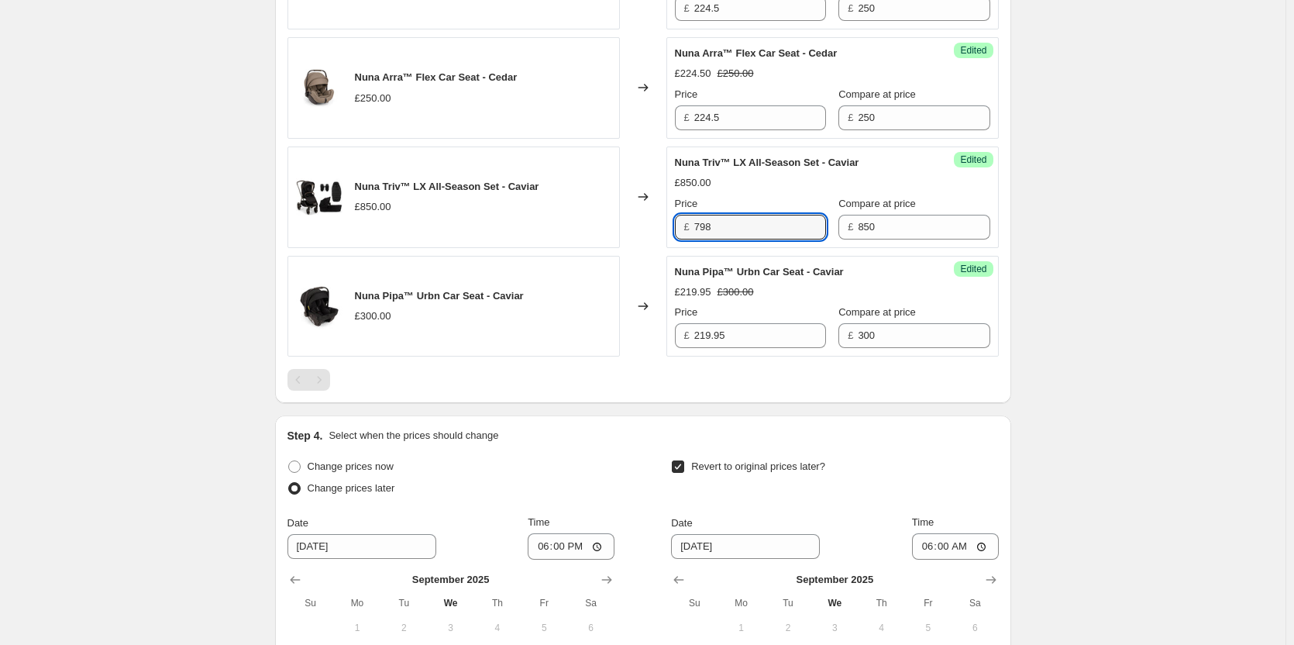
type input "798"
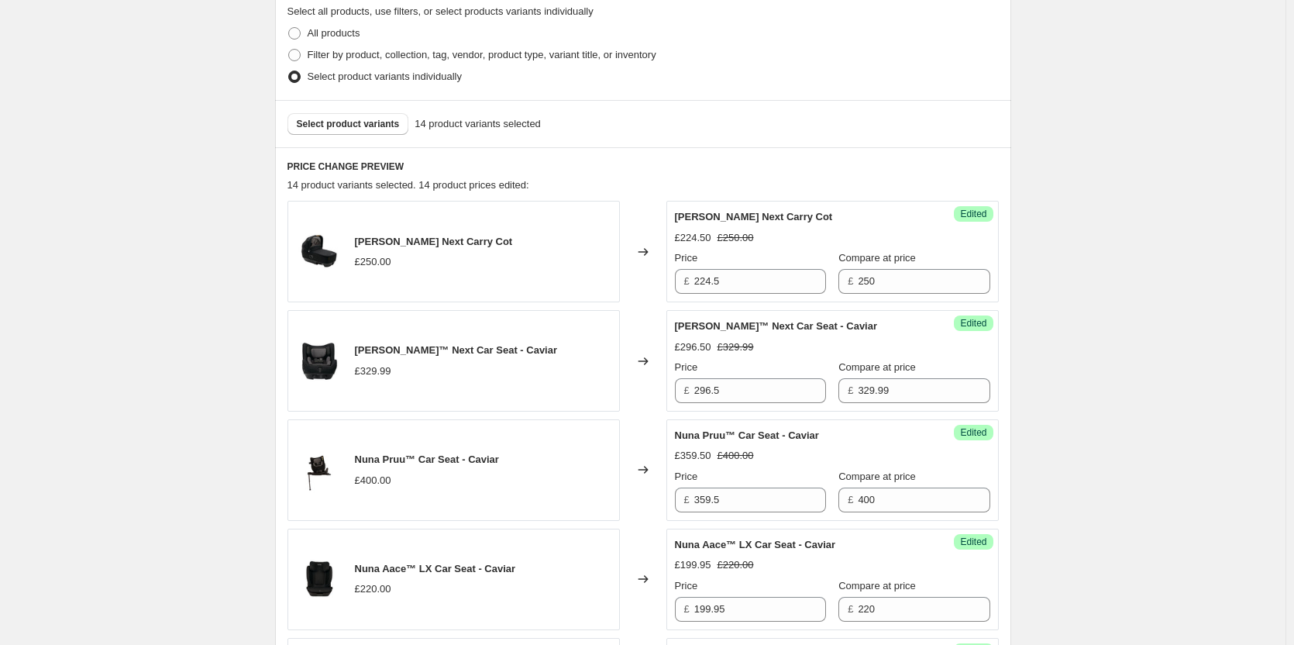
scroll to position [306, 0]
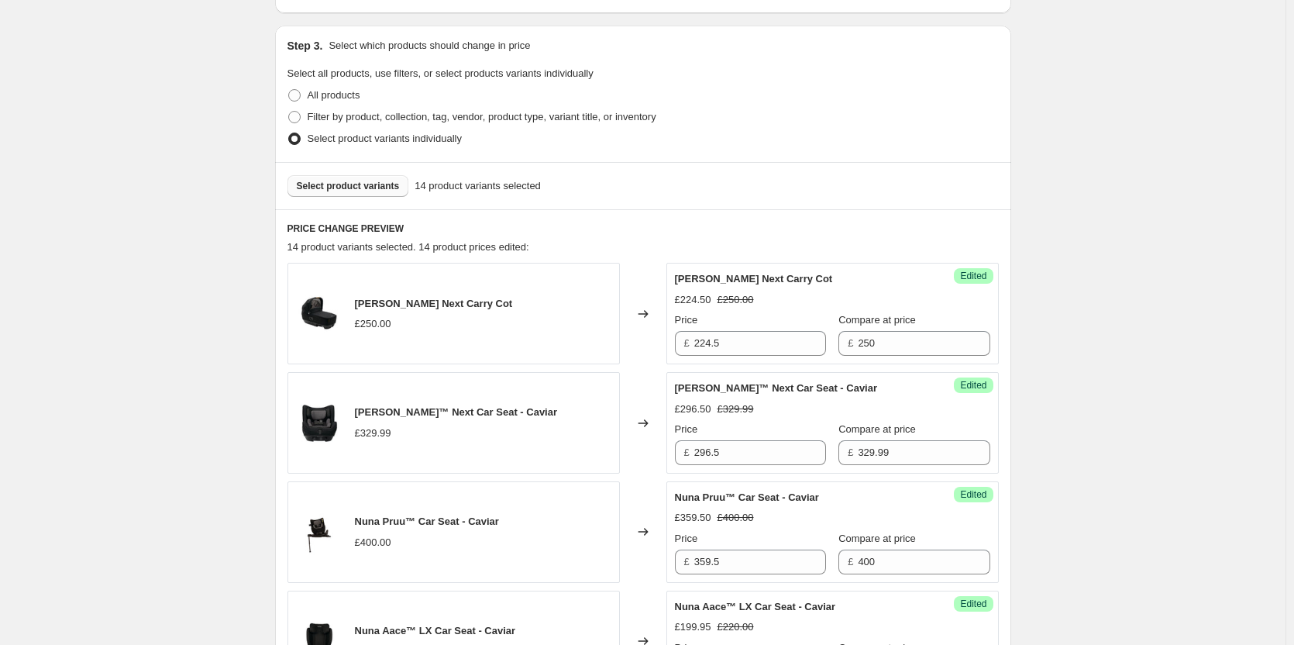
click at [356, 188] on span "Select product variants" at bounding box center [348, 186] width 103 height 12
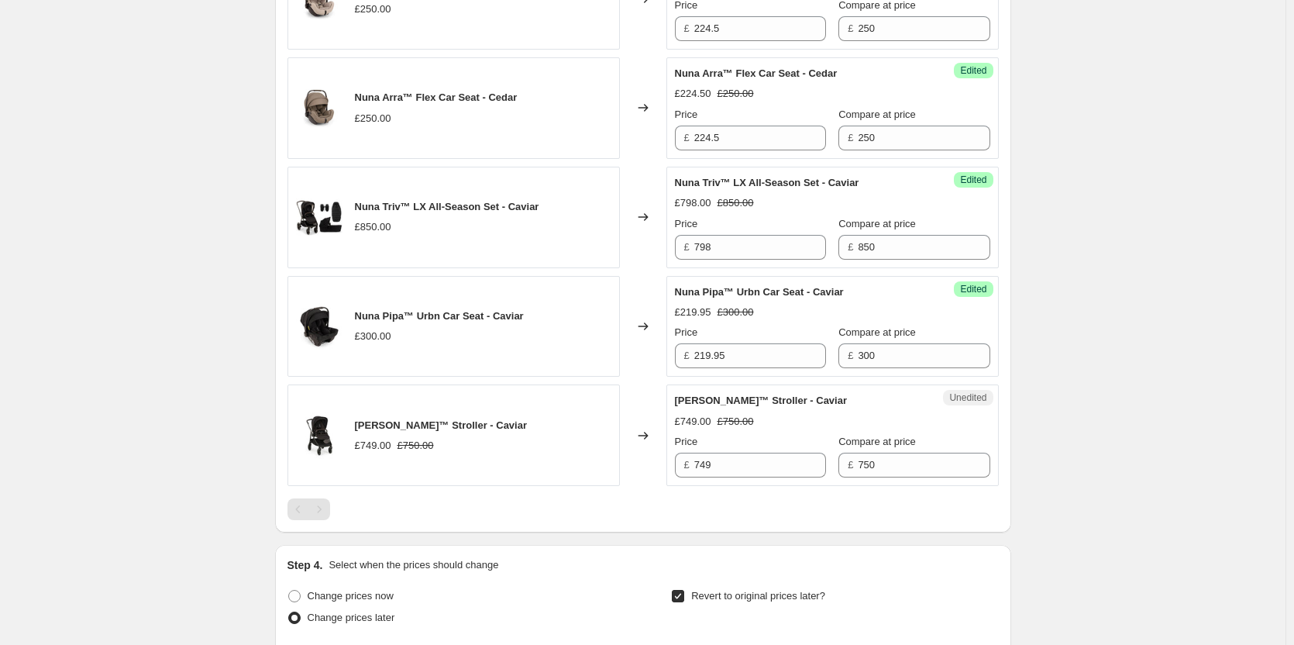
scroll to position [1778, 0]
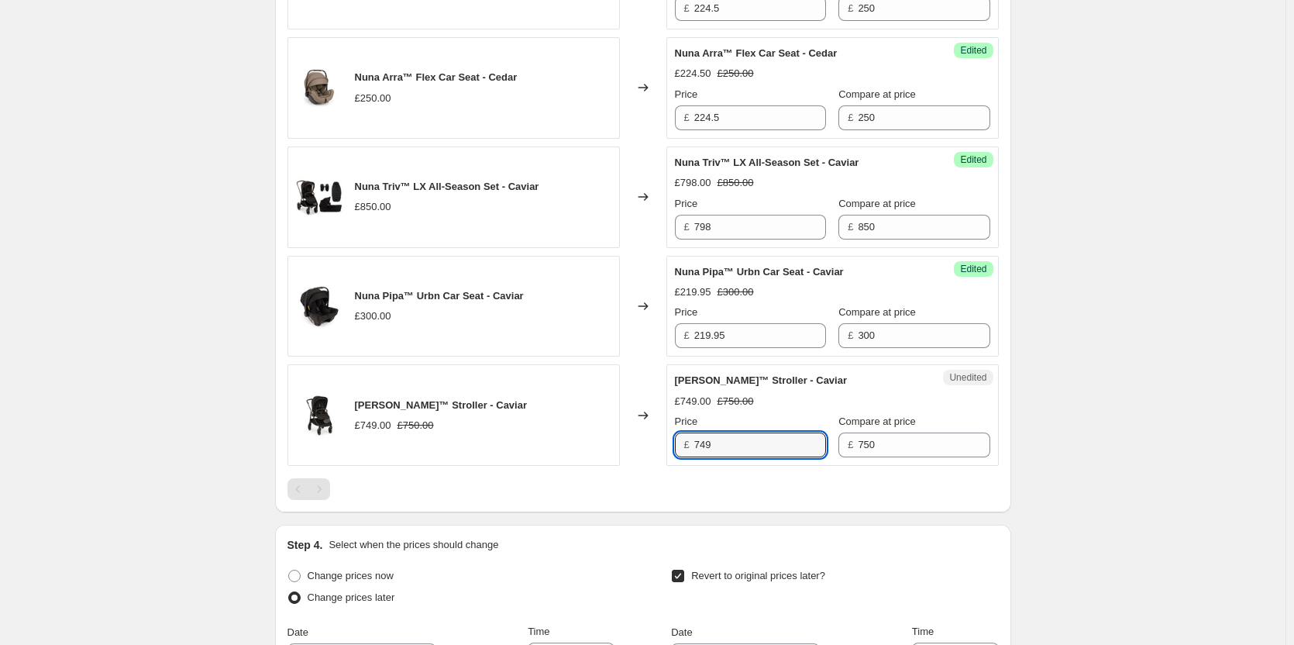
drag, startPoint x: 742, startPoint y: 449, endPoint x: 660, endPoint y: 449, distance: 81.4
click at [660, 449] on div "[PERSON_NAME]™ Stroller - Caviar £749.00 £750.00 Changed to Unedited [PERSON_NA…" at bounding box center [643, 415] width 711 height 102
type input "725"
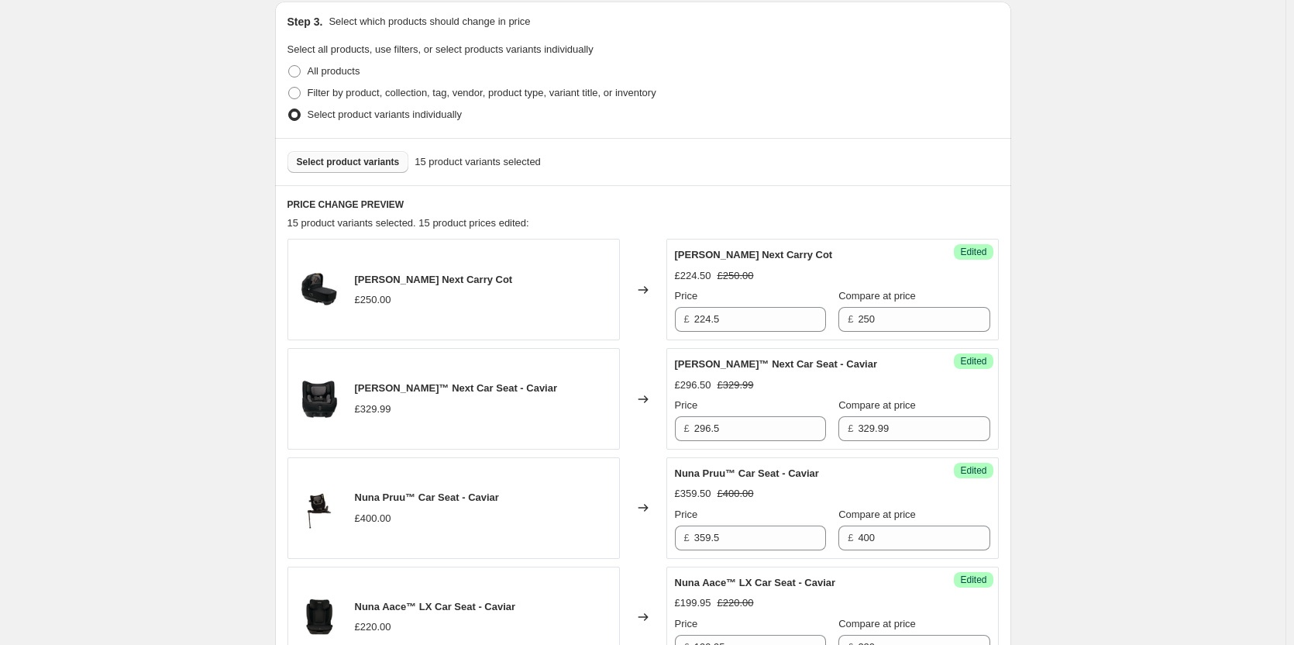
scroll to position [306, 0]
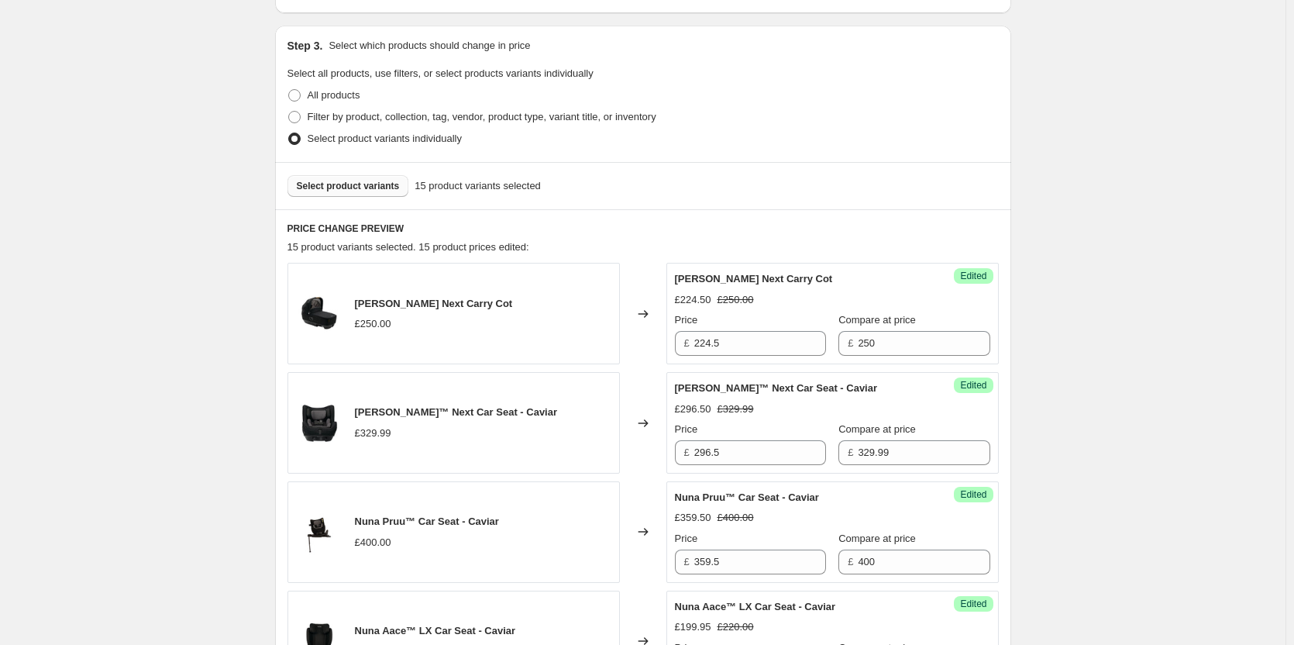
click at [362, 185] on span "Select product variants" at bounding box center [348, 186] width 103 height 12
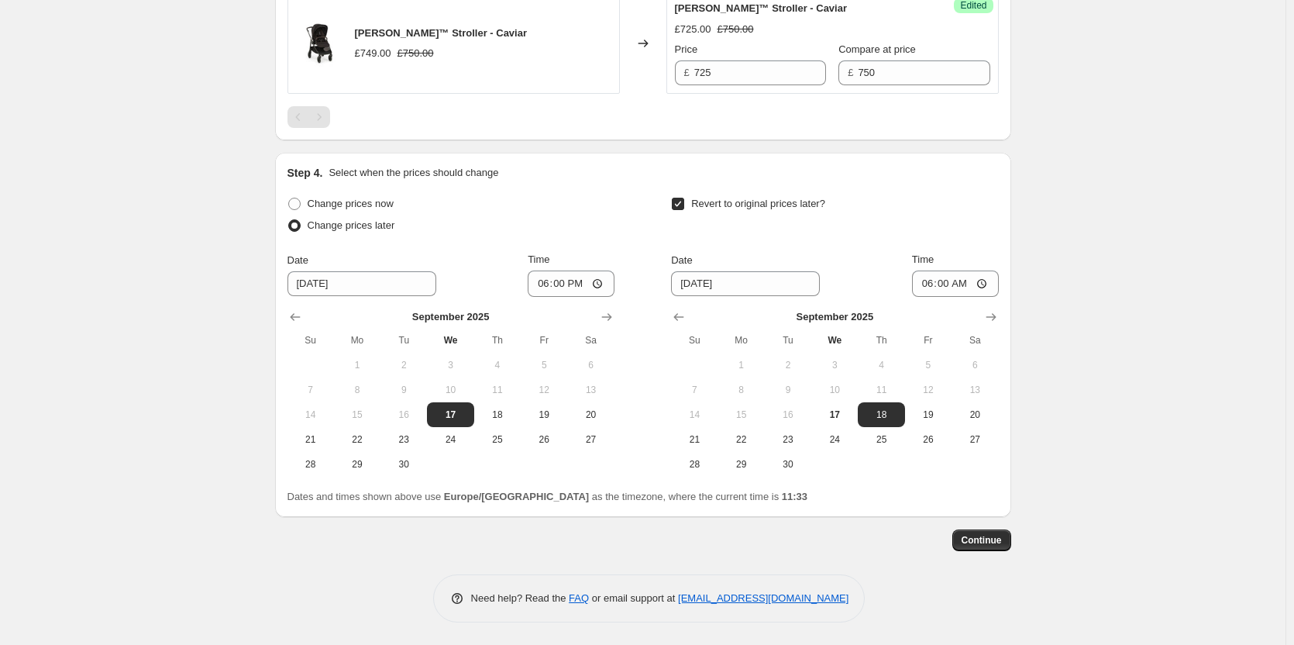
scroll to position [2151, 0]
click at [987, 538] on span "Continue" at bounding box center [982, 539] width 40 height 12
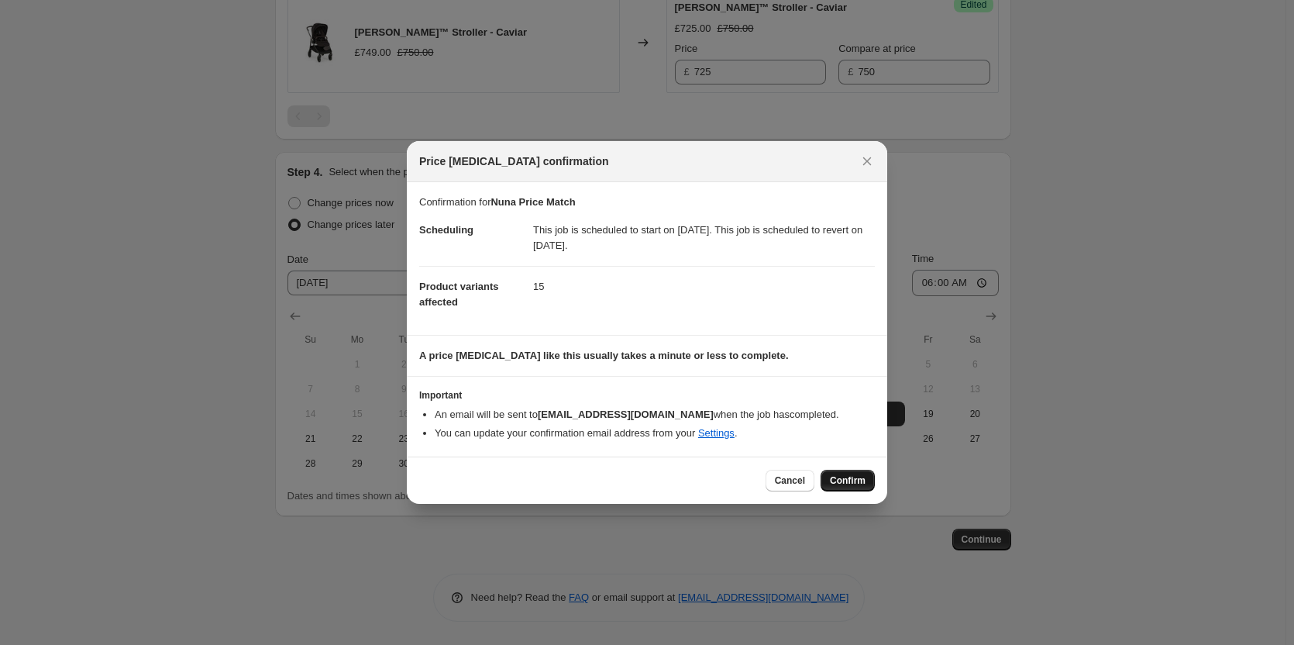
click at [850, 485] on span "Confirm" at bounding box center [848, 480] width 36 height 12
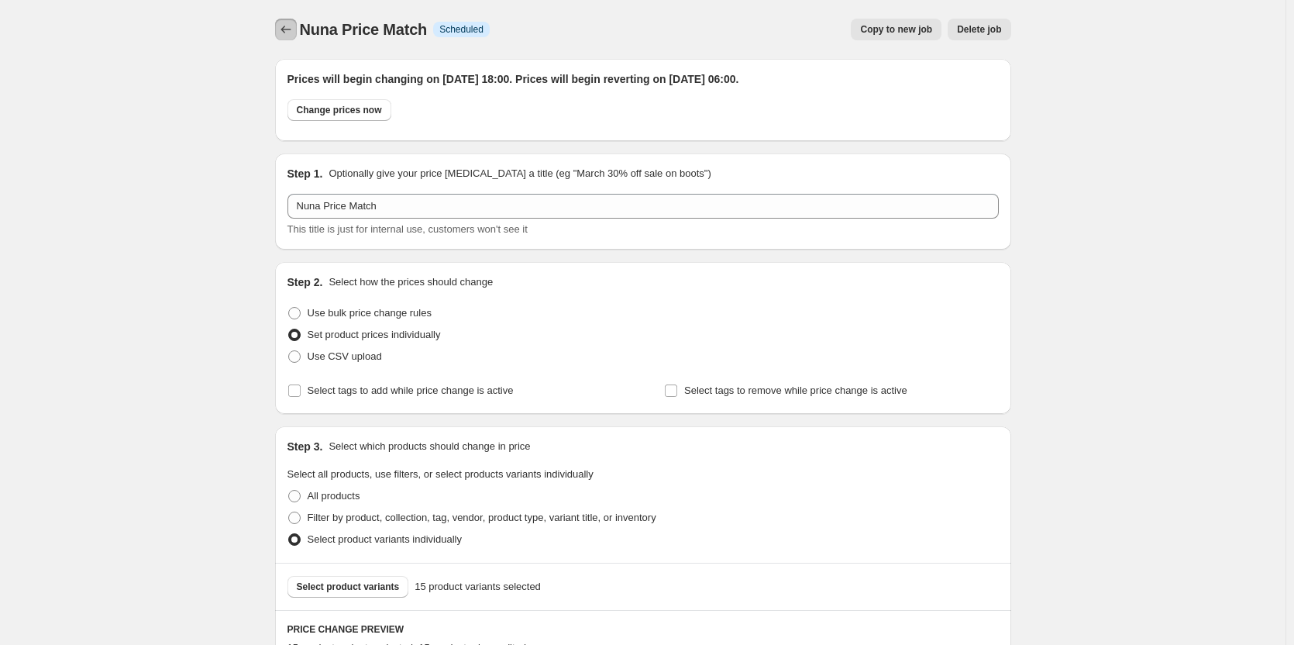
click at [288, 33] on icon "Price change jobs" at bounding box center [286, 30] width 10 height 8
